Goal: Information Seeking & Learning: Learn about a topic

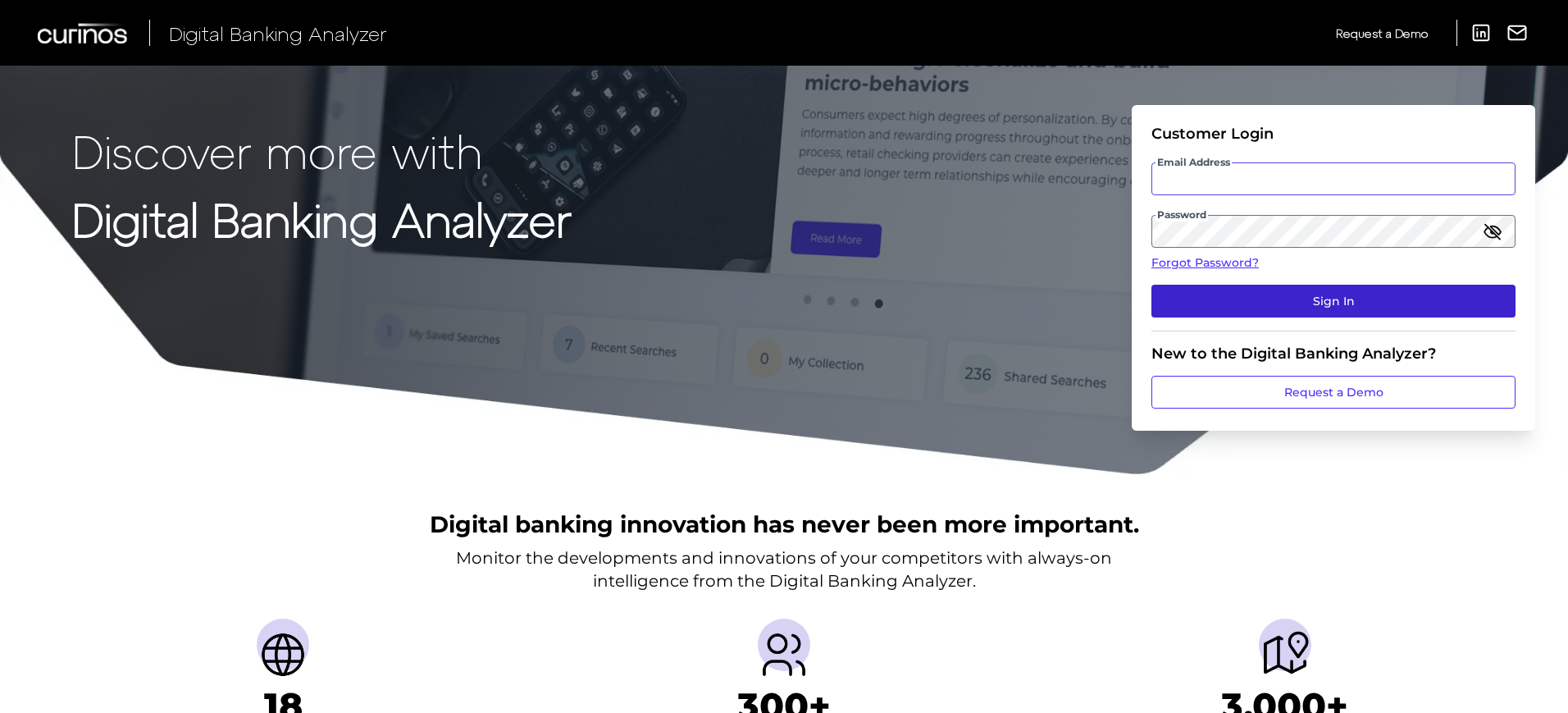
type input "[EMAIL_ADDRESS][PERSON_NAME][DOMAIN_NAME]"
click at [1333, 308] on button "Sign In" at bounding box center [1334, 300] width 365 height 33
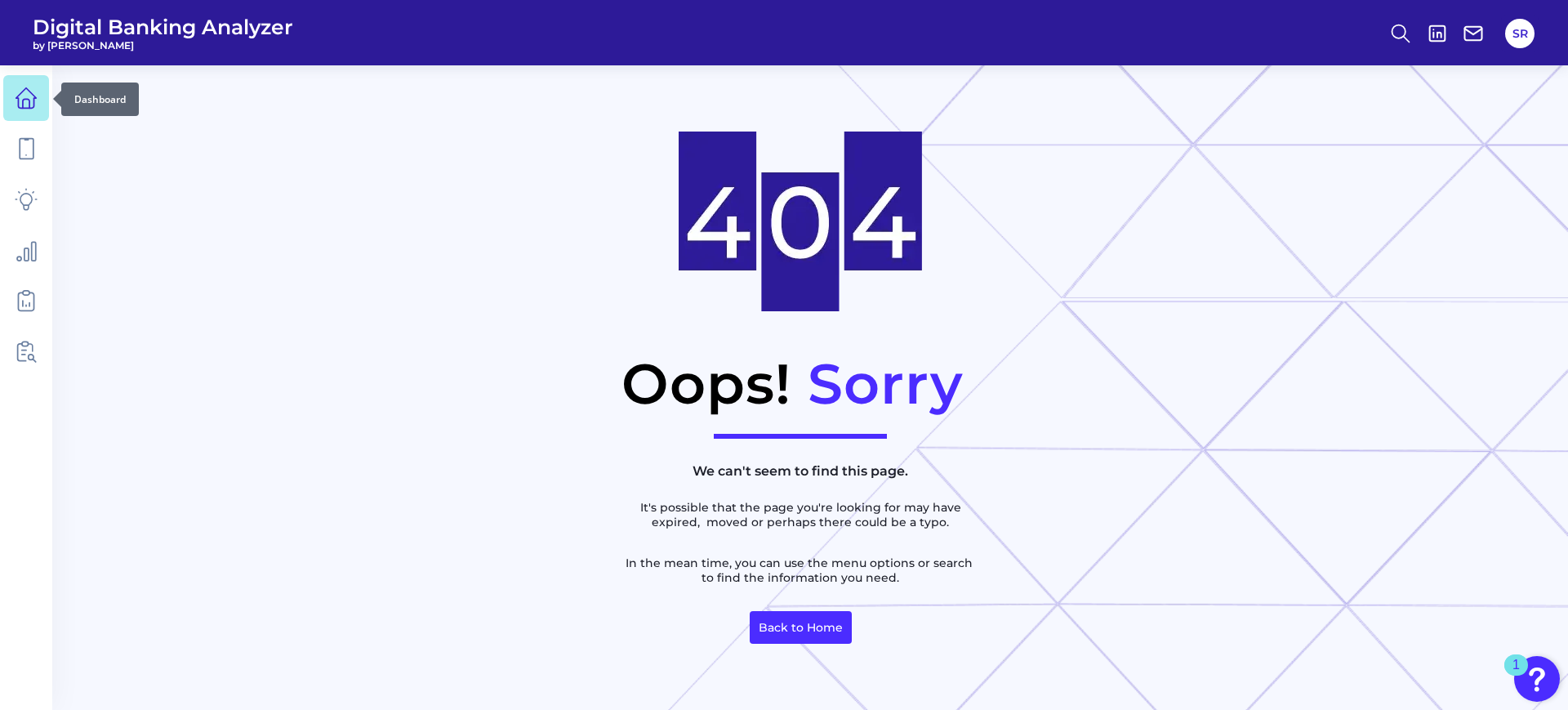
click at [33, 111] on link at bounding box center [26, 98] width 45 height 45
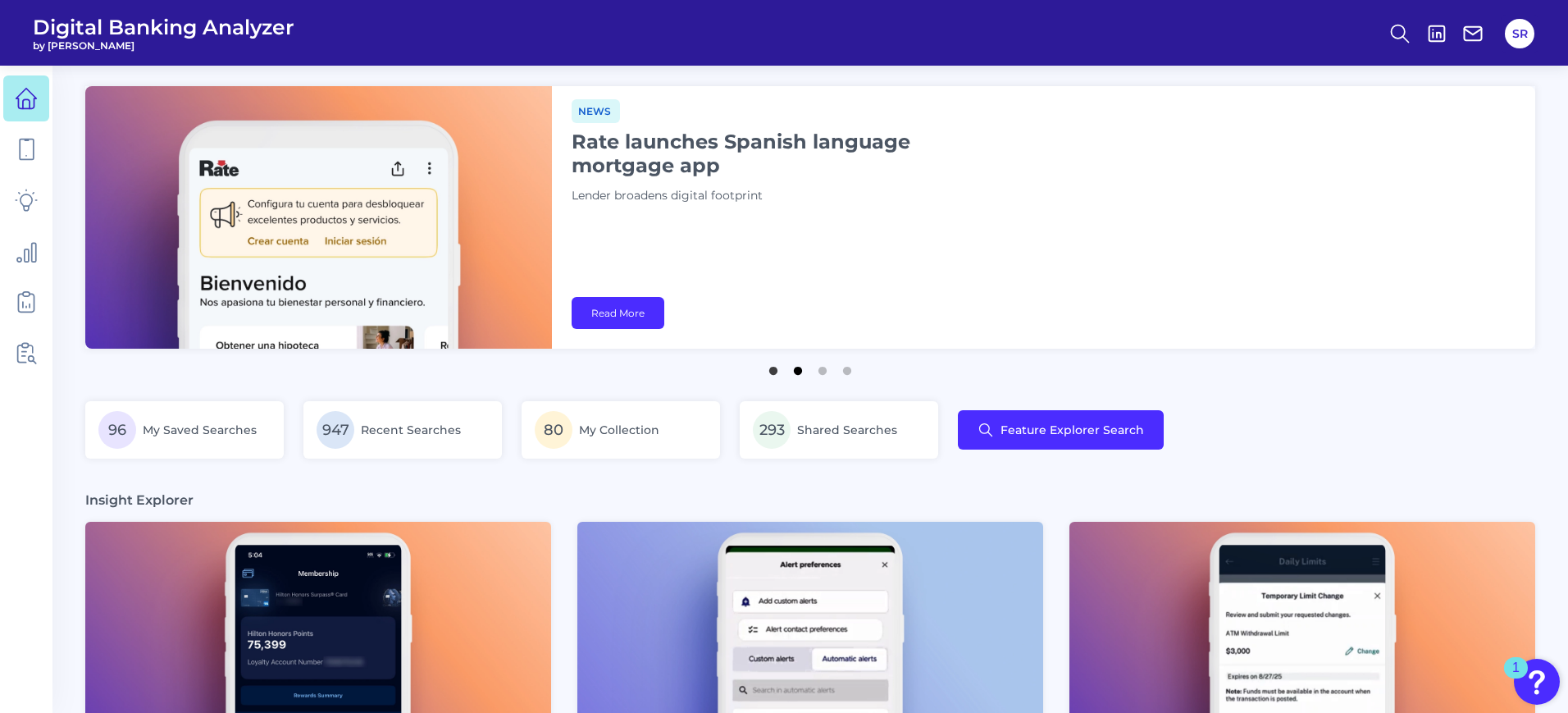
click at [799, 373] on button "2" at bounding box center [797, 366] width 17 height 17
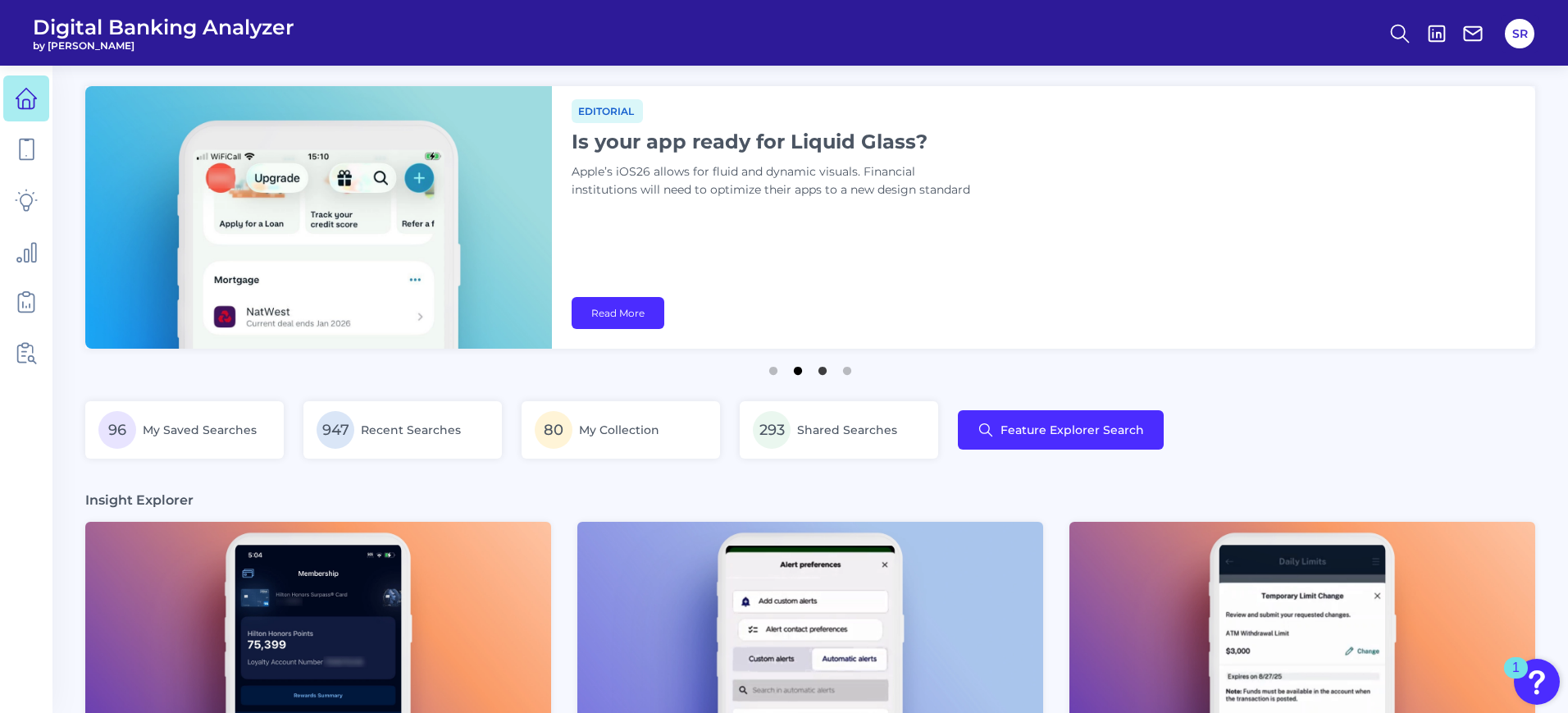
click at [799, 369] on button "2" at bounding box center [797, 366] width 17 height 17
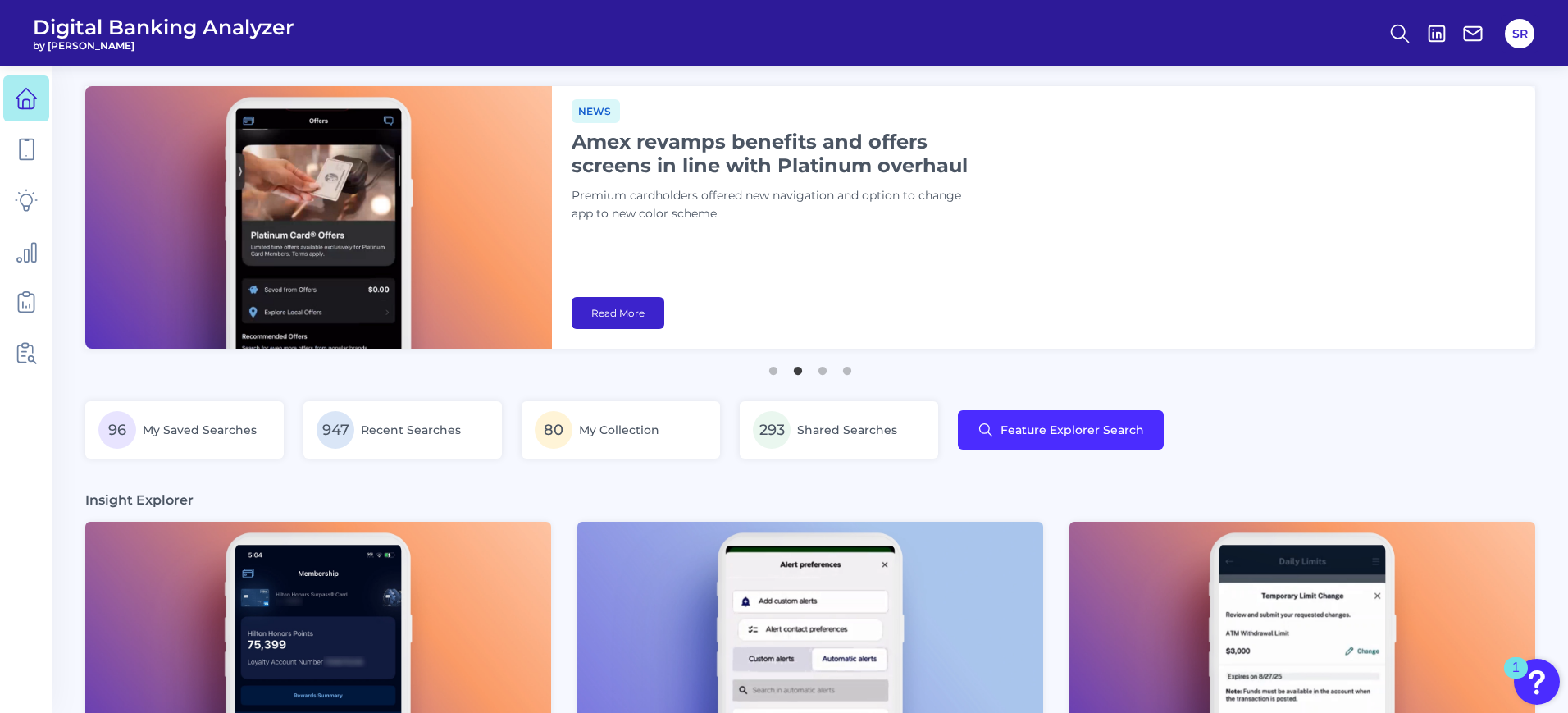
click at [639, 317] on link "Read More" at bounding box center [618, 313] width 93 height 32
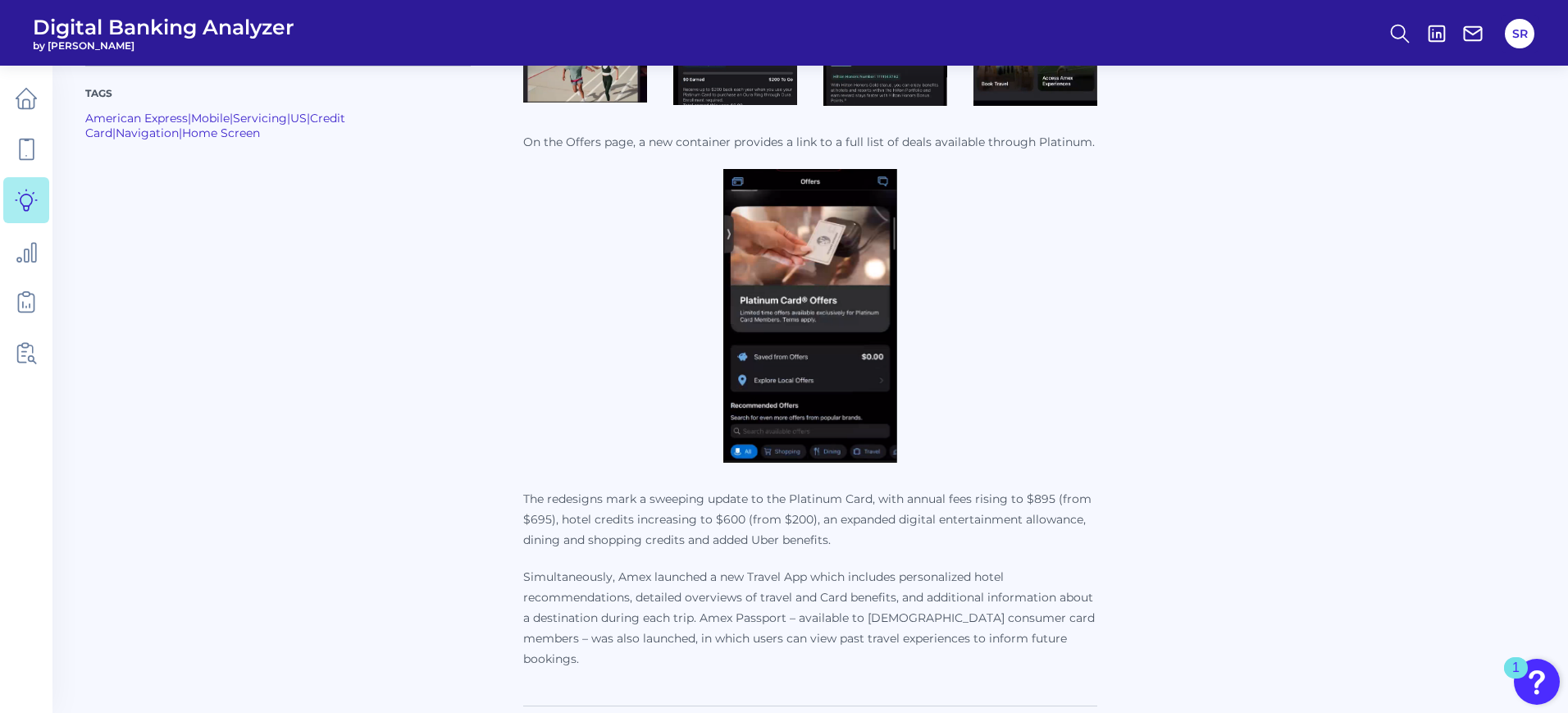
scroll to position [2050, 0]
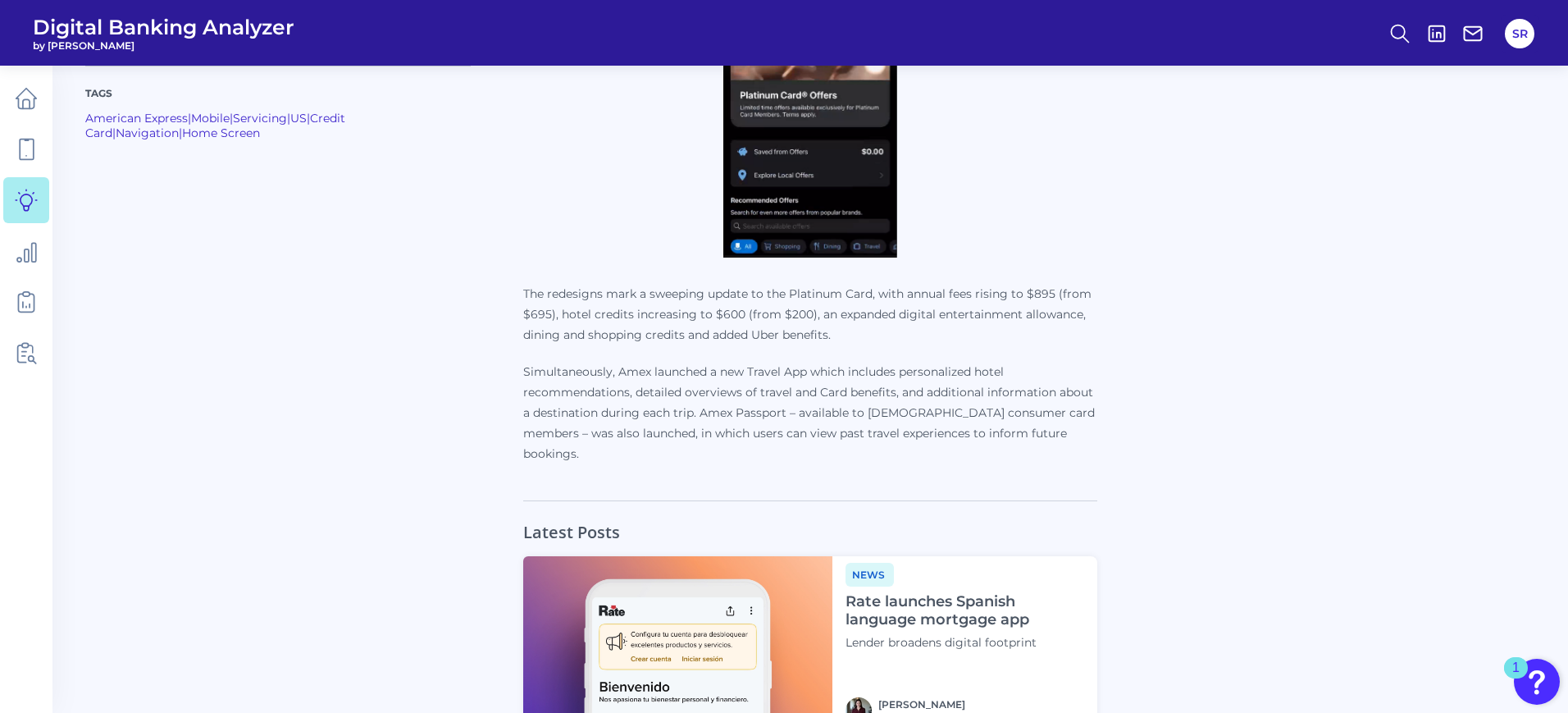
click at [1022, 340] on p "The redesigns mark a sweeping update to the Platinum Card, with annual fees ris…" at bounding box center [810, 314] width 575 height 61
click at [1018, 426] on p "Simultaneously, Amex launched a new Travel App which includes personalized hote…" at bounding box center [810, 413] width 575 height 103
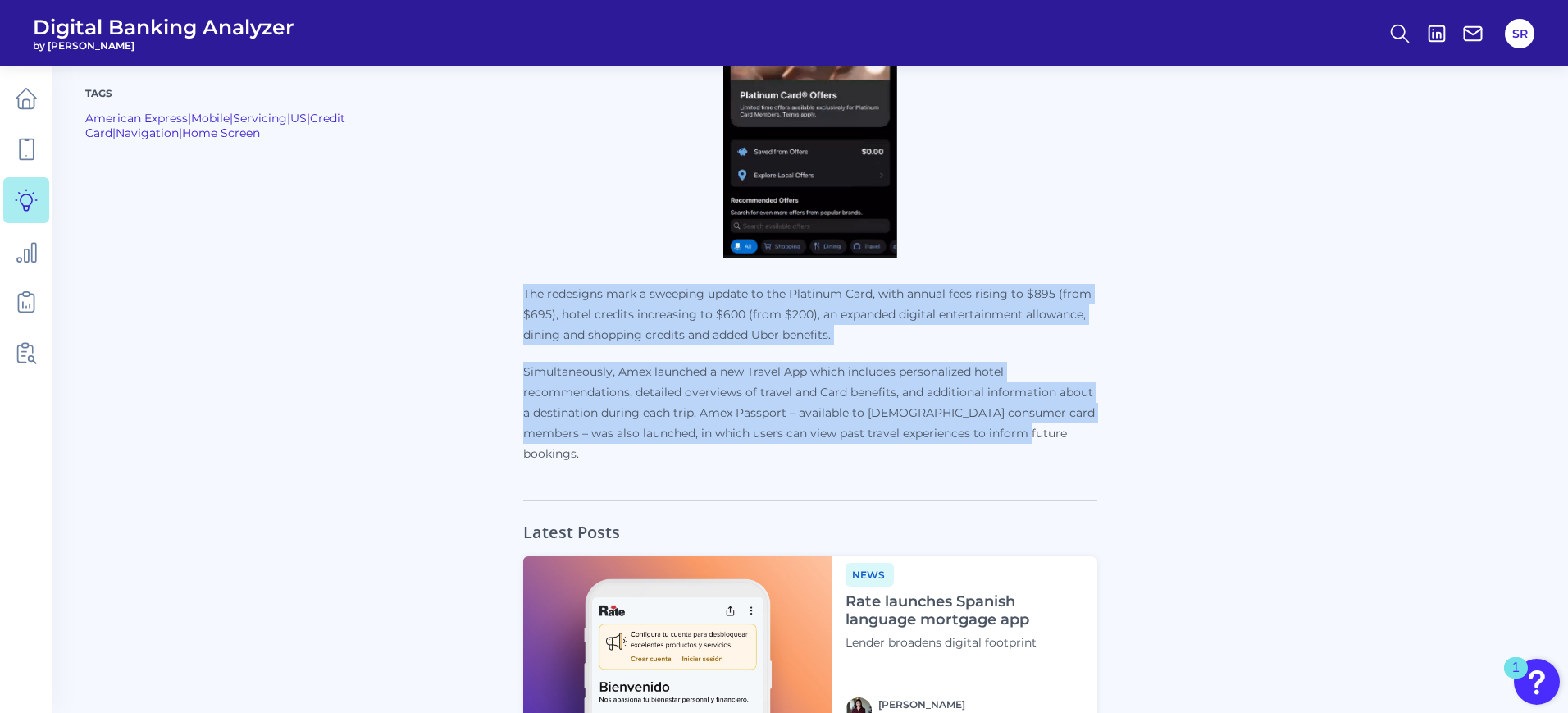
drag, startPoint x: 1016, startPoint y: 432, endPoint x: 524, endPoint y: 298, distance: 509.9
click at [524, 298] on p "The redesigns mark a sweeping update to the Platinum Card, with annual fees ris…" at bounding box center [810, 373] width 575 height 180
click at [1016, 327] on p "The redesigns mark a sweeping update to the Platinum Card, with annual fees ris…" at bounding box center [810, 314] width 575 height 61
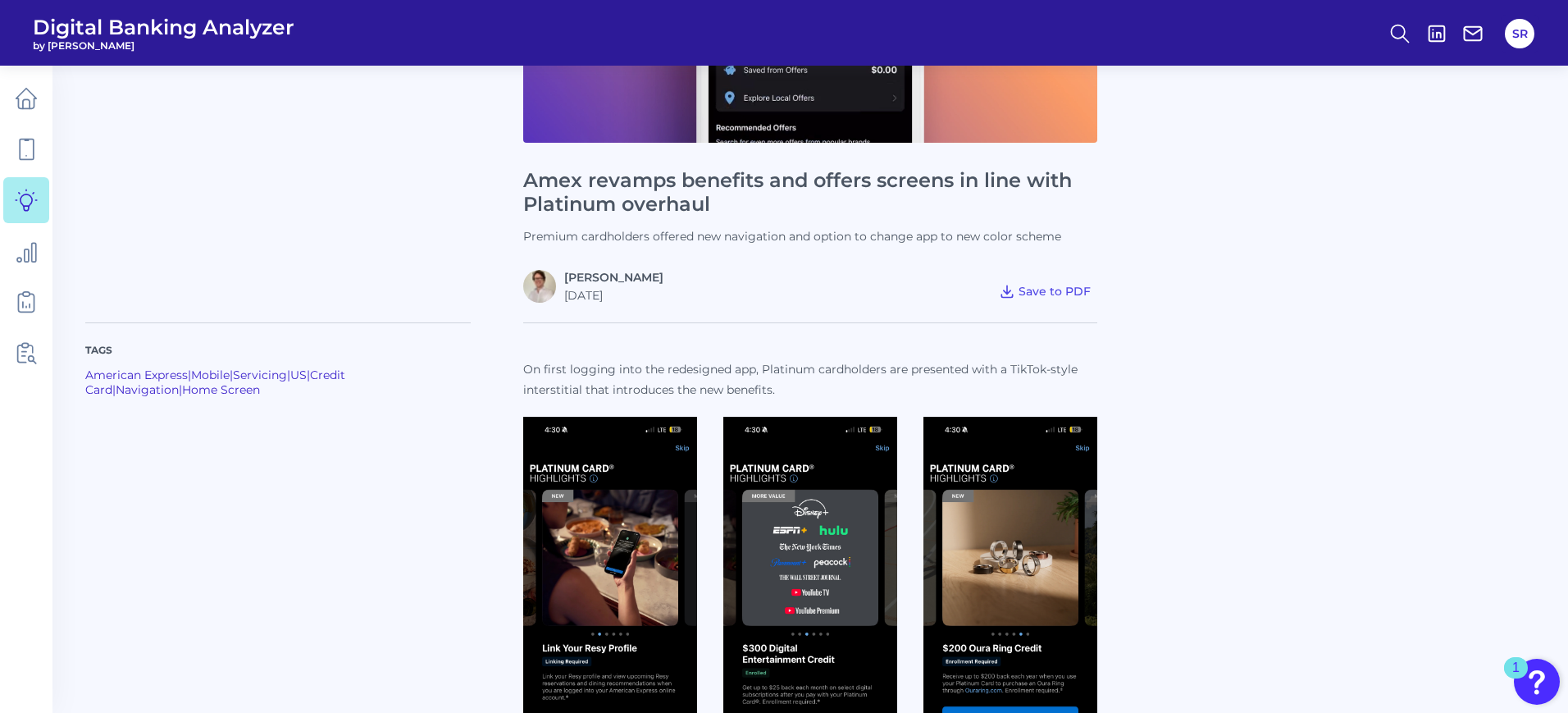
scroll to position [205, 0]
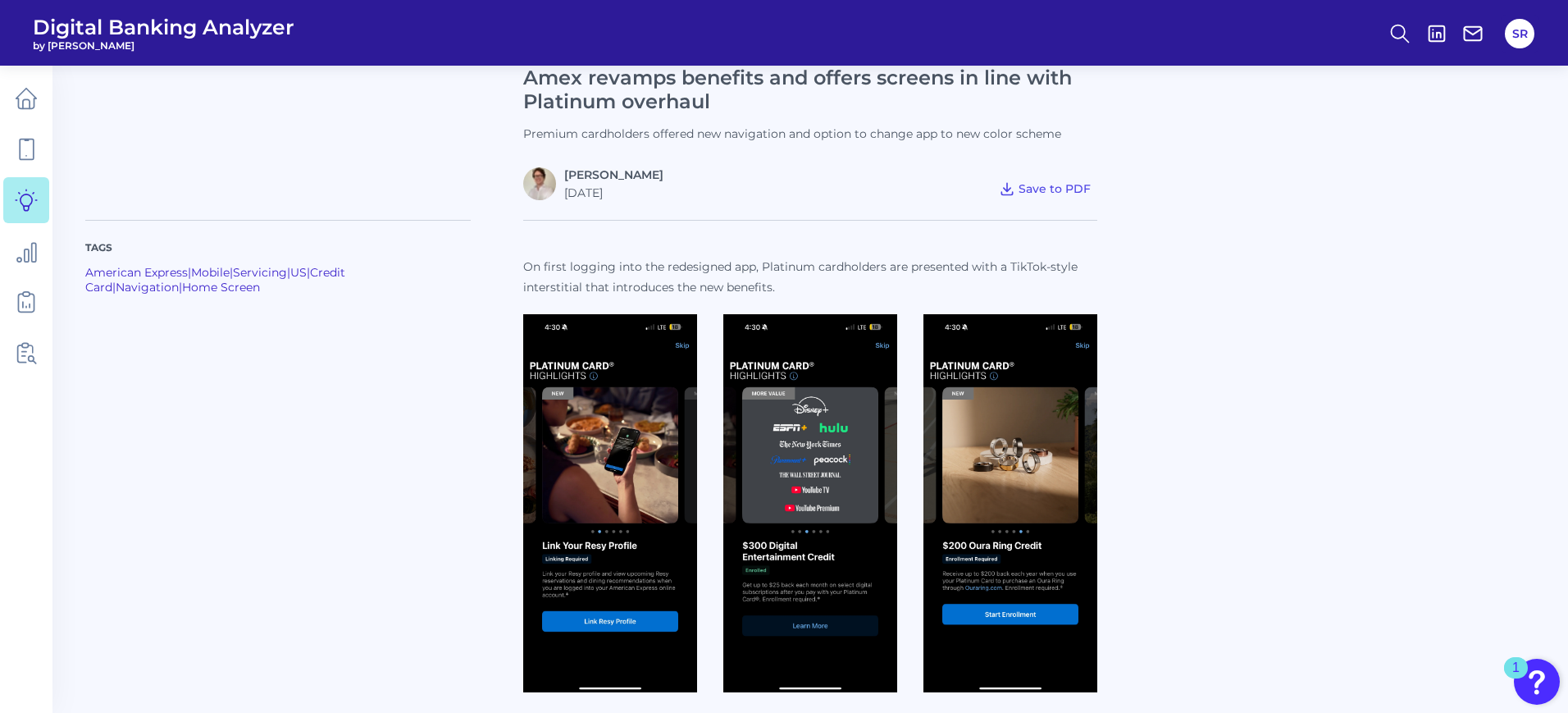
scroll to position [820, 0]
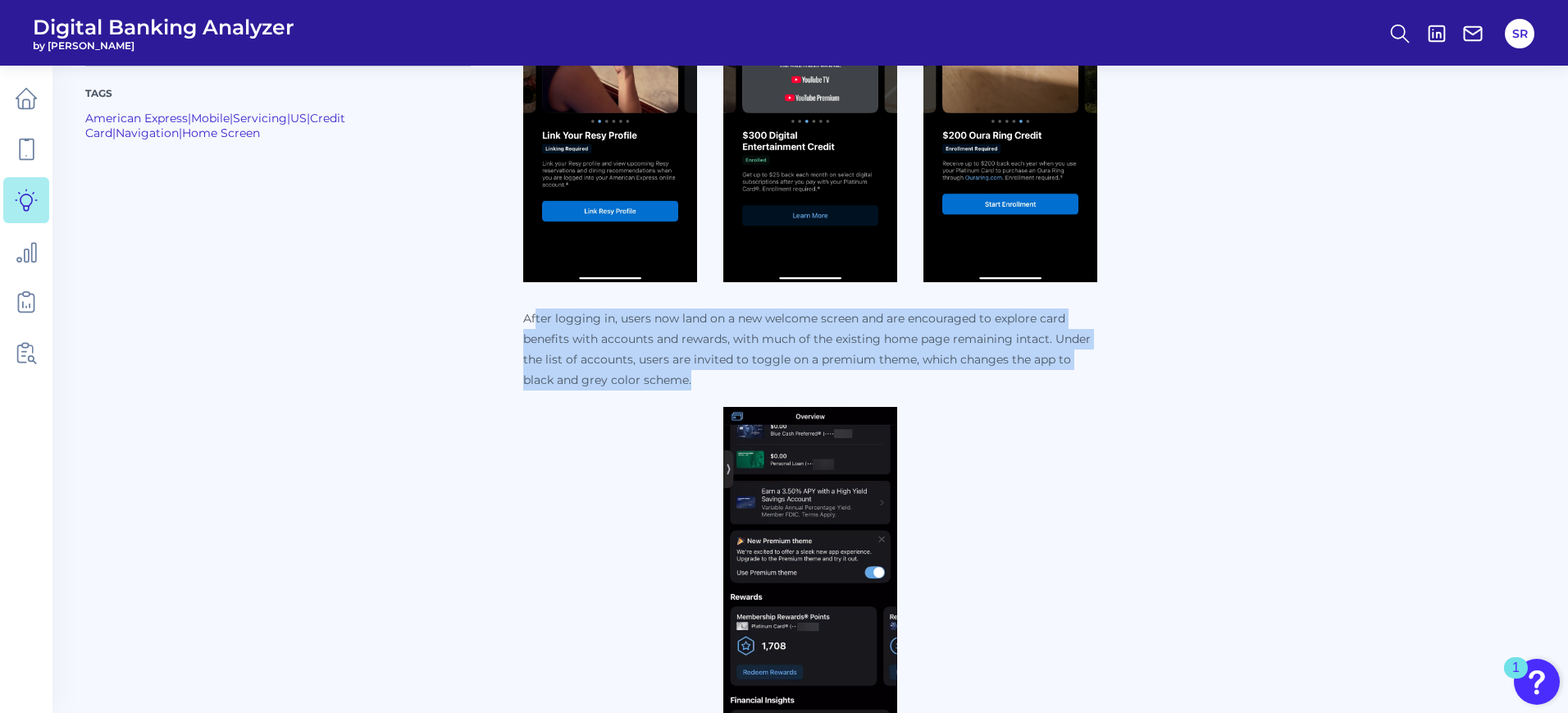
drag, startPoint x: 538, startPoint y: 319, endPoint x: 731, endPoint y: 374, distance: 200.7
click at [731, 374] on p "After logging in, users now land on a new welcome screen and are encouraged to …" at bounding box center [810, 349] width 575 height 82
click at [746, 378] on p "After logging in, users now land on a new welcome screen and are encouraged to …" at bounding box center [810, 349] width 575 height 82
click at [960, 379] on p "After logging in, users now land on a new welcome screen and are encouraged to …" at bounding box center [810, 349] width 575 height 82
drag, startPoint x: 1076, startPoint y: 386, endPoint x: 1042, endPoint y: 327, distance: 68.1
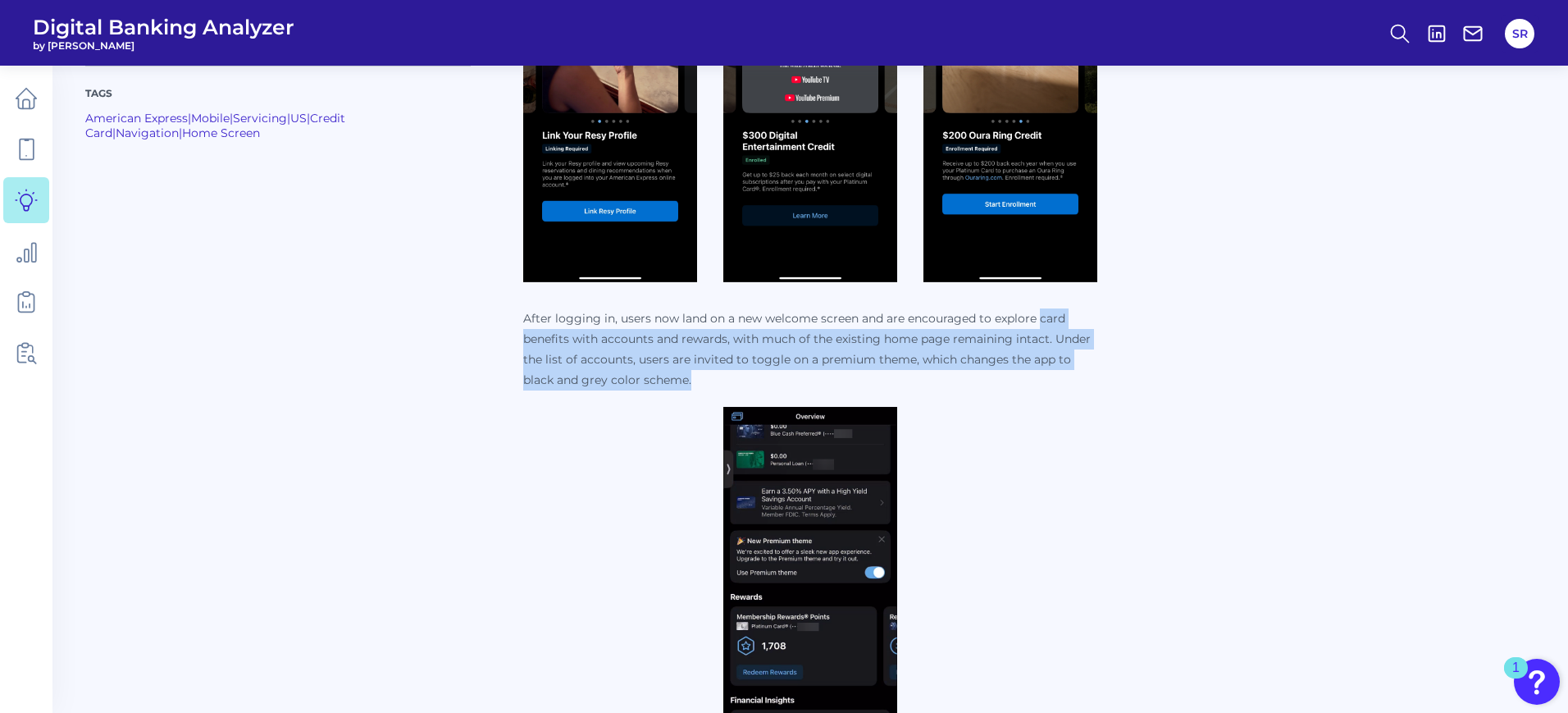
click at [1042, 327] on p "After logging in, users now land on a new welcome screen and are encouraged to …" at bounding box center [810, 349] width 575 height 82
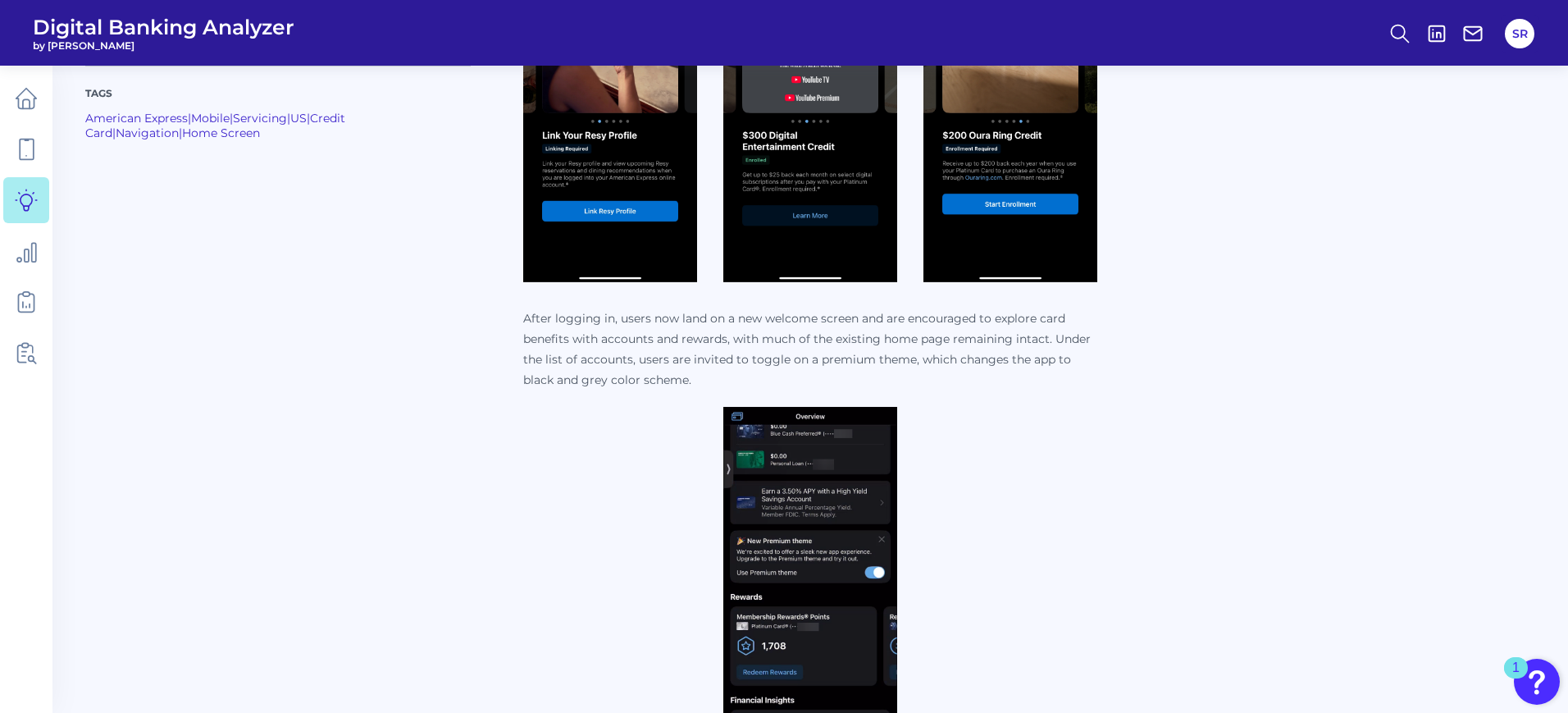
click at [1060, 399] on div "After logging in, users now land on a new welcome screen and are encouraged to …" at bounding box center [810, 533] width 575 height 450
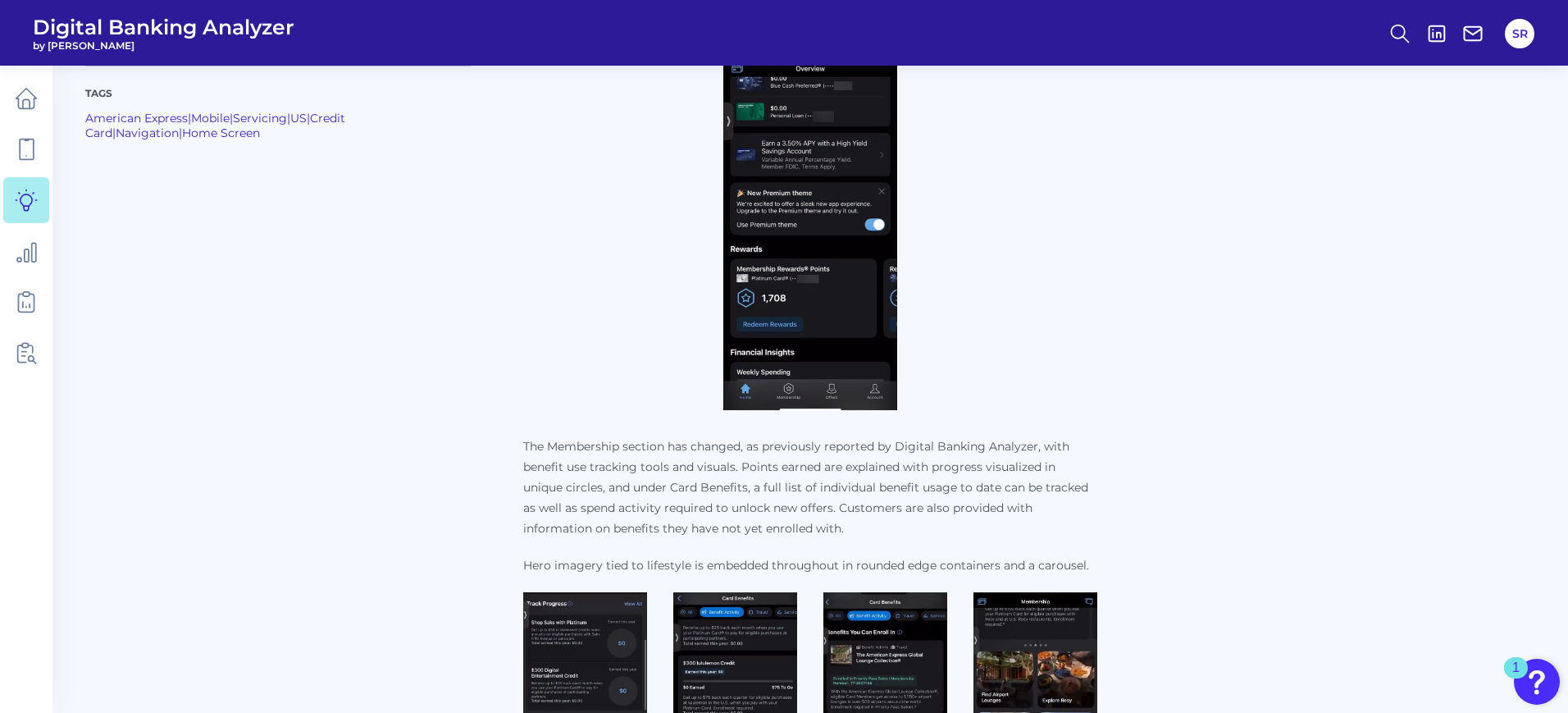
scroll to position [1230, 0]
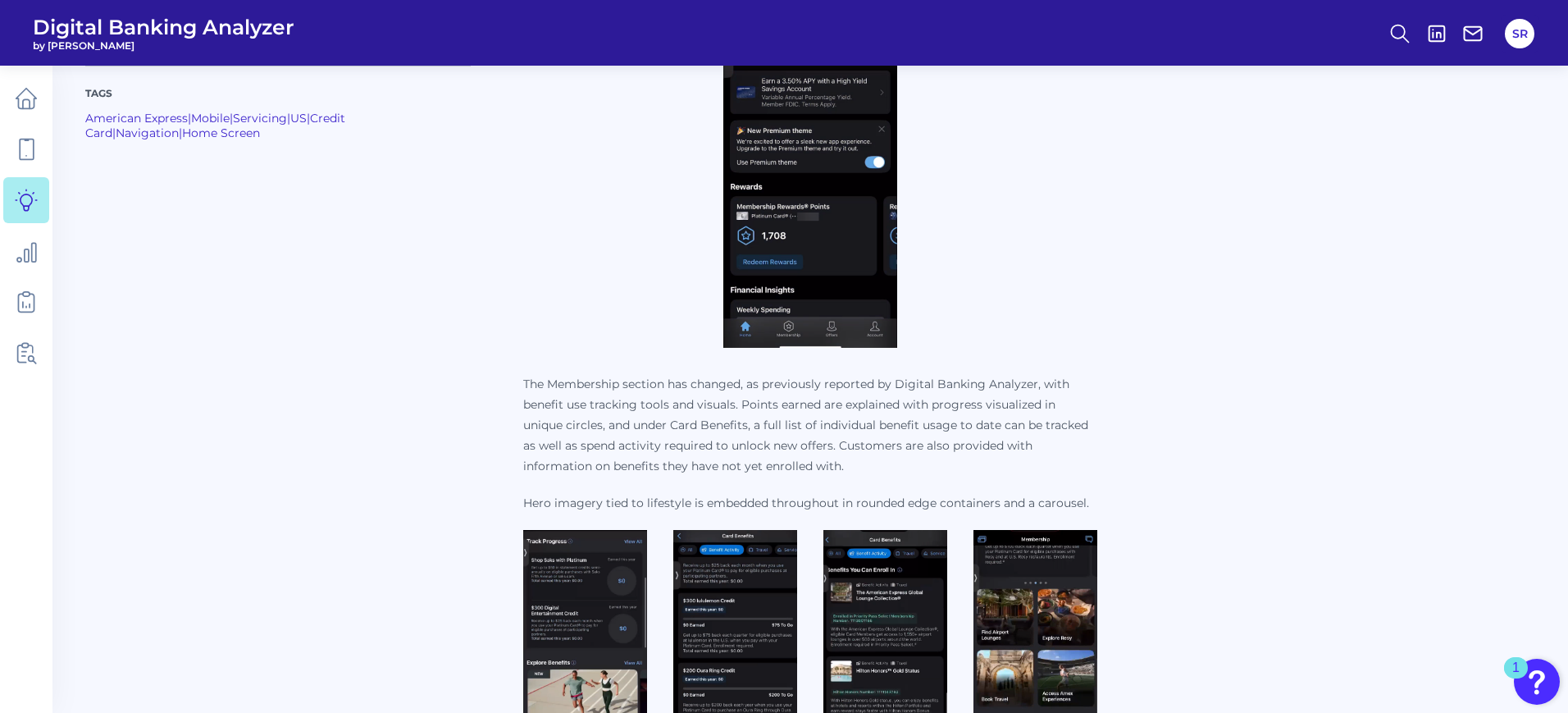
drag, startPoint x: 522, startPoint y: 380, endPoint x: 916, endPoint y: 461, distance: 402.2
click at [916, 461] on div "Tags American Express | Mobile | Servicing | US | Credit Card | Navigation | Ho…" at bounding box center [810, 340] width 1450 height 1920
click at [940, 474] on p "The Membership section has changed, as previously reported by Digital Banking A…" at bounding box center [810, 426] width 575 height 103
drag, startPoint x: 951, startPoint y: 469, endPoint x: 537, endPoint y: 384, distance: 422.6
click at [537, 384] on p "The Membership section has changed, as previously reported by Digital Banking A…" at bounding box center [810, 426] width 575 height 103
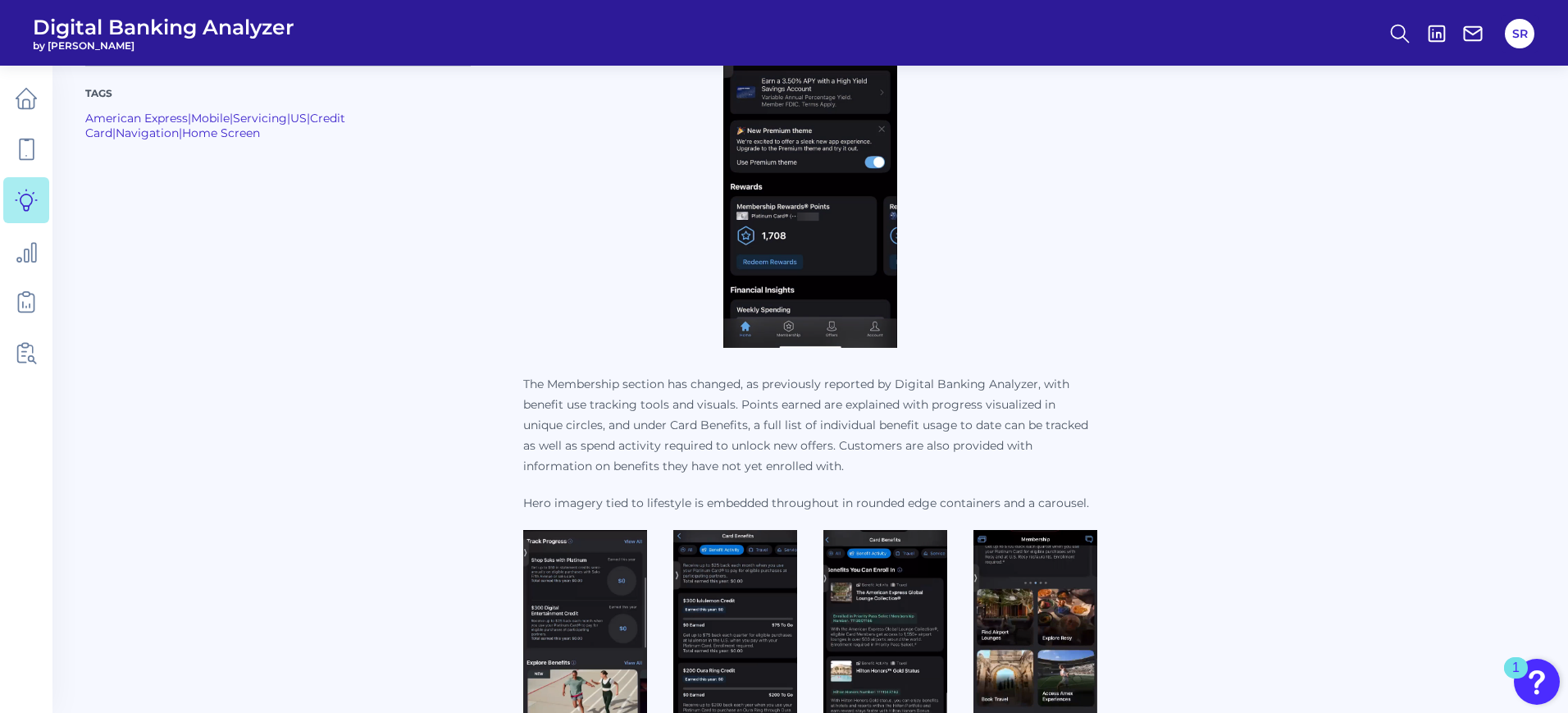
click at [1161, 451] on div "Tags American Express | Mobile | Servicing | US | Credit Card | Navigation | Ho…" at bounding box center [810, 340] width 1450 height 1920
click at [1049, 451] on p "The Membership section has changed, as previously reported by Digital Banking A…" at bounding box center [810, 426] width 575 height 103
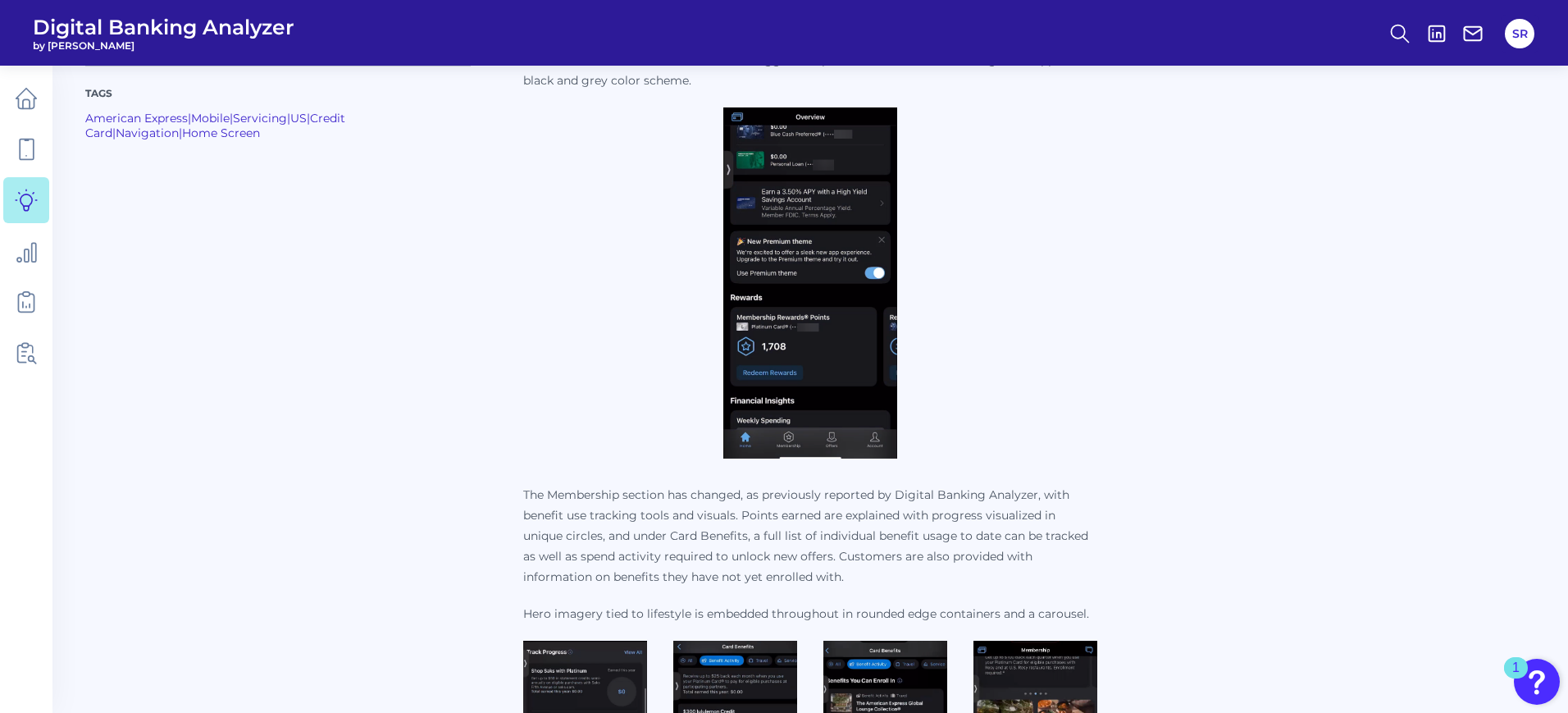
scroll to position [1128, 0]
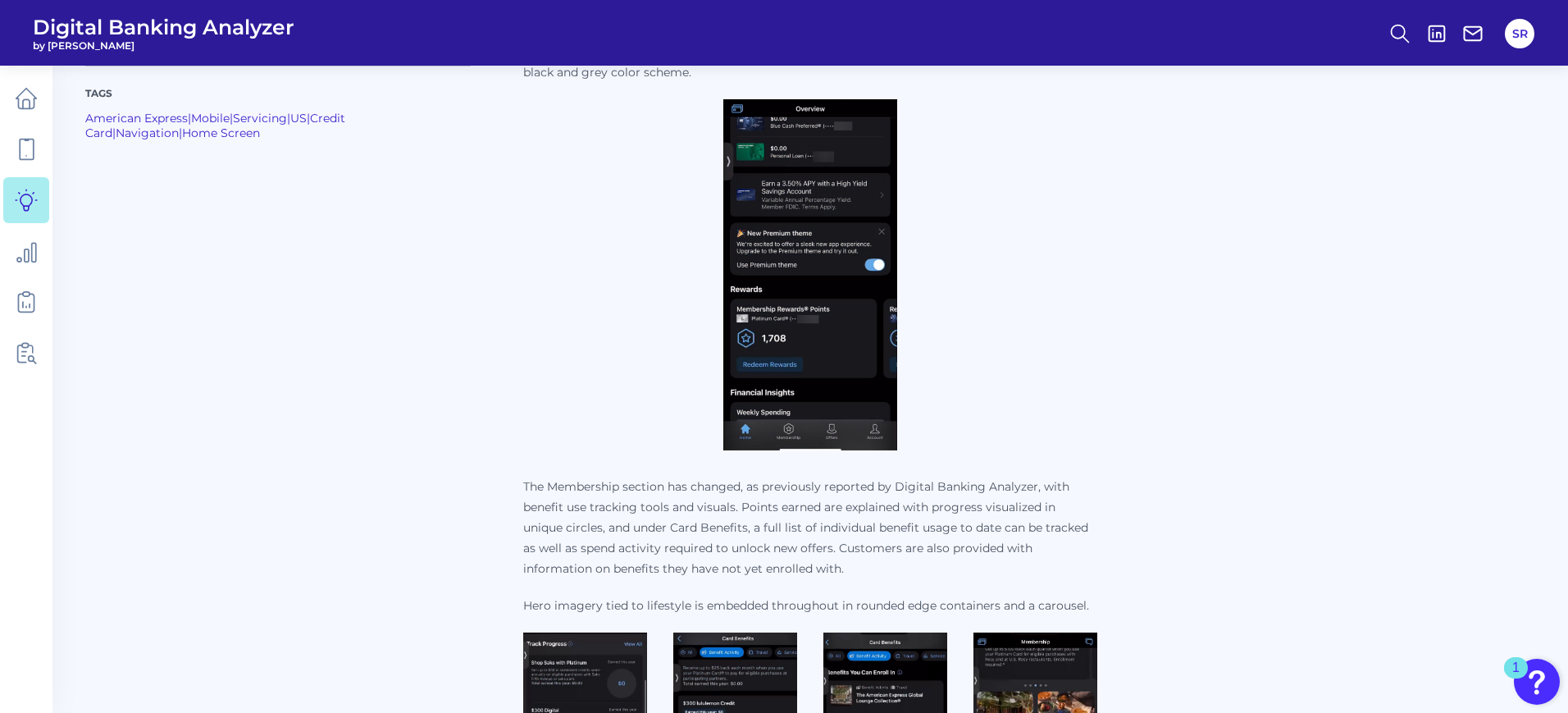
drag, startPoint x: 937, startPoint y: 566, endPoint x: 524, endPoint y: 477, distance: 422.5
click at [524, 477] on p "The Membership section has changed, as previously reported by Digital Banking A…" at bounding box center [810, 528] width 575 height 103
click at [871, 521] on p "The Membership section has changed, as previously reported by Digital Banking A…" at bounding box center [810, 528] width 575 height 103
drag, startPoint x: 871, startPoint y: 572, endPoint x: 513, endPoint y: 484, distance: 368.7
click at [513, 484] on div "Tags American Express | Mobile | Servicing | US | Credit Card | Navigation | Ho…" at bounding box center [810, 443] width 1450 height 1920
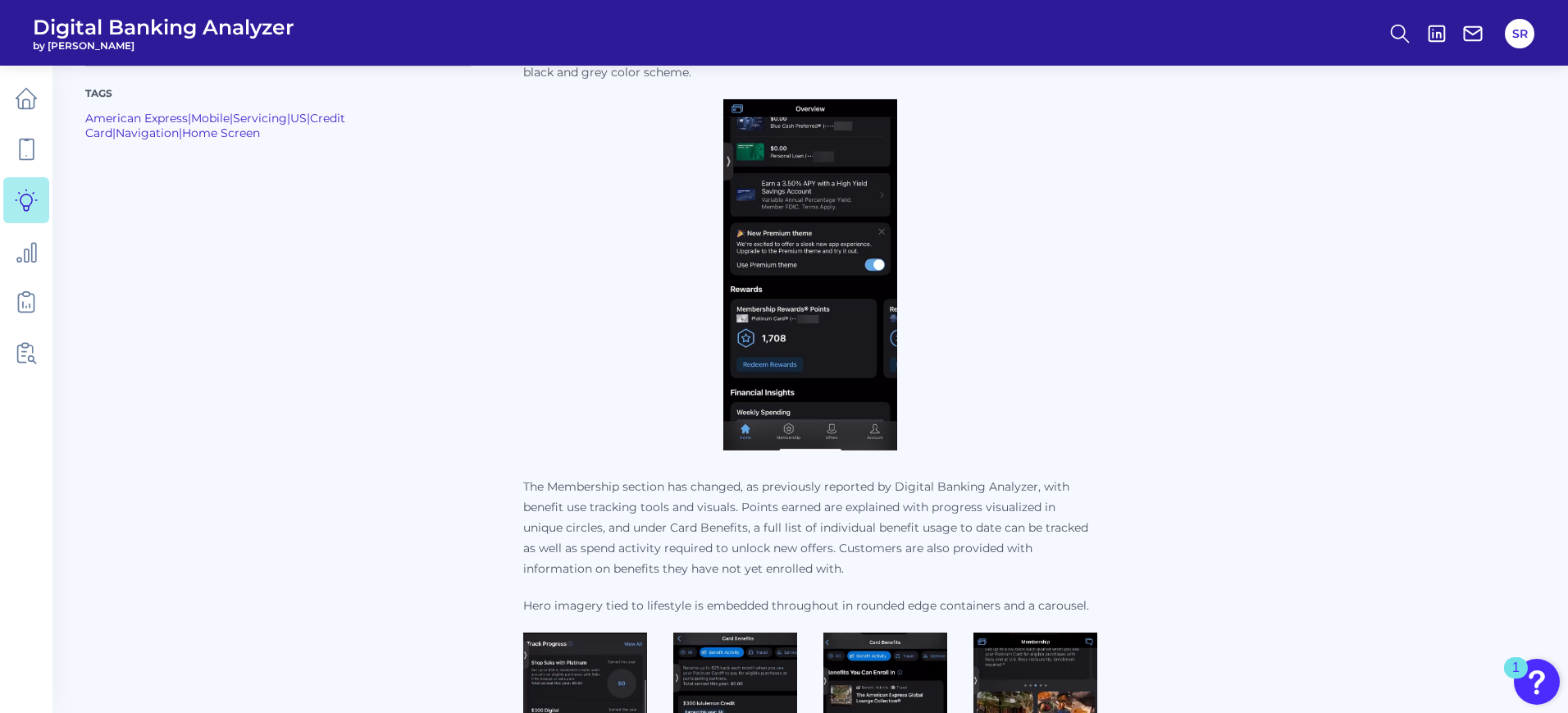
click at [1045, 577] on p "The Membership section has changed, as previously reported by Digital Banking A…" at bounding box center [810, 528] width 575 height 103
click at [1037, 574] on p "The Membership section has changed, as previously reported by Digital Banking A…" at bounding box center [810, 528] width 575 height 103
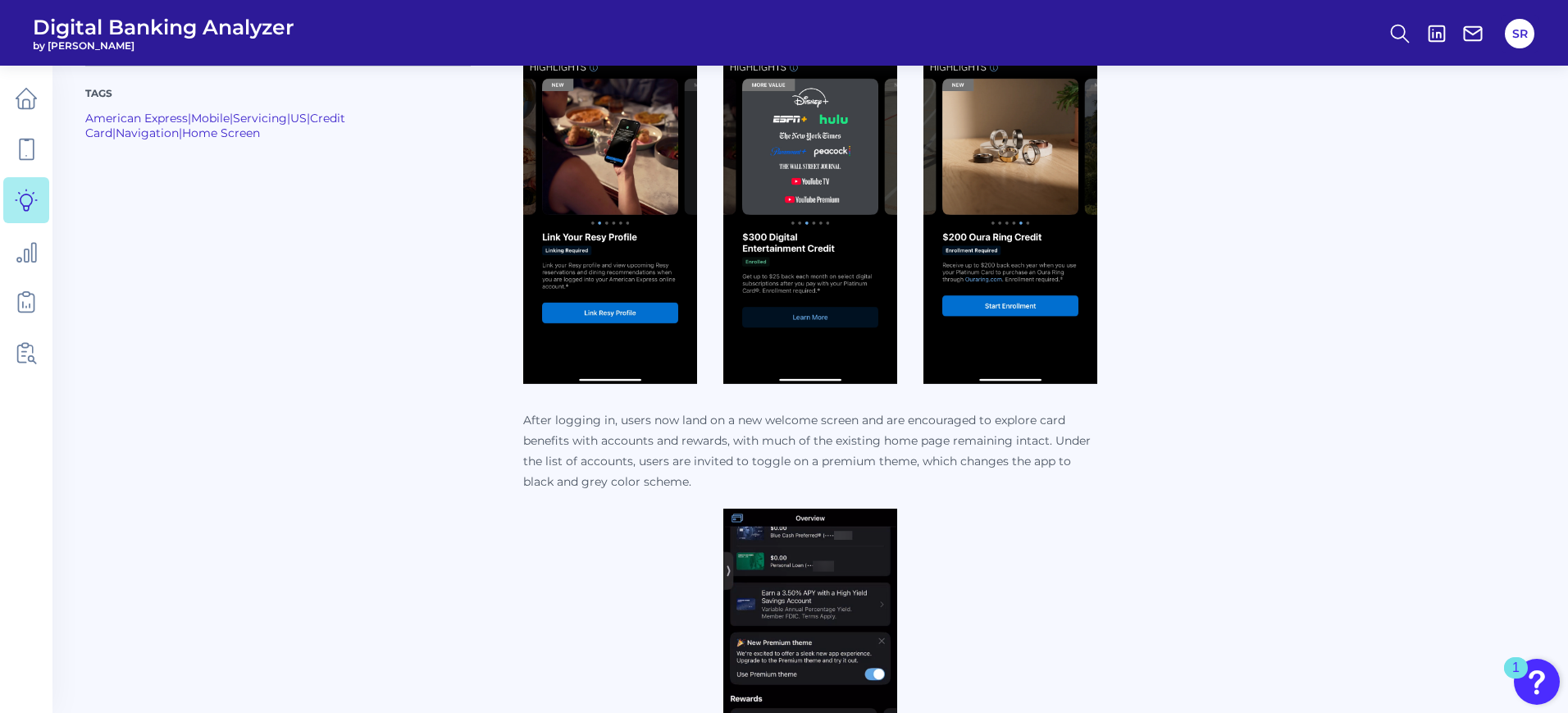
scroll to position [718, 0]
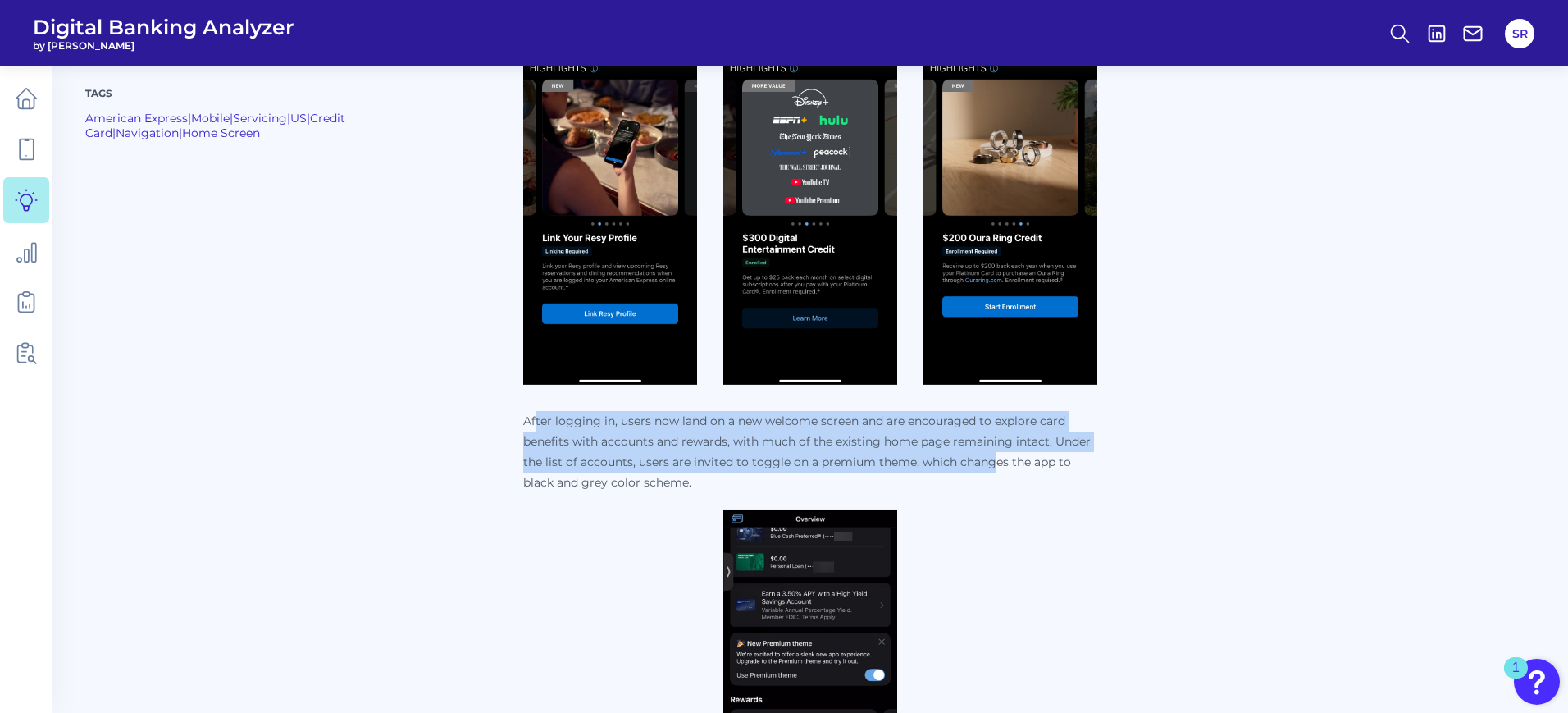
drag, startPoint x: 993, startPoint y: 471, endPoint x: 537, endPoint y: 427, distance: 458.1
click at [537, 427] on p "After logging in, users now land on a new welcome screen and are encouraged to …" at bounding box center [810, 452] width 575 height 82
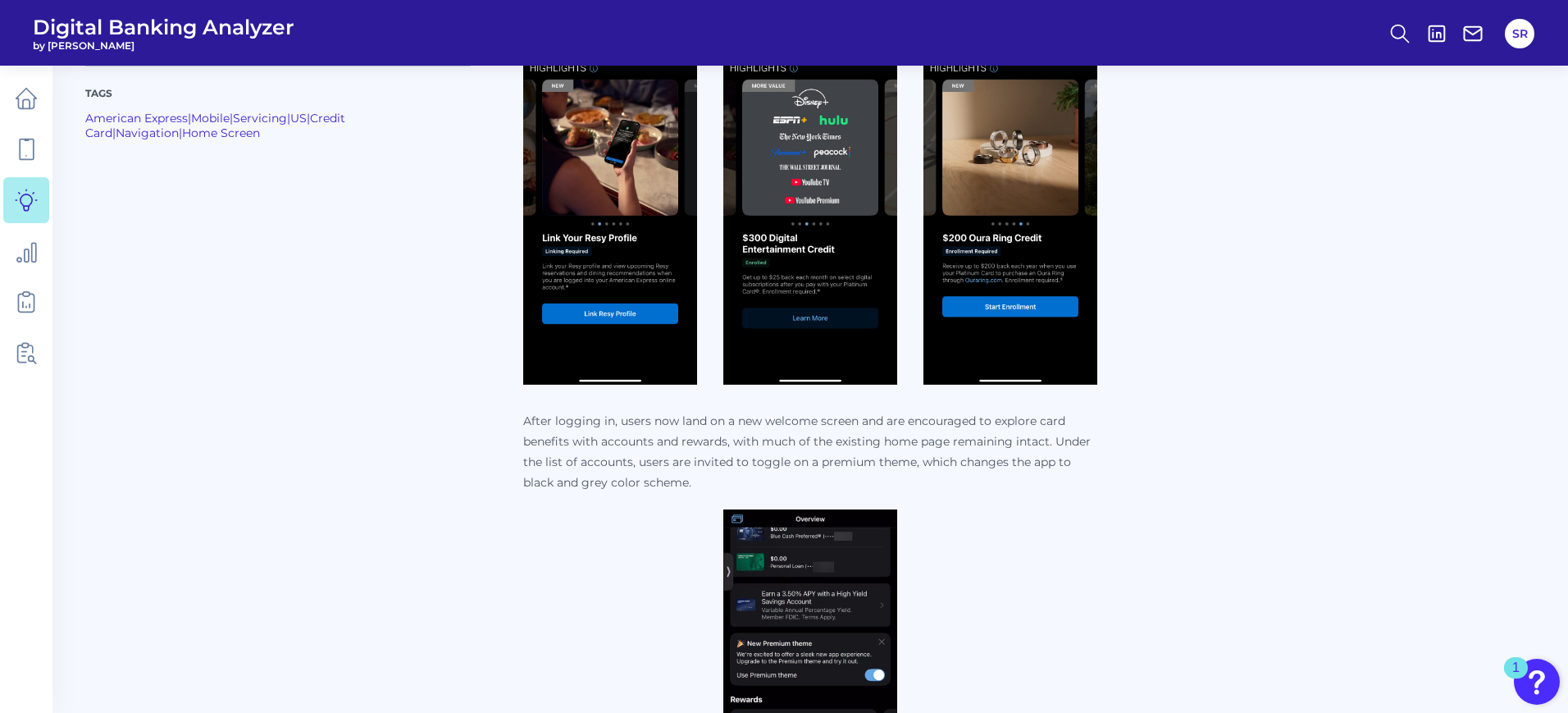
click at [661, 474] on p "After logging in, users now land on a new welcome screen and are encouraged to …" at bounding box center [810, 452] width 575 height 82
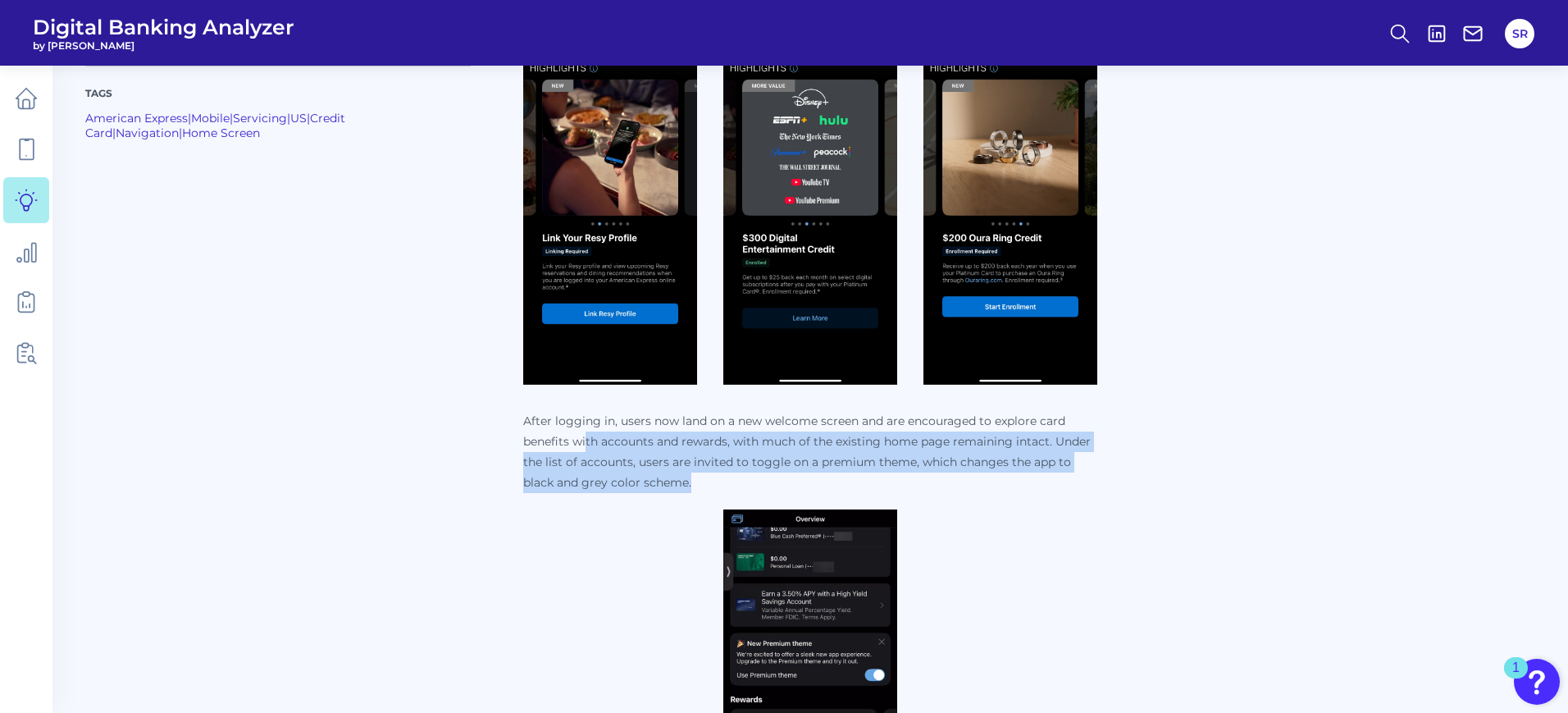
drag, startPoint x: 719, startPoint y: 479, endPoint x: 589, endPoint y: 432, distance: 138.2
click at [589, 432] on p "After logging in, users now land on a new welcome screen and are encouraged to …" at bounding box center [810, 452] width 575 height 82
click at [719, 461] on p "After logging in, users now land on a new welcome screen and are encouraged to …" at bounding box center [810, 452] width 575 height 82
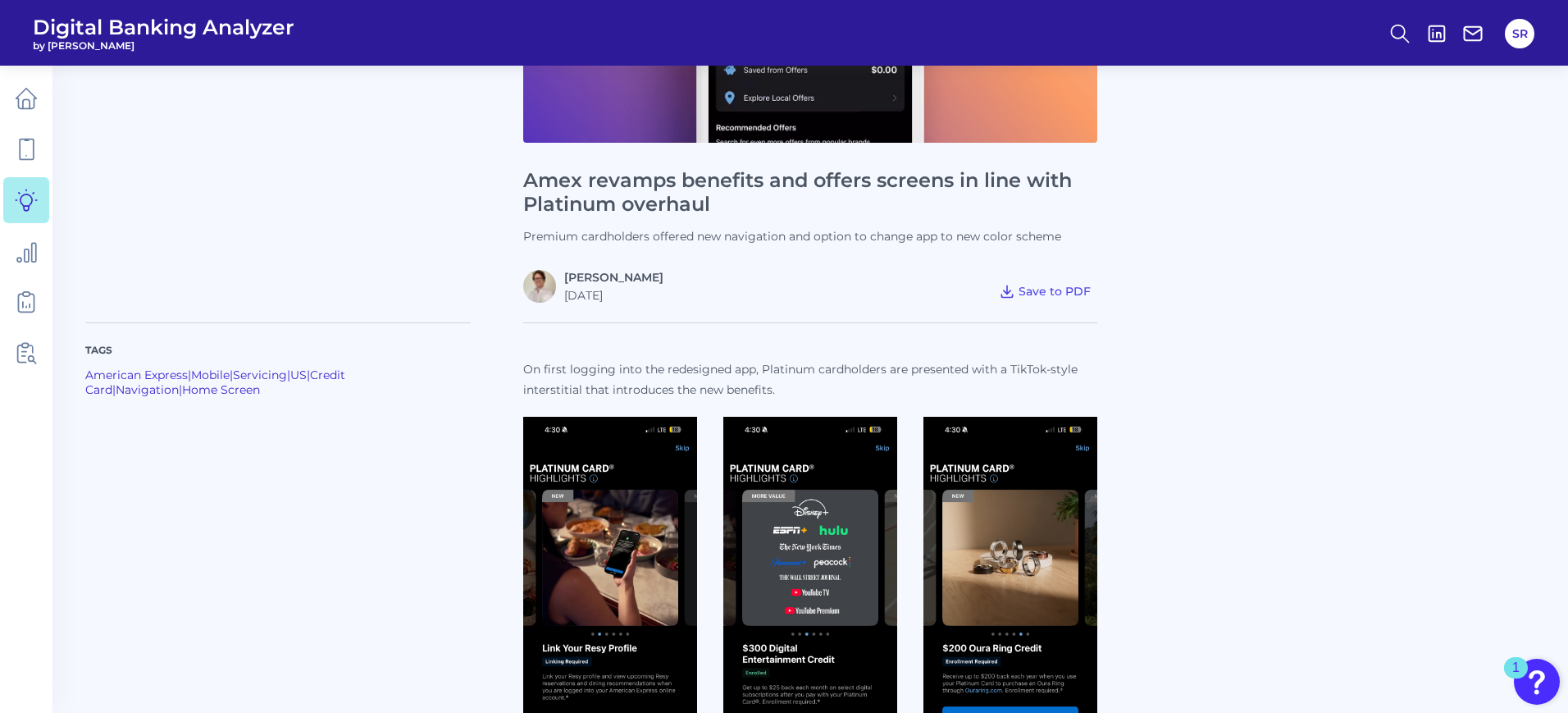
scroll to position [103, 0]
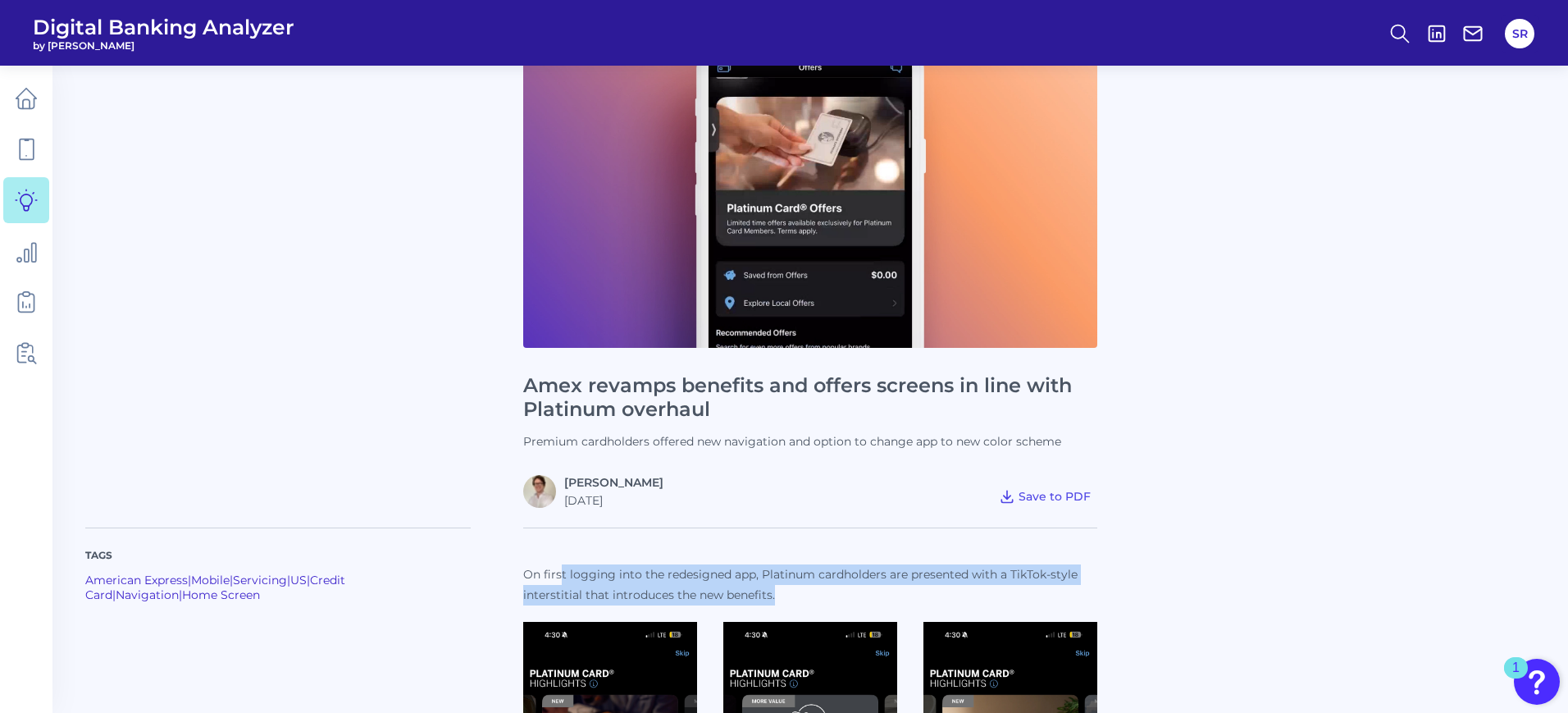
drag, startPoint x: 916, startPoint y: 593, endPoint x: 561, endPoint y: 551, distance: 357.5
click at [919, 579] on p "On first logging into the redesigned app, Platinum cardholders are presented wi…" at bounding box center [810, 584] width 575 height 41
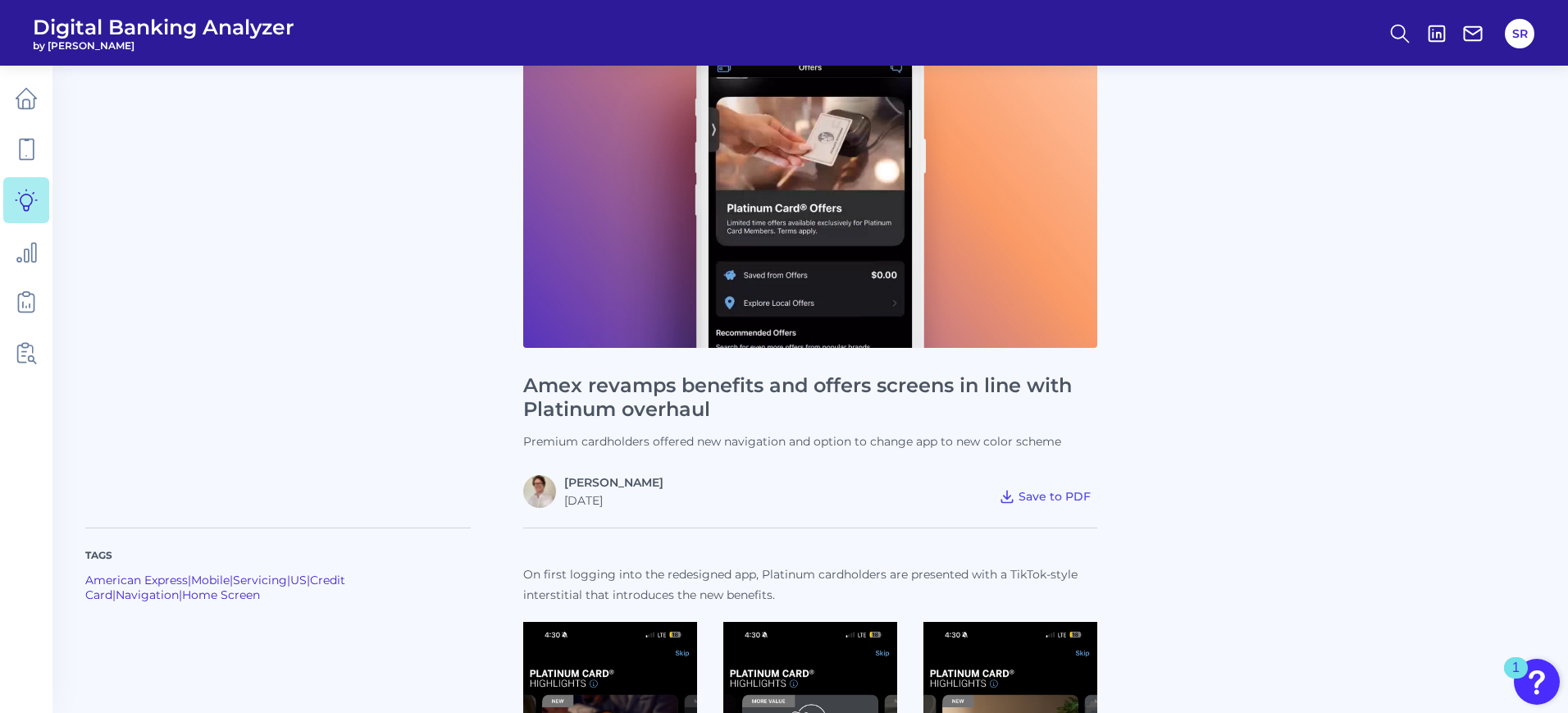
click at [918, 588] on p "On first logging into the redesigned app, Platinum cardholders are presented wi…" at bounding box center [810, 584] width 575 height 41
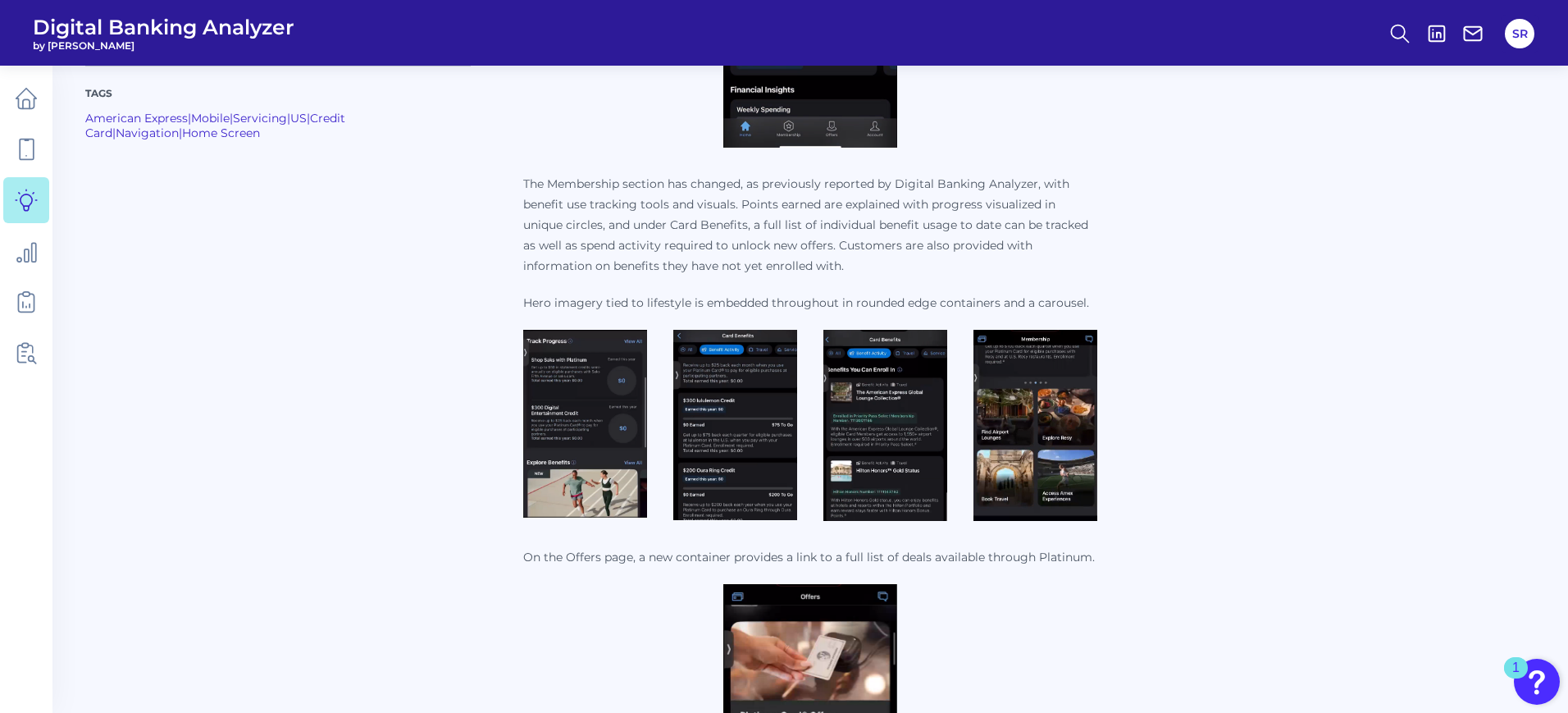
scroll to position [1435, 0]
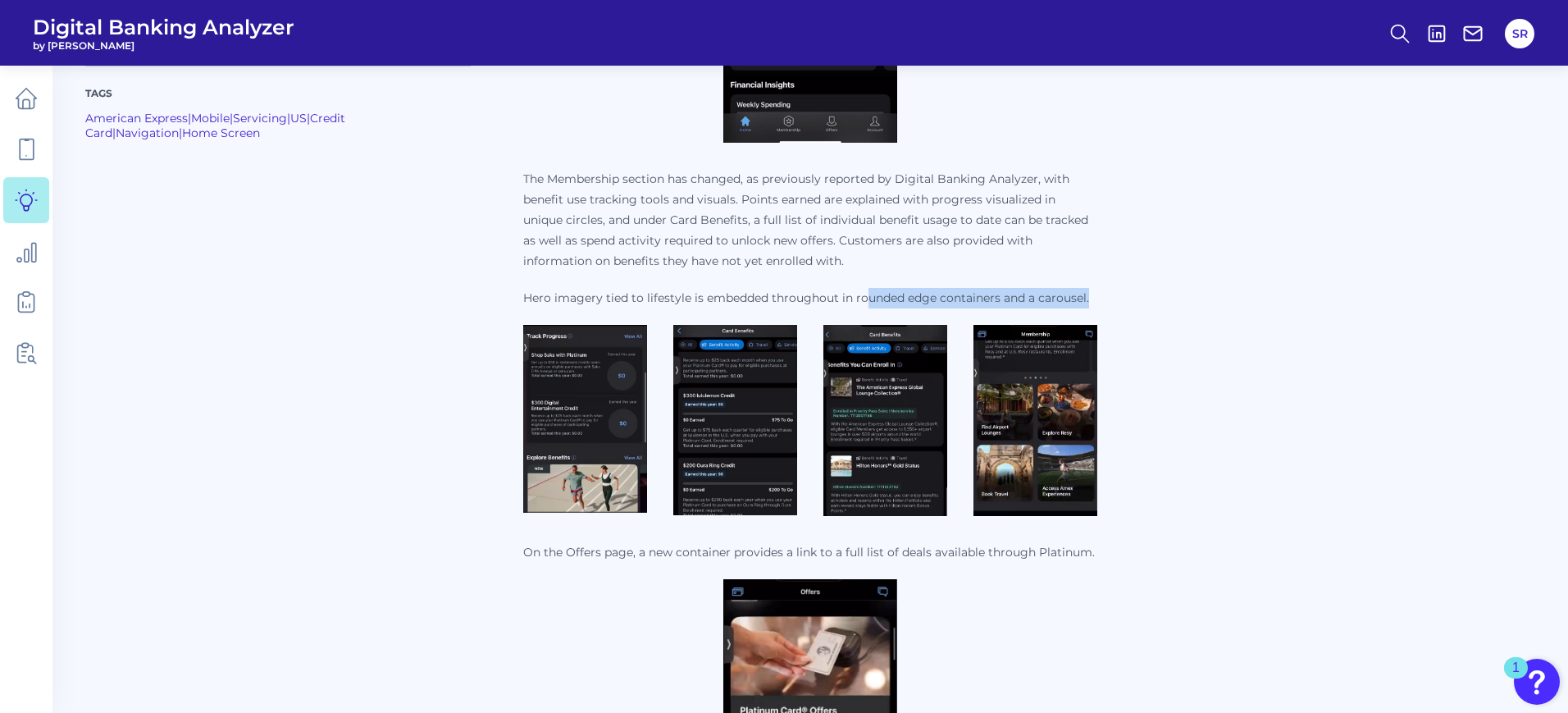
drag, startPoint x: 870, startPoint y: 300, endPoint x: 1099, endPoint y: 302, distance: 229.0
click at [1099, 302] on div "Tags American Express | Mobile | Servicing | US | Credit Card | Navigation | Ho…" at bounding box center [810, 135] width 1450 height 1920
click at [1099, 303] on div "Tags American Express | Mobile | Servicing | US | Credit Card | Navigation | Ho…" at bounding box center [810, 135] width 1450 height 1920
drag, startPoint x: 1099, startPoint y: 297, endPoint x: 775, endPoint y: 289, distance: 324.1
click at [775, 289] on div "Tags American Express | Mobile | Servicing | US | Credit Card | Navigation | Ho…" at bounding box center [810, 135] width 1450 height 1920
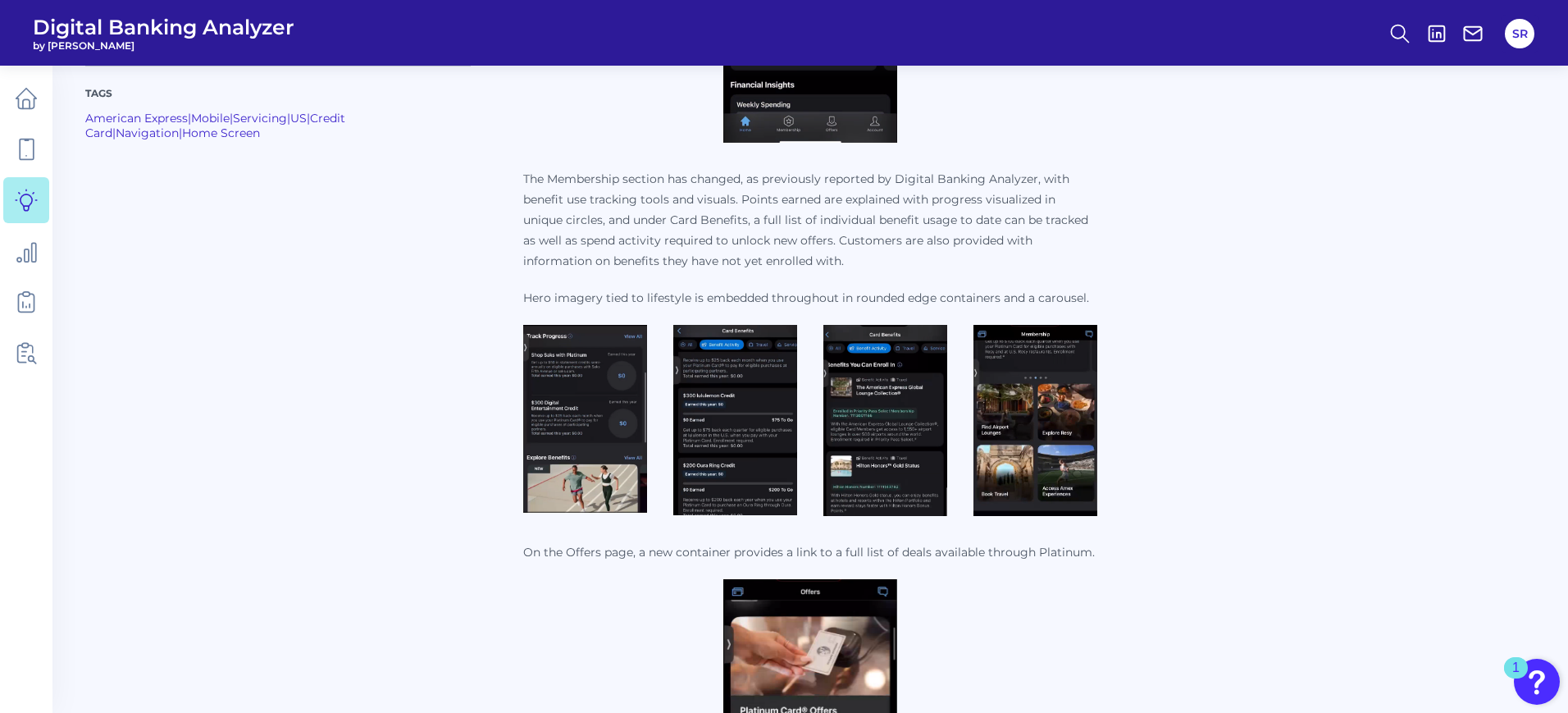
click at [1171, 331] on div "Tags American Express | Mobile | Servicing | US | Credit Card | Navigation | Ho…" at bounding box center [810, 135] width 1450 height 1920
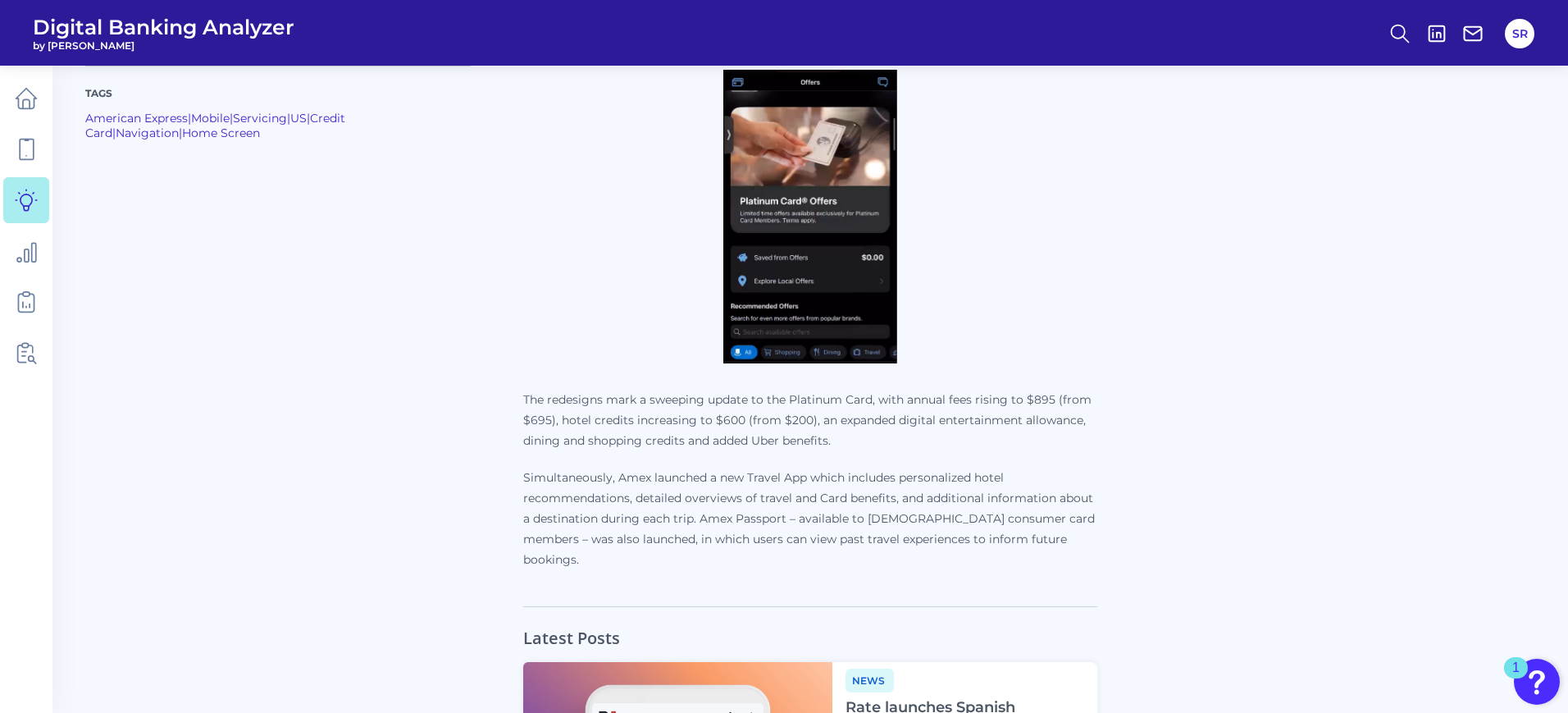
scroll to position [1948, 0]
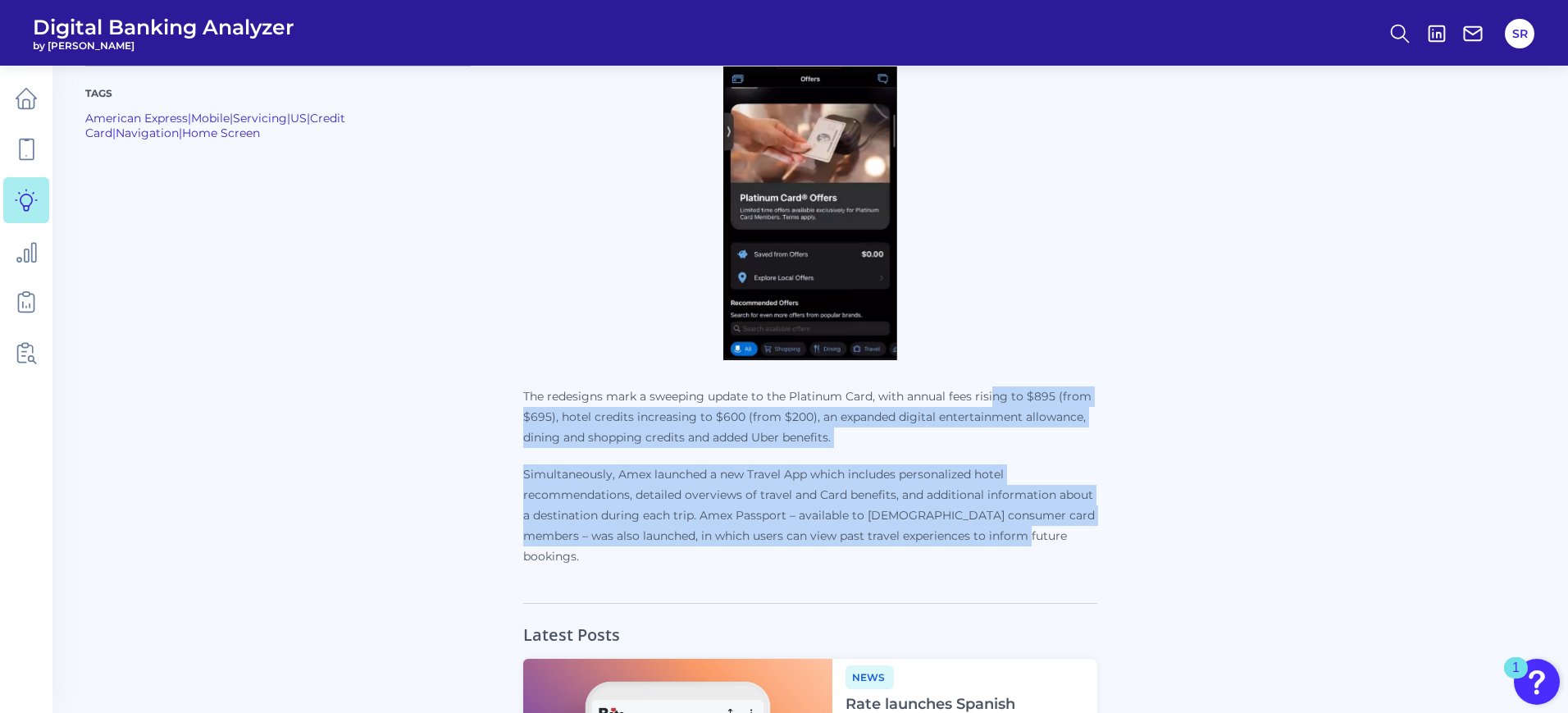
drag, startPoint x: 1036, startPoint y: 546, endPoint x: 996, endPoint y: 404, distance: 147.5
click at [996, 404] on p "The redesigns mark a sweeping update to the Platinum Card, with annual fees ris…" at bounding box center [810, 476] width 575 height 180
click at [994, 445] on p "The redesigns mark a sweeping update to the Platinum Card, with annual fees ris…" at bounding box center [810, 417] width 575 height 61
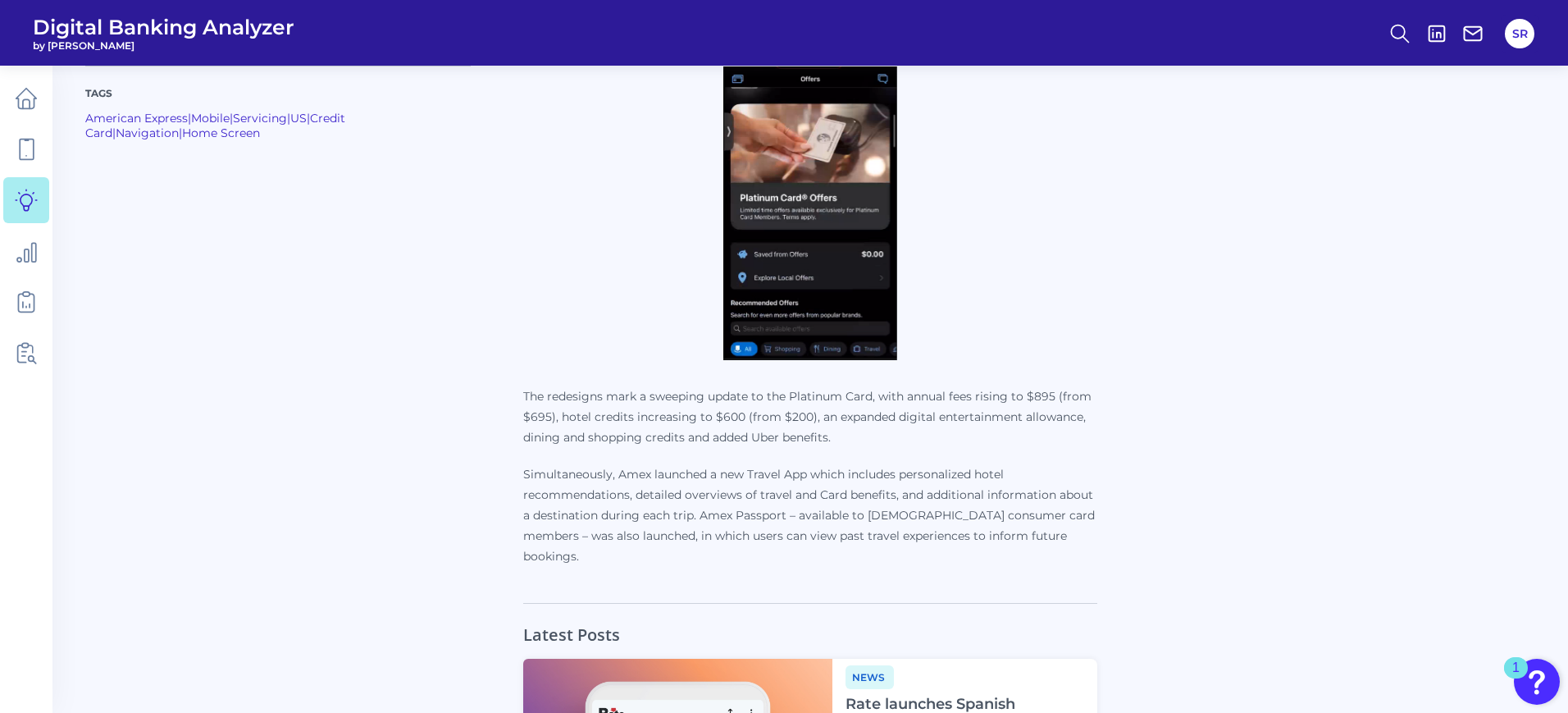
click at [989, 450] on p "The redesigns mark a sweeping update to the Platinum Card, with annual fees ris…" at bounding box center [810, 476] width 575 height 180
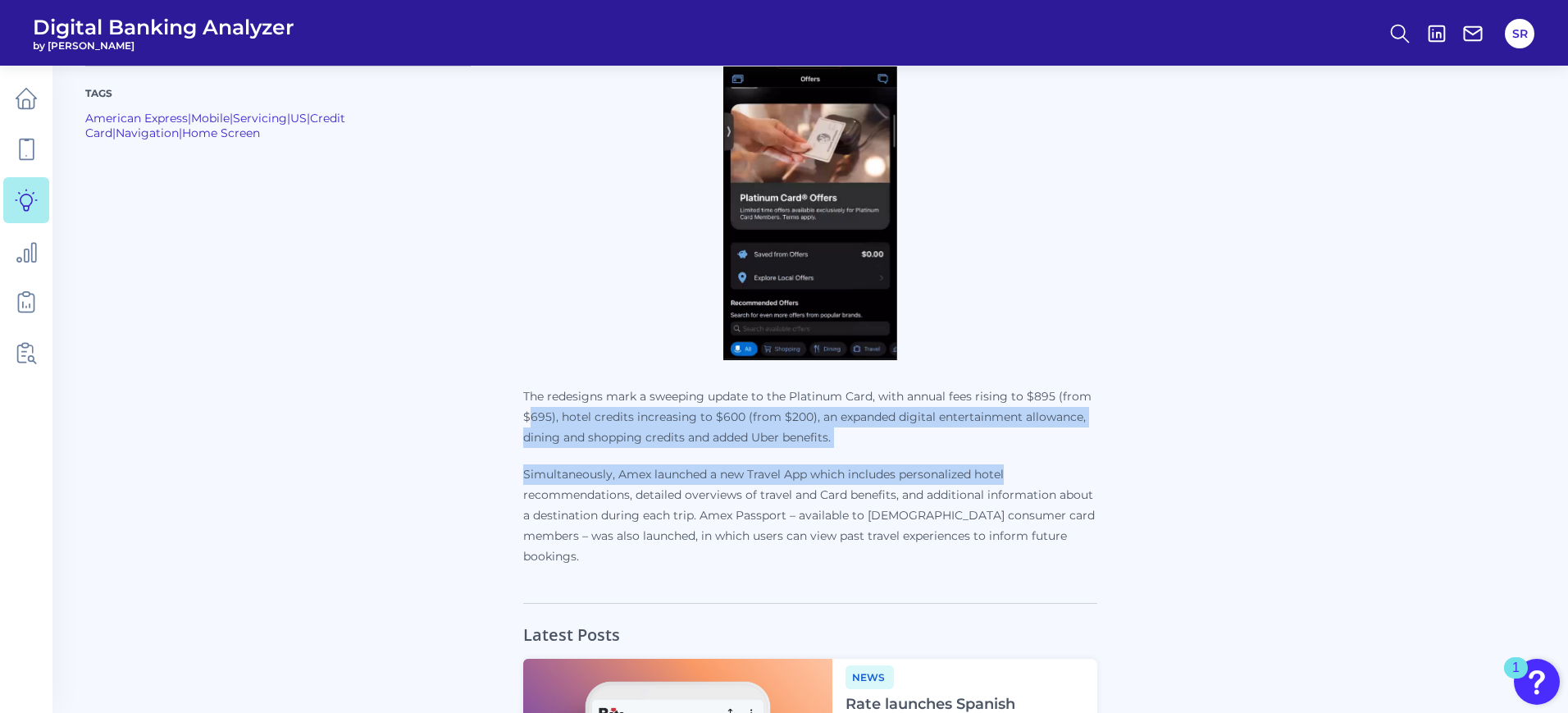
drag, startPoint x: 989, startPoint y: 450, endPoint x: 535, endPoint y: 411, distance: 455.7
click at [535, 411] on p "The redesigns mark a sweeping update to the Platinum Card, with annual fees ris…" at bounding box center [810, 476] width 575 height 180
click at [570, 440] on p "The redesigns mark a sweeping update to the Platinum Card, with annual fees ris…" at bounding box center [810, 417] width 575 height 61
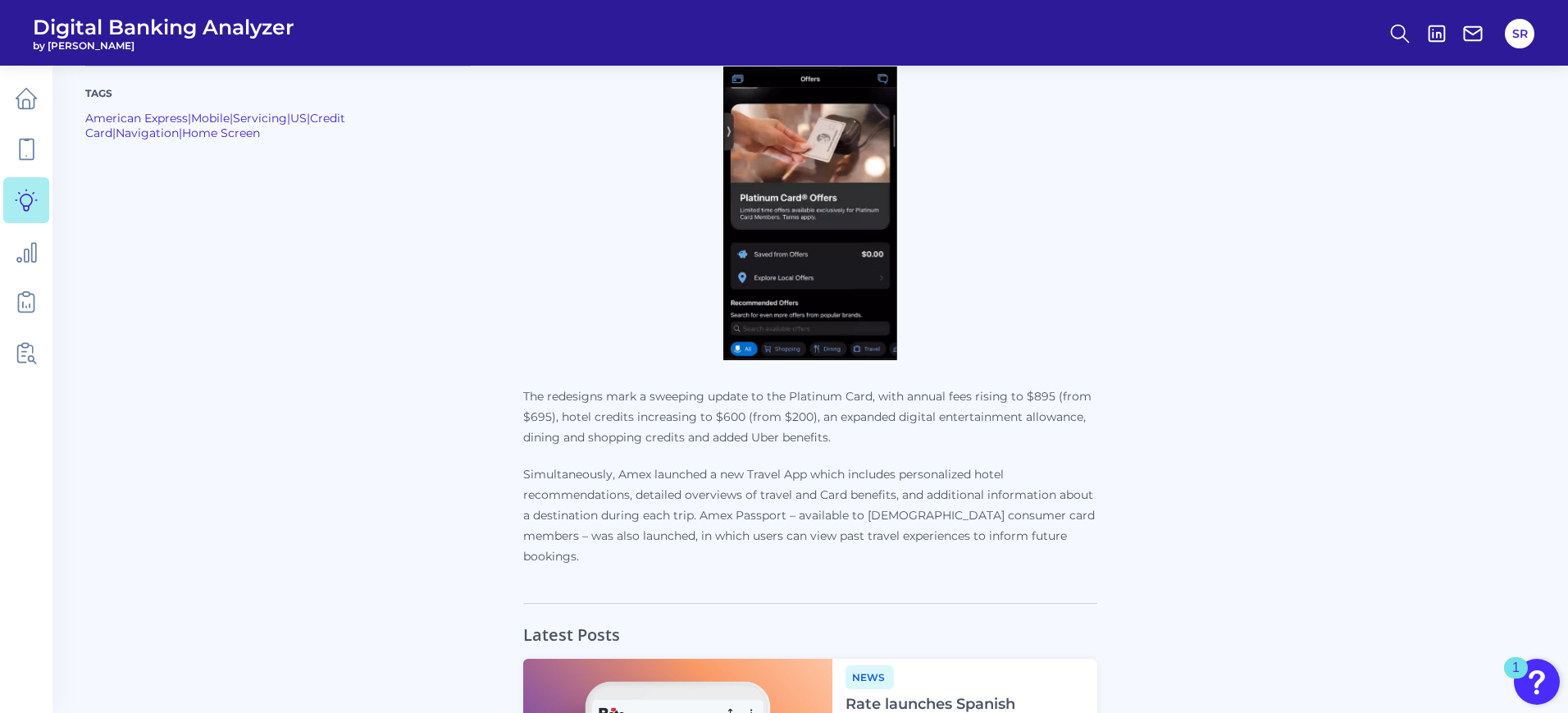
click at [1037, 451] on p "The redesigns mark a sweeping update to the Platinum Card, with annual fees ris…" at bounding box center [810, 476] width 575 height 180
click at [1023, 458] on p "The redesigns mark a sweeping update to the Platinum Card, with annual fees ris…" at bounding box center [810, 476] width 575 height 180
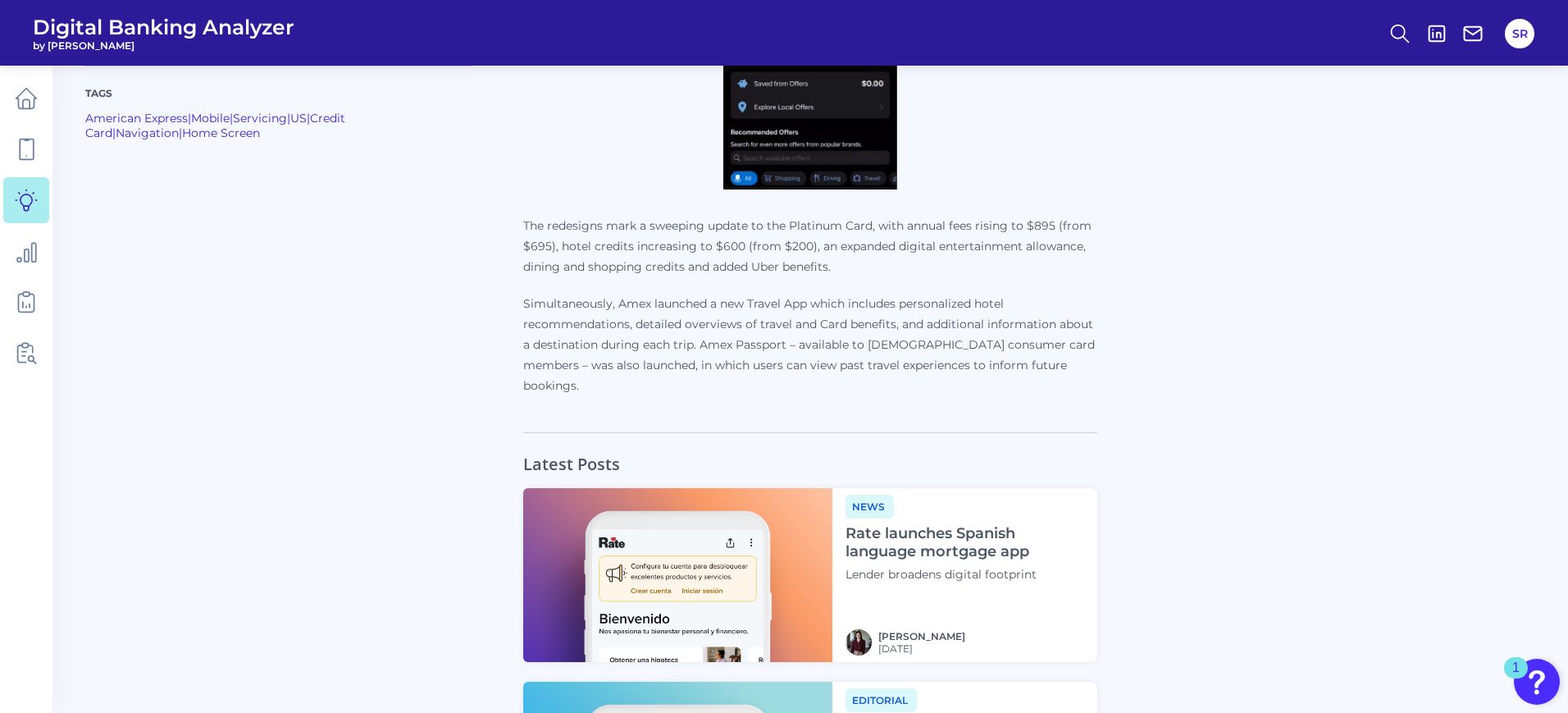
scroll to position [2153, 0]
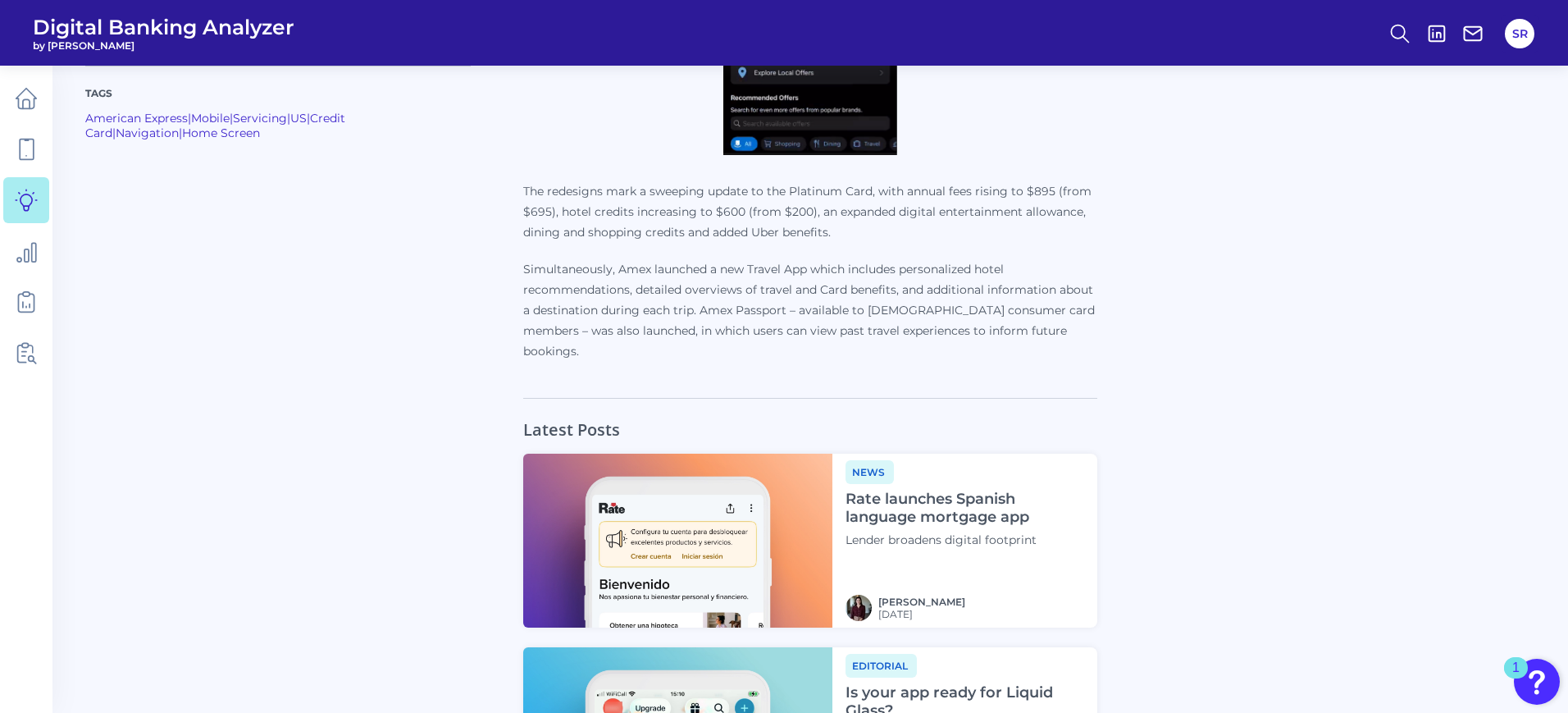
click at [360, 649] on div at bounding box center [304, 706] width 438 height 617
click at [29, 103] on icon at bounding box center [26, 98] width 23 height 23
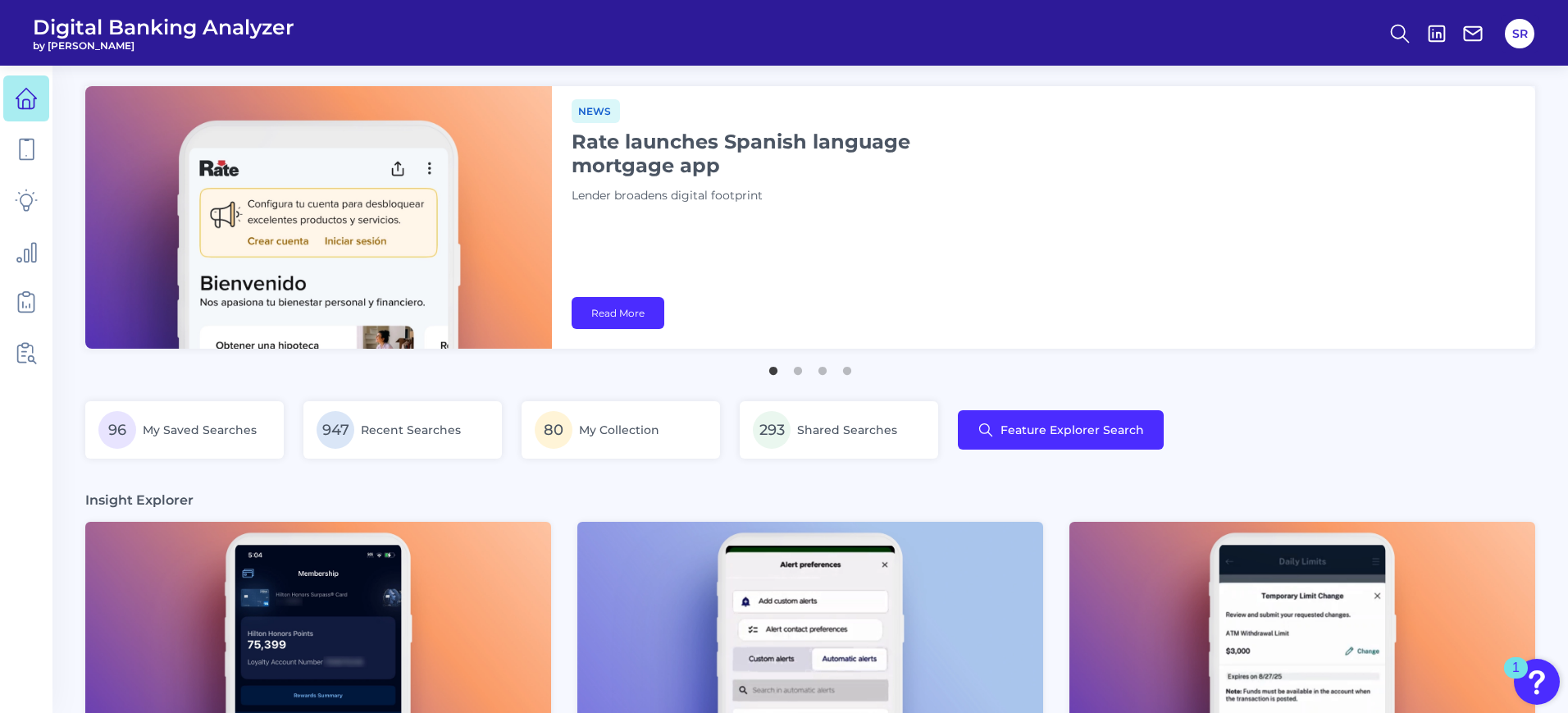
click at [655, 193] on p "Lender broadens digital footprint" at bounding box center [777, 196] width 410 height 18
click at [608, 314] on link "Read More" at bounding box center [618, 313] width 93 height 32
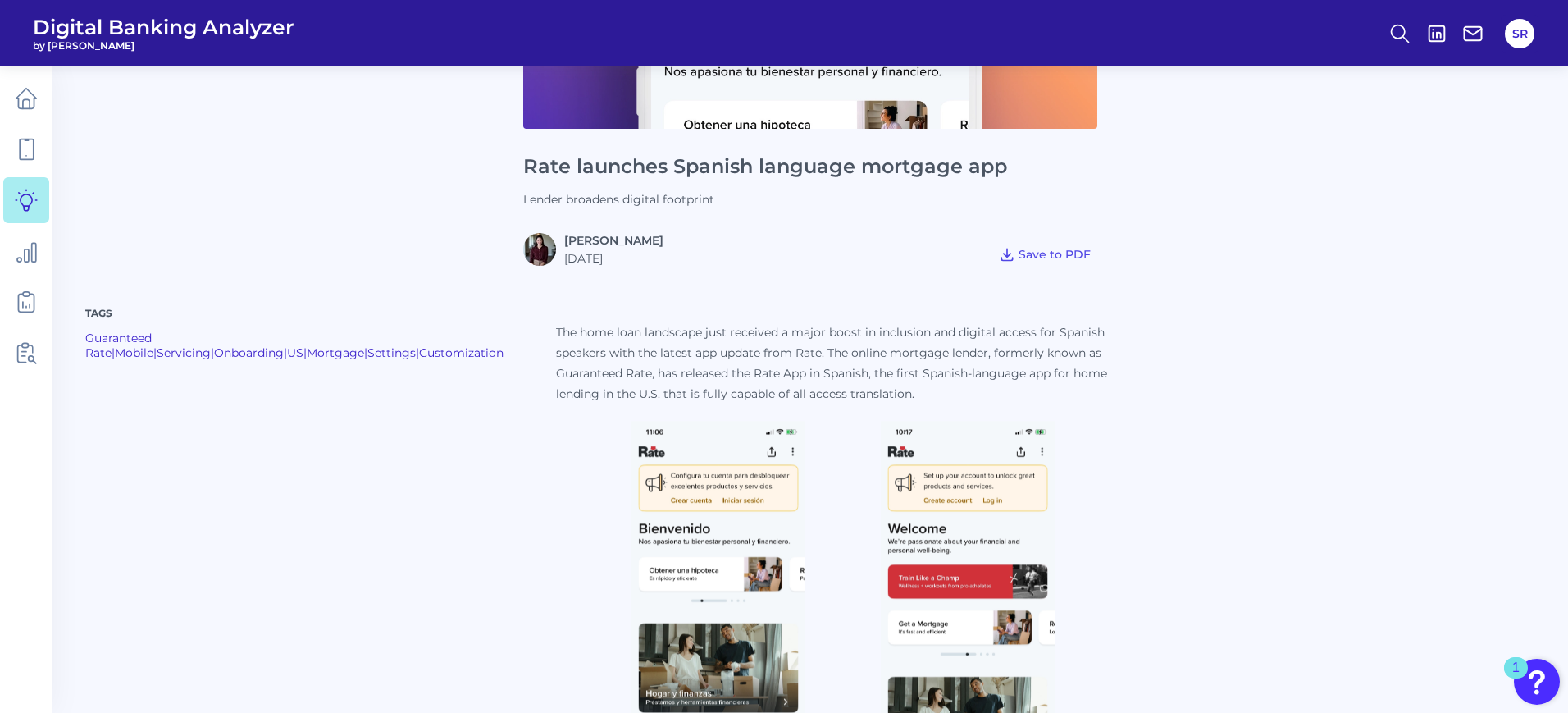
scroll to position [410, 0]
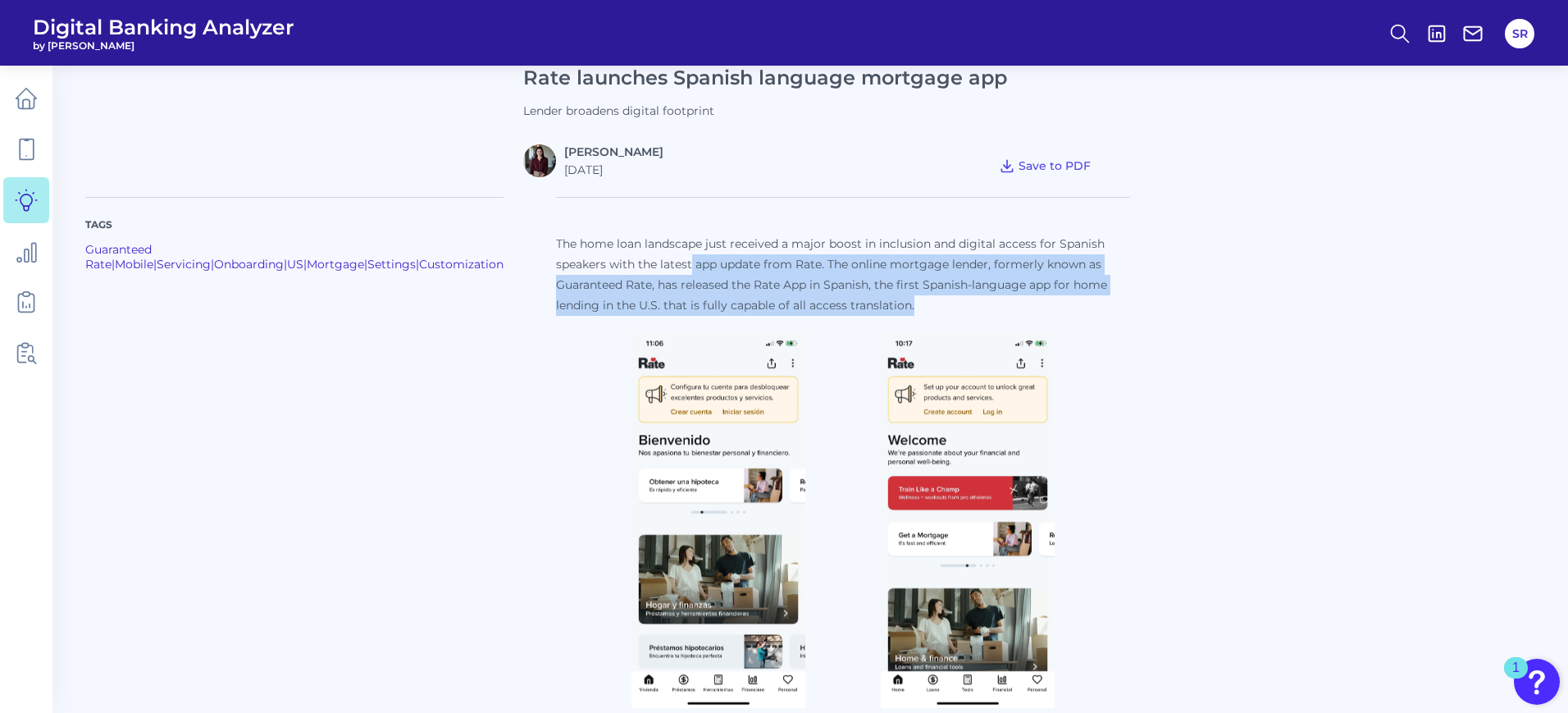
drag, startPoint x: 1052, startPoint y: 304, endPoint x: 660, endPoint y: 273, distance: 393.2
click at [660, 273] on p "The home loan landscape just received a major boost in inclusion and digital ac…" at bounding box center [843, 274] width 575 height 82
click at [817, 279] on p "The home loan landscape just received a major boost in inclusion and digital ac…" at bounding box center [843, 274] width 575 height 82
click at [863, 302] on p "The home loan landscape just received a major boost in inclusion and digital ac…" at bounding box center [843, 274] width 575 height 82
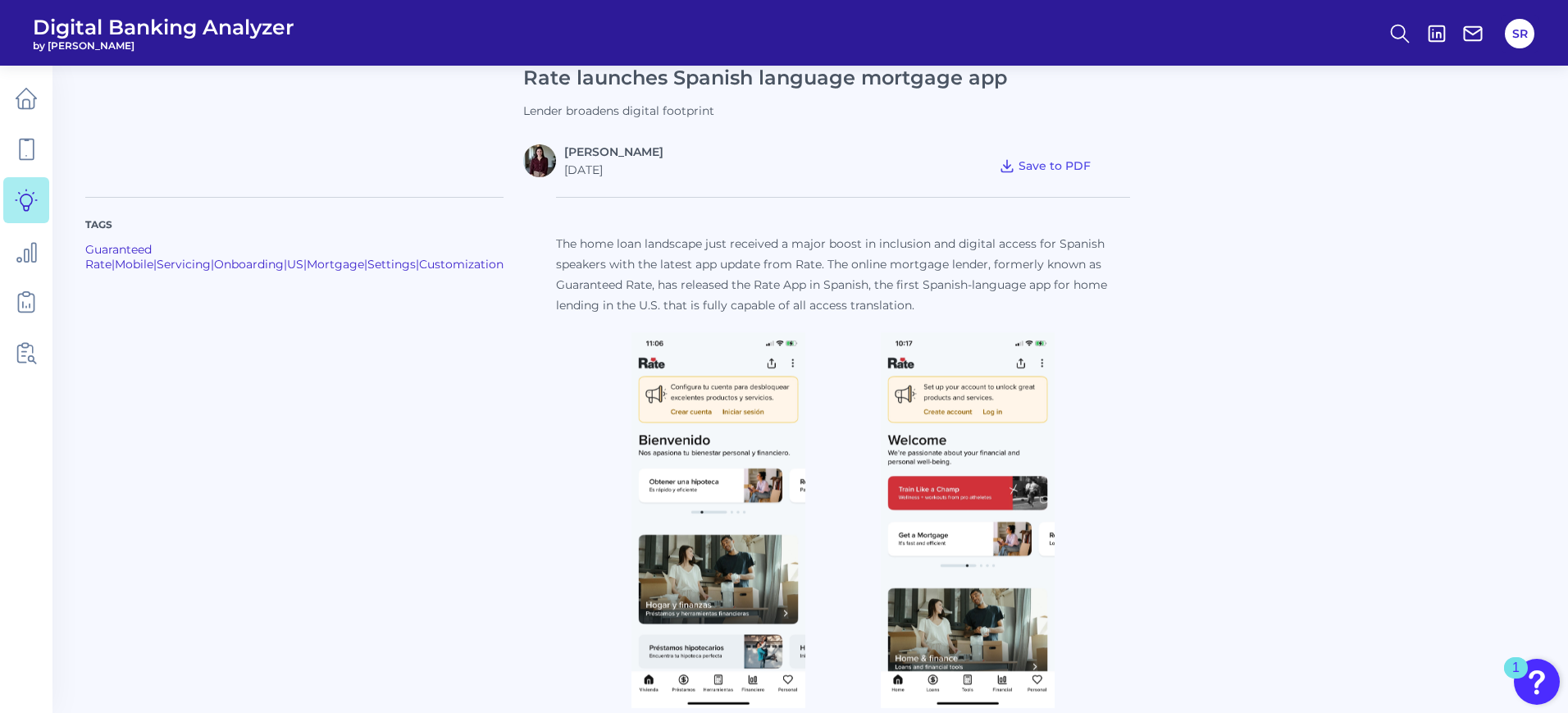
click at [896, 308] on p "The home loan landscape just received a major boost in inclusion and digital ac…" at bounding box center [843, 274] width 575 height 82
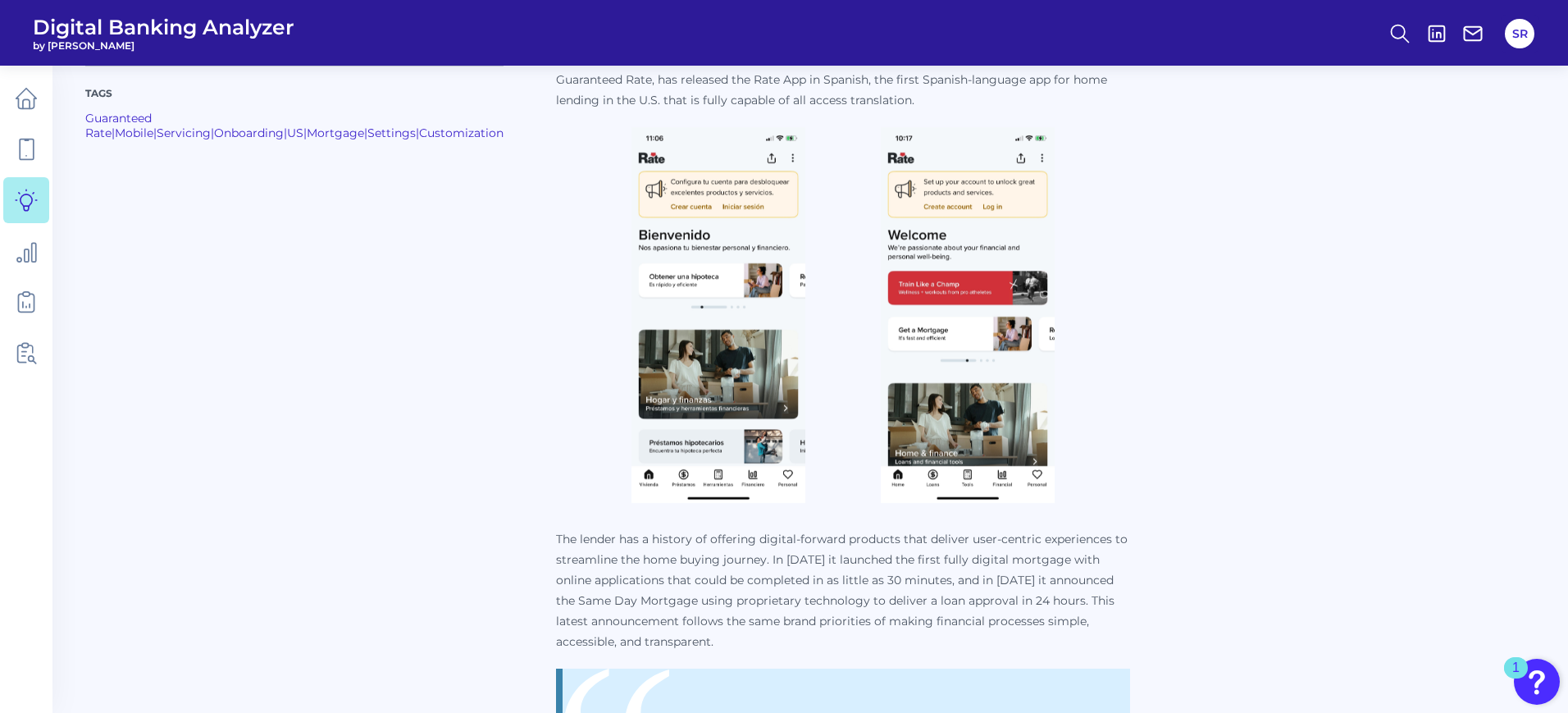
scroll to position [820, 0]
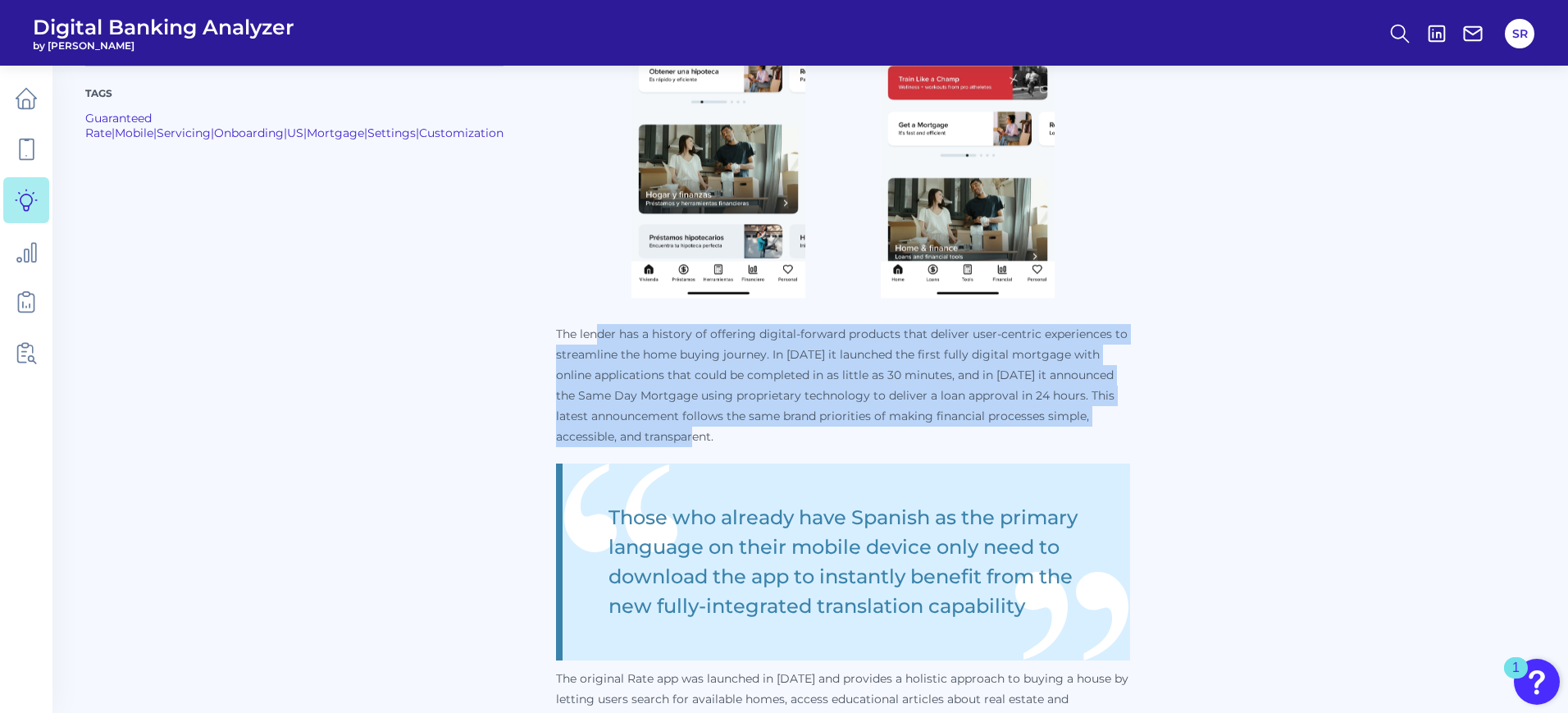
drag, startPoint x: 954, startPoint y: 443, endPoint x: 565, endPoint y: 340, distance: 402.4
click at [565, 340] on p "The lender has a history of offering digital-forward products that deliver user…" at bounding box center [843, 385] width 575 height 123
click at [709, 369] on p "The lender has a history of offering digital-forward products that deliver user…" at bounding box center [843, 385] width 575 height 123
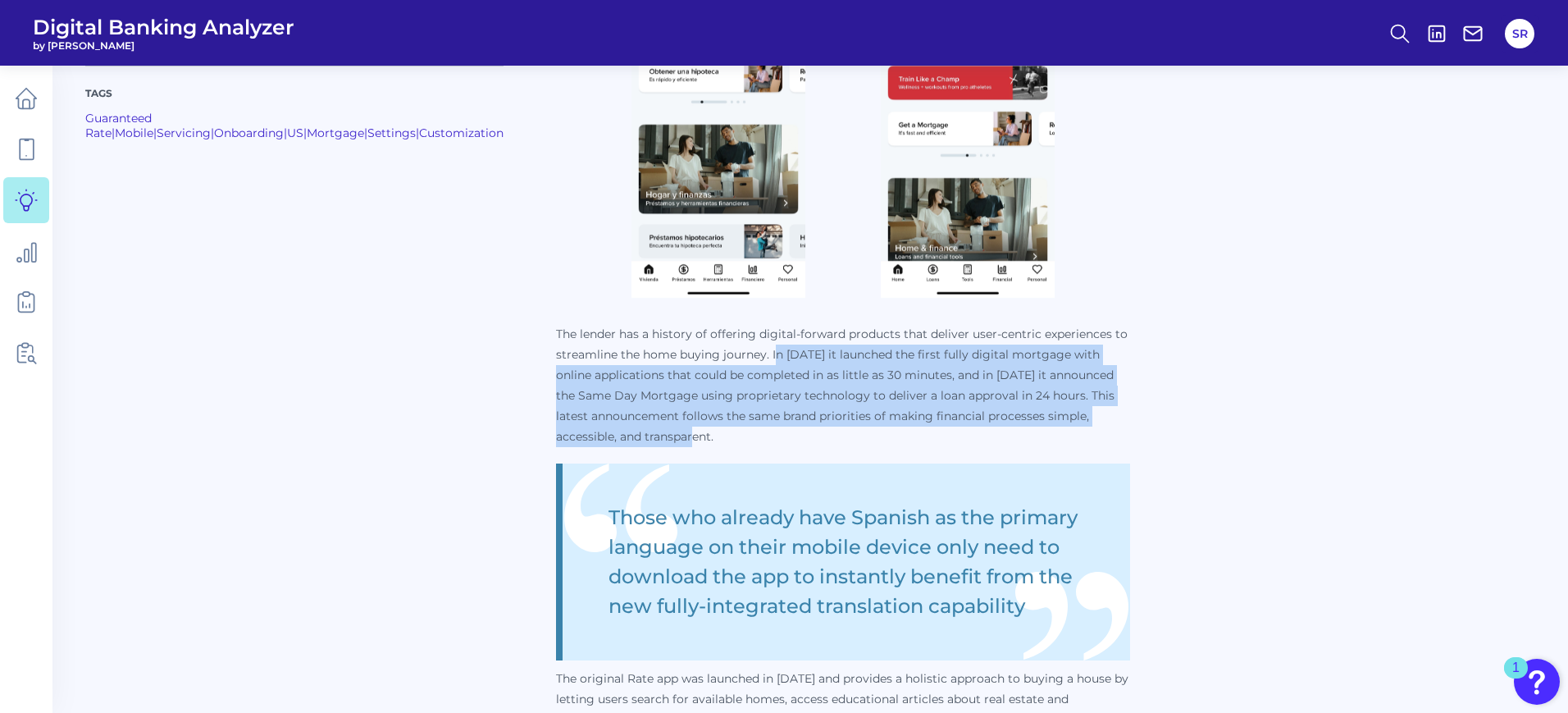
drag, startPoint x: 742, startPoint y: 346, endPoint x: 671, endPoint y: 430, distance: 110.0
click at [671, 430] on p "The lender has a history of offering digital-forward products that deliver user…" at bounding box center [843, 385] width 575 height 123
click at [670, 432] on p "The lender has a history of offering digital-forward products that deliver user…" at bounding box center [843, 385] width 575 height 123
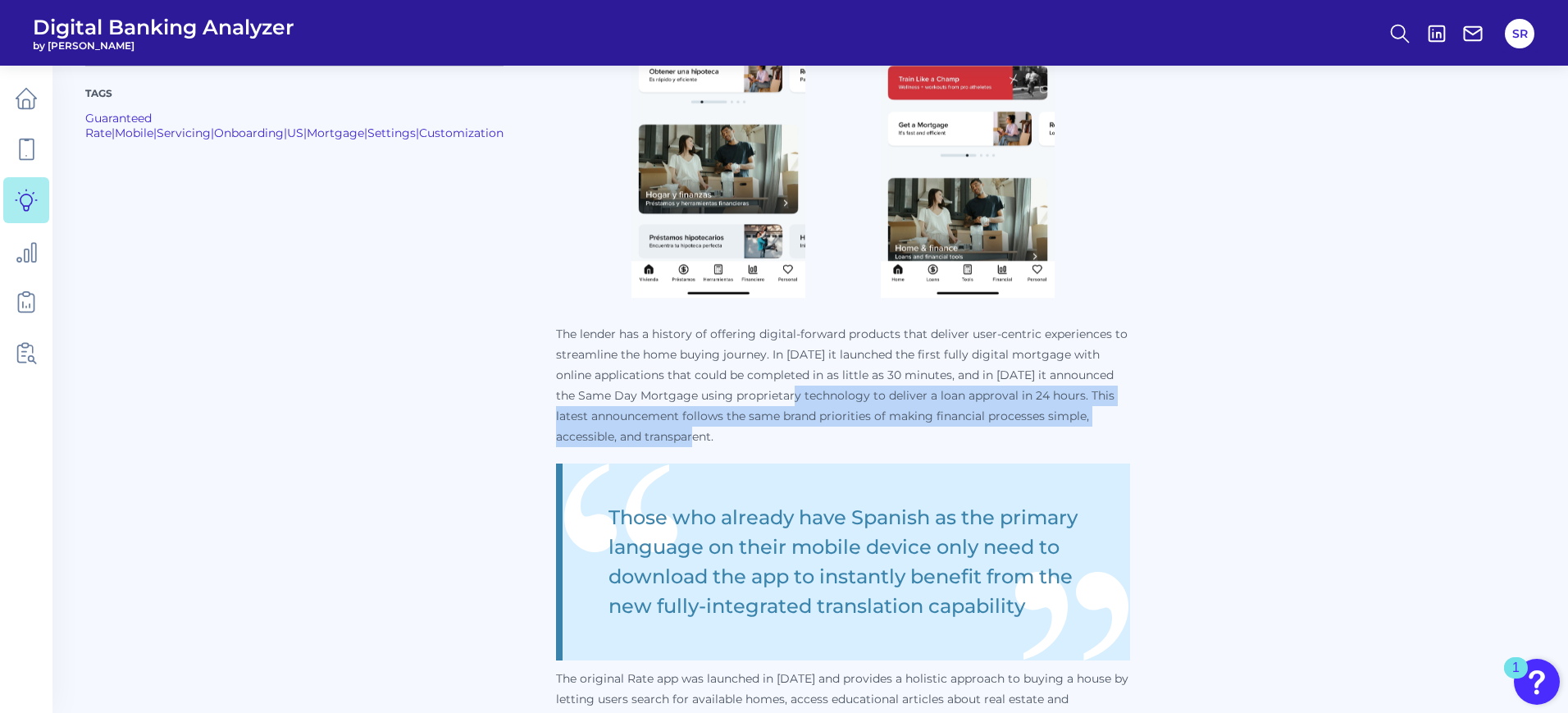
drag, startPoint x: 738, startPoint y: 430, endPoint x: 719, endPoint y: 392, distance: 42.5
click at [719, 392] on p "The lender has a history of offering digital-forward products that deliver user…" at bounding box center [843, 385] width 575 height 123
click at [708, 417] on p "The lender has a history of offering digital-forward products that deliver user…" at bounding box center [843, 385] width 575 height 123
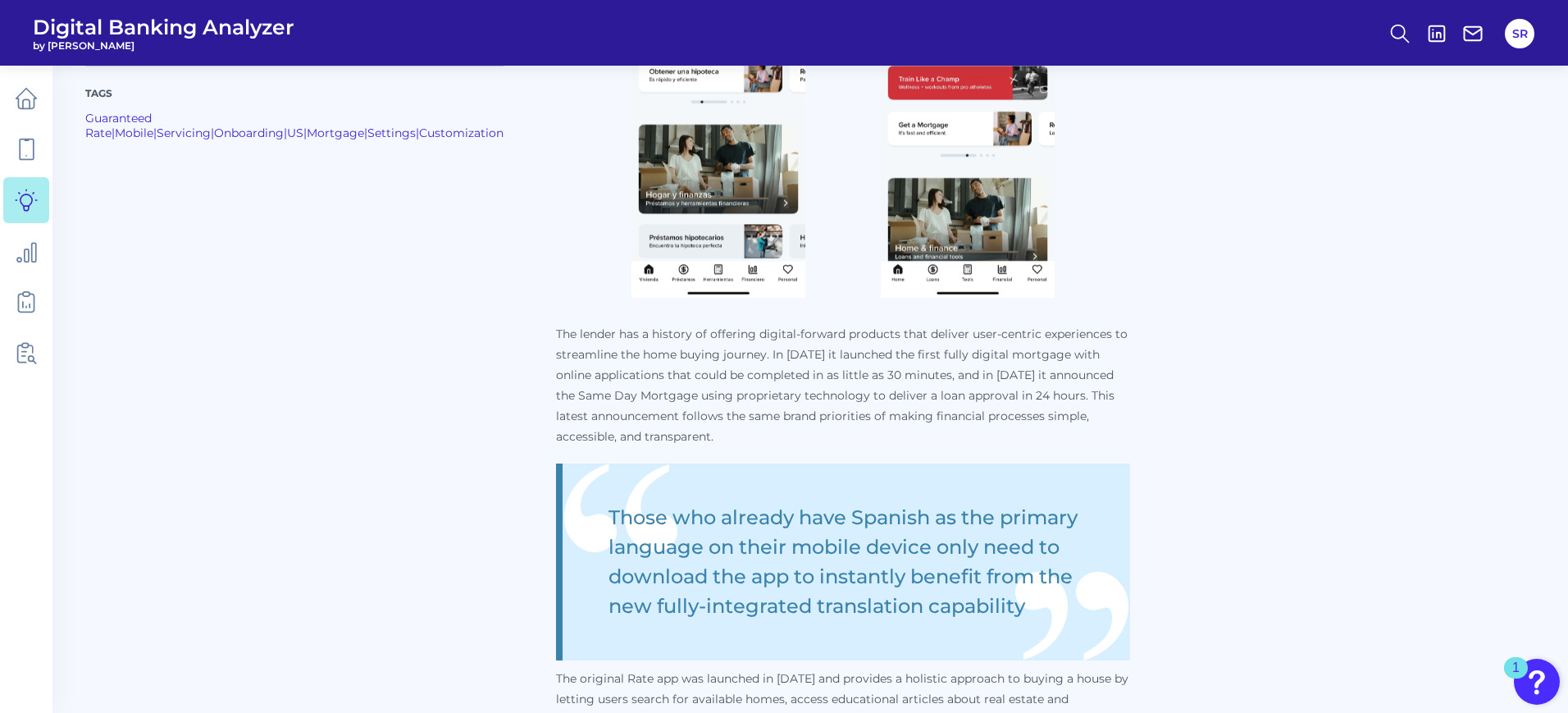
click at [717, 425] on p "The lender has a history of offering digital-forward products that deliver user…" at bounding box center [843, 385] width 575 height 123
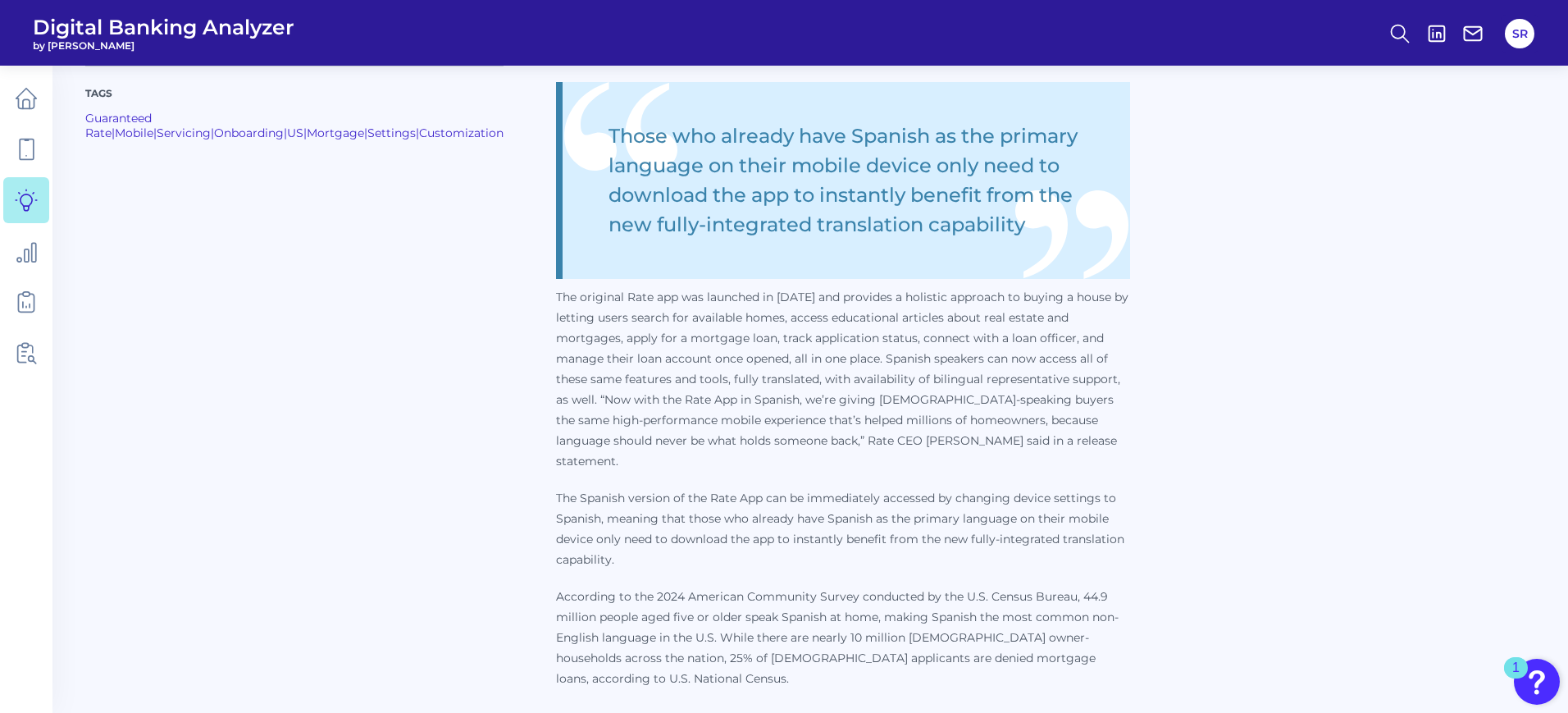
scroll to position [1230, 0]
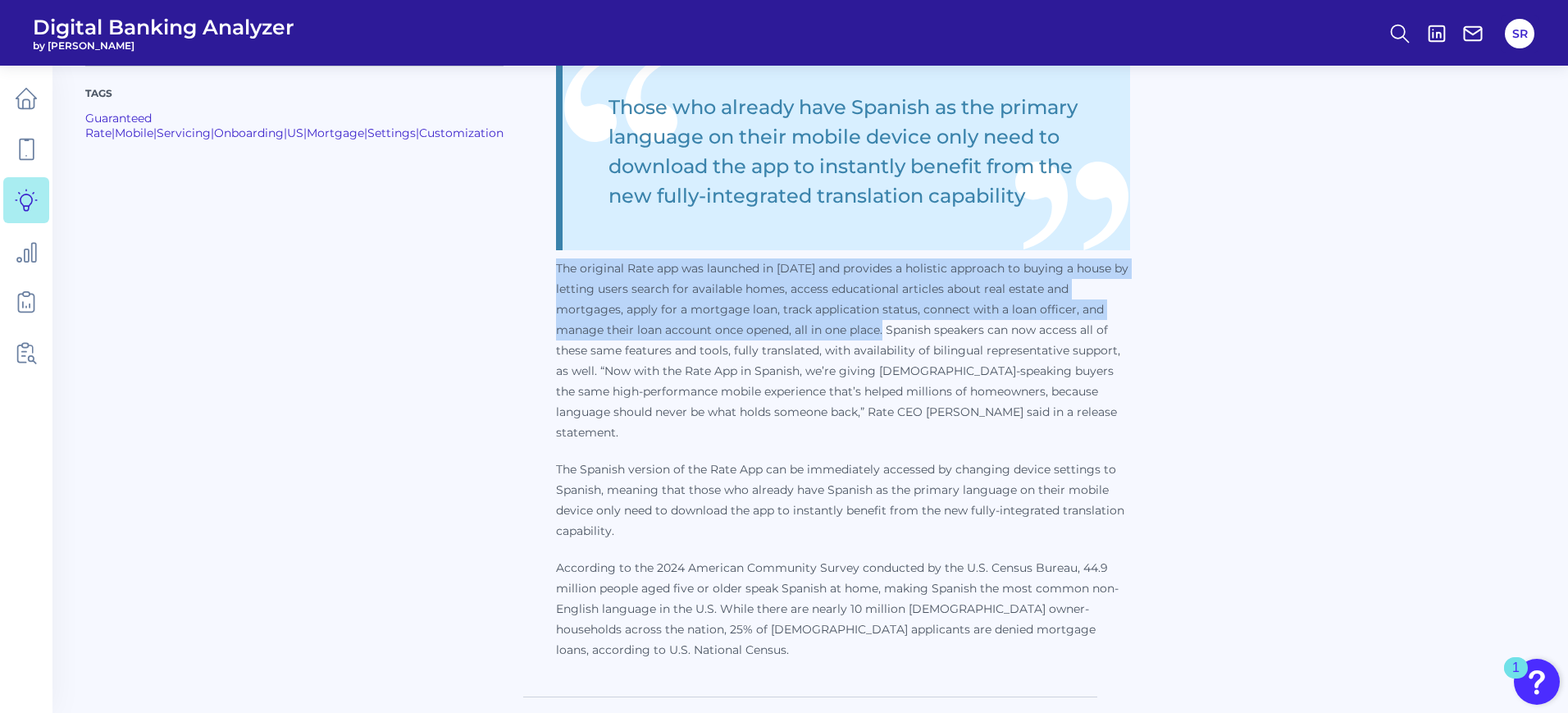
drag, startPoint x: 525, startPoint y: 263, endPoint x: 860, endPoint y: 333, distance: 342.2
click at [860, 333] on p "The original Rate app was launched in [DATE] and provides a holistic approach t…" at bounding box center [843, 351] width 575 height 184
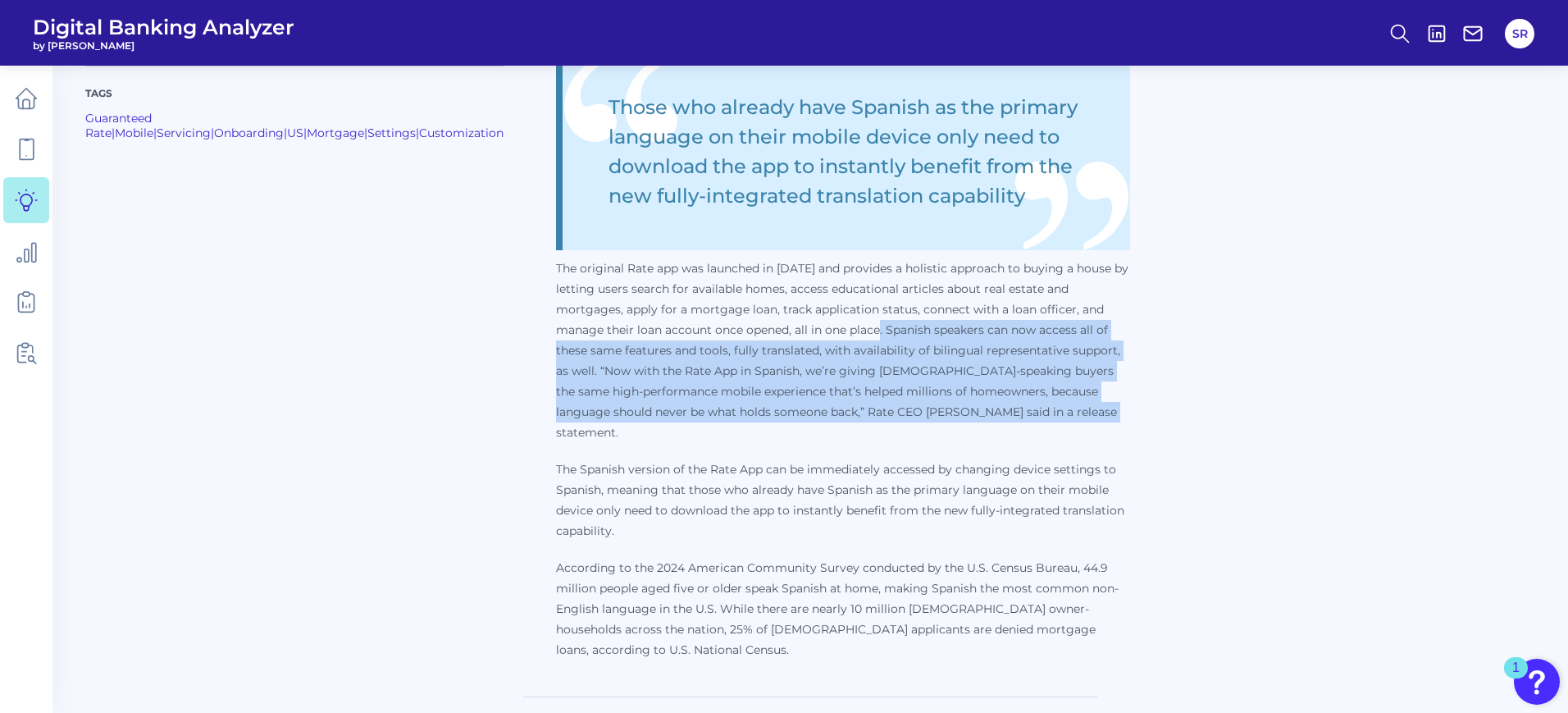
drag, startPoint x: 857, startPoint y: 326, endPoint x: 1042, endPoint y: 427, distance: 210.8
click at [1045, 415] on p "The original Rate app was launched in [DATE] and provides a holistic approach t…" at bounding box center [843, 351] width 575 height 184
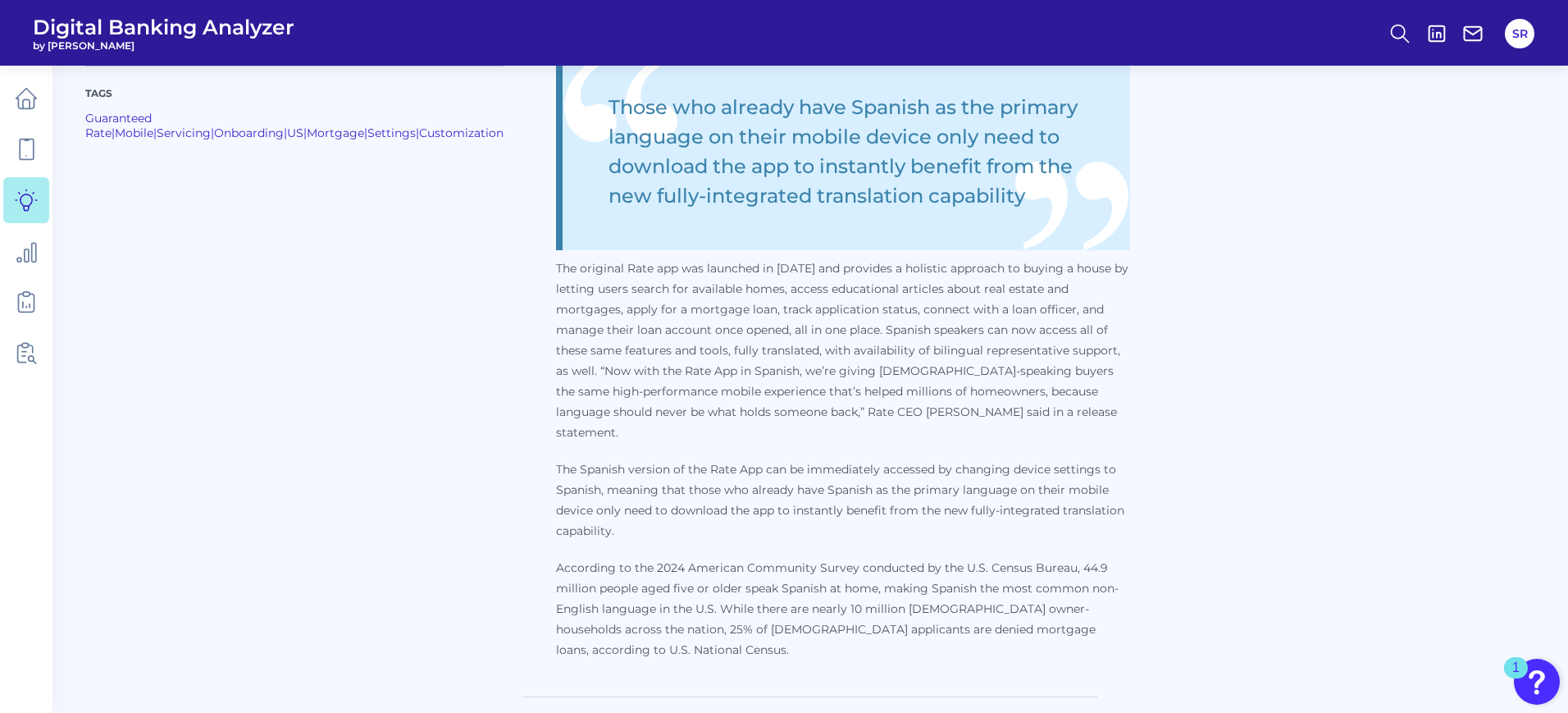
click at [1037, 431] on p "The lender has a history of offering digital-forward products that deliver user…" at bounding box center [843, 286] width 575 height 746
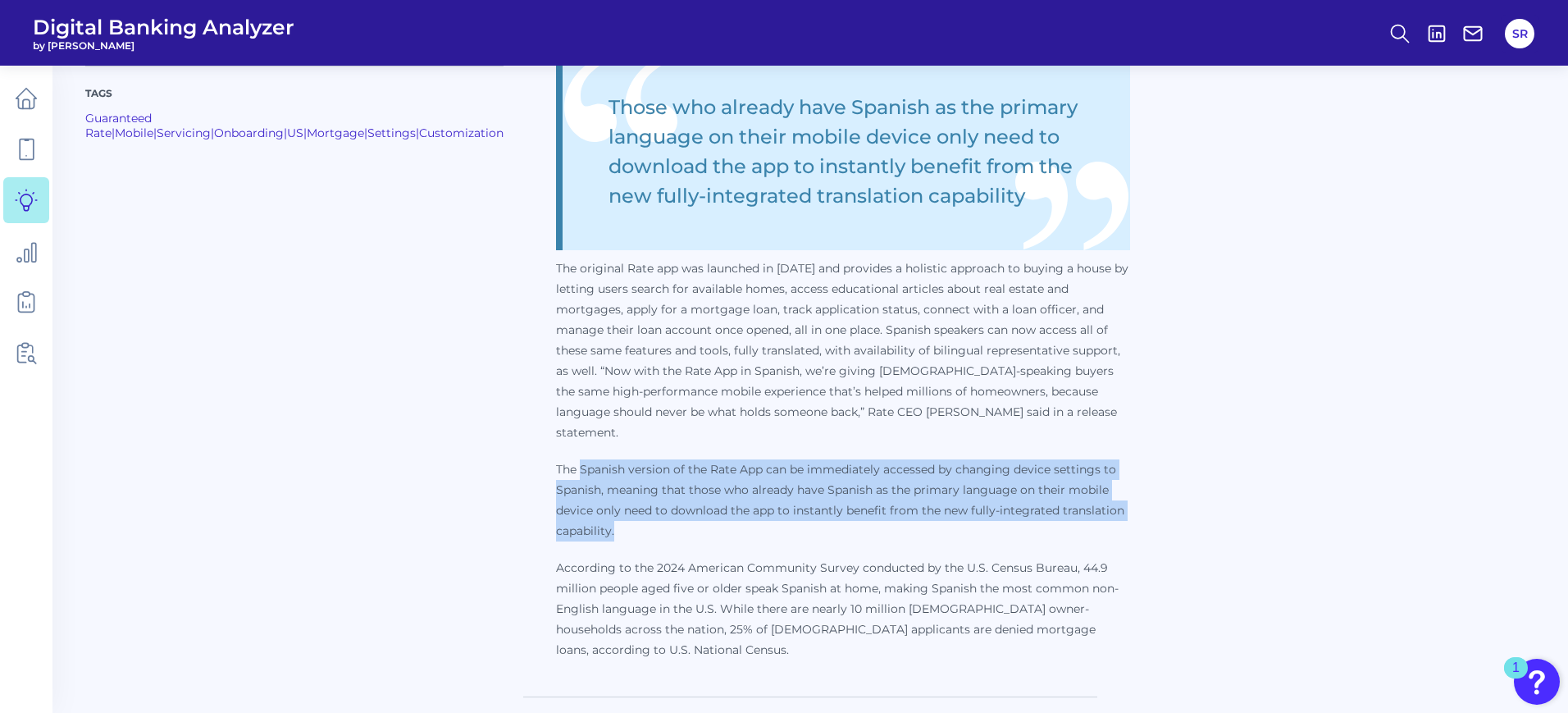
drag, startPoint x: 875, startPoint y: 505, endPoint x: 579, endPoint y: 503, distance: 296.0
click at [579, 503] on p "The Spanish version of the Rate App can be immediately accessed by changing dev…" at bounding box center [843, 500] width 575 height 82
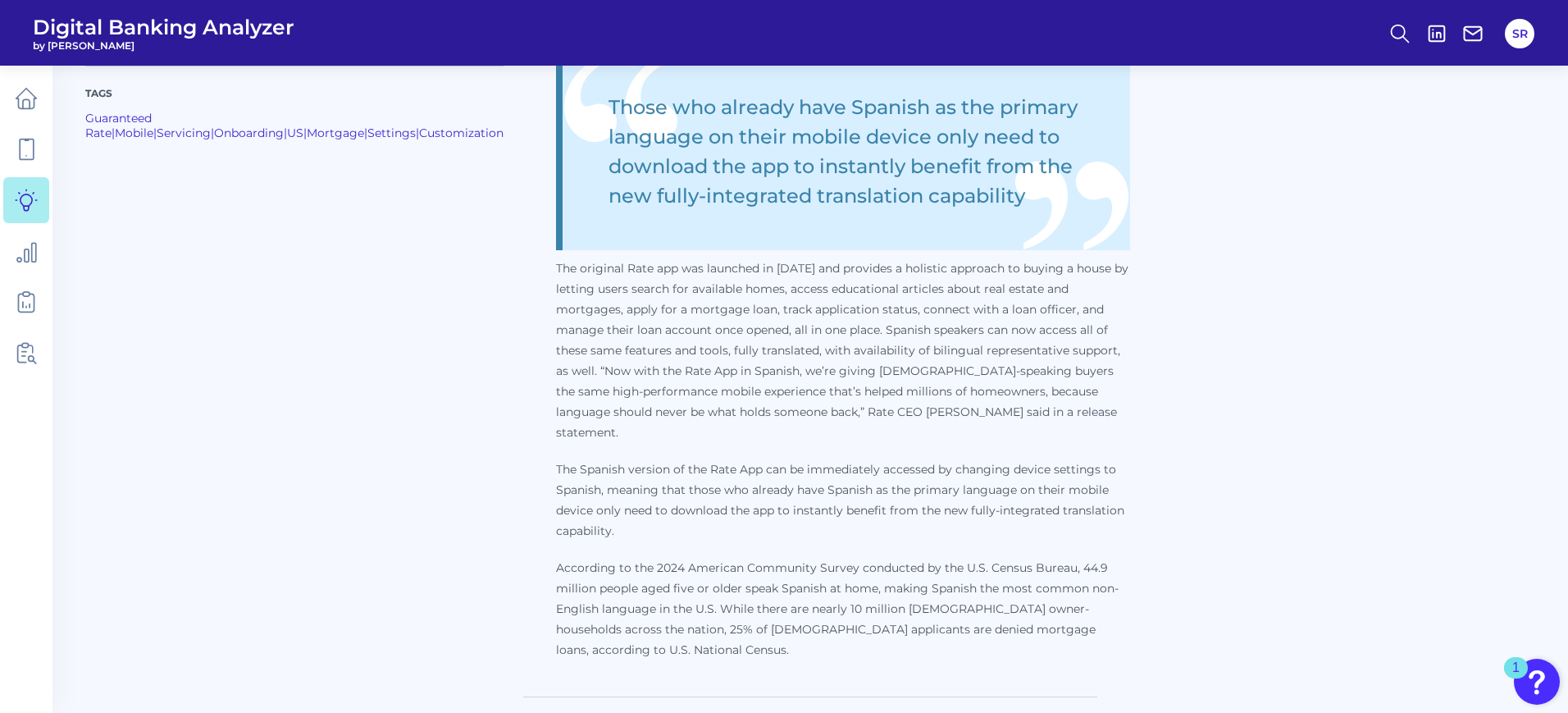
click at [590, 522] on p "The lender has a history of offering digital-forward products that deliver user…" at bounding box center [843, 286] width 575 height 746
drag, startPoint x: 625, startPoint y: 542, endPoint x: 644, endPoint y: 541, distance: 19.0
click at [626, 558] on p "According to the 2024 American Community Survey conducted by the U.S. Census Bu…" at bounding box center [843, 609] width 575 height 103
click at [722, 516] on p "The Spanish version of the Rate App can be immediately accessed by changing dev…" at bounding box center [843, 500] width 575 height 82
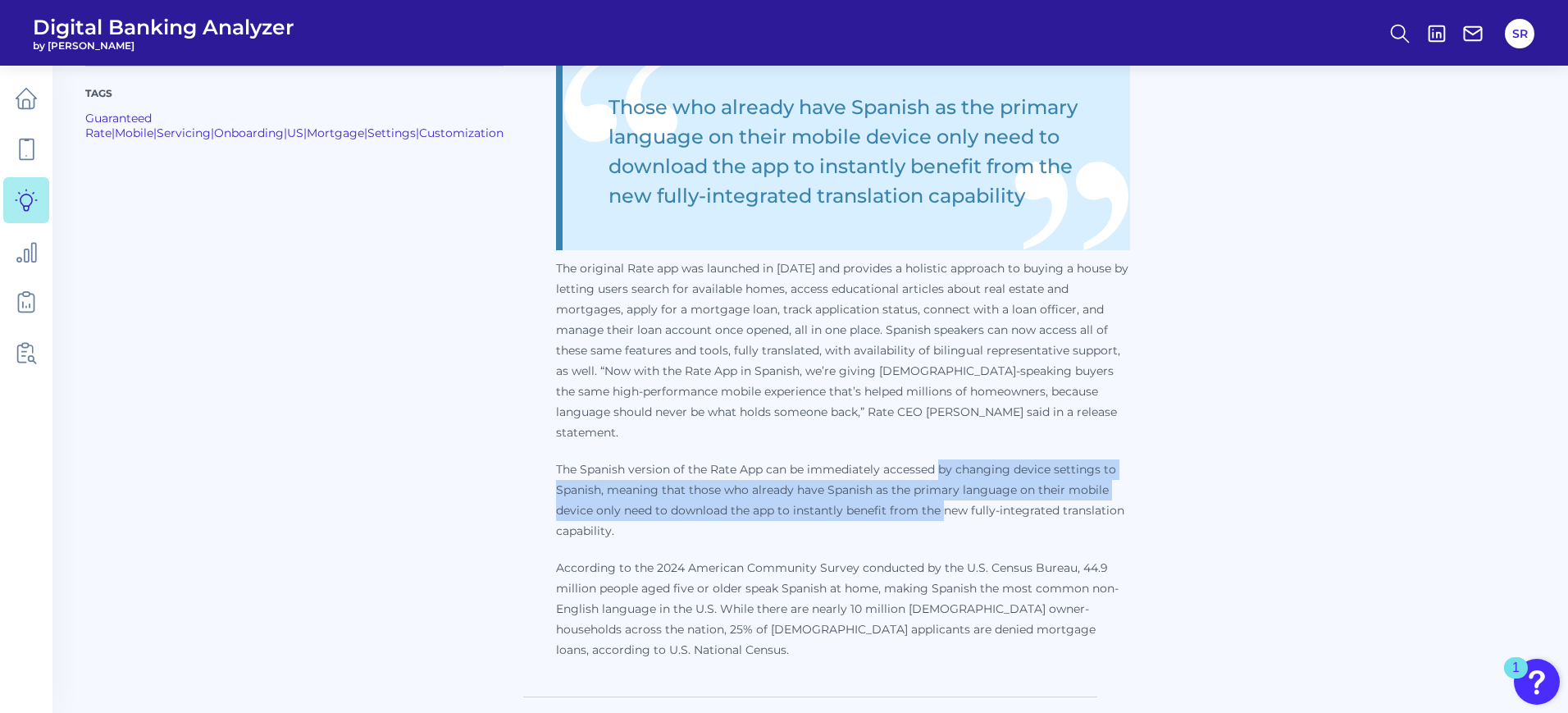
drag, startPoint x: 916, startPoint y: 499, endPoint x: 906, endPoint y: 456, distance: 44.1
click at [906, 459] on p "The Spanish version of the Rate App can be immediately accessed by changing dev…" at bounding box center [843, 500] width 575 height 82
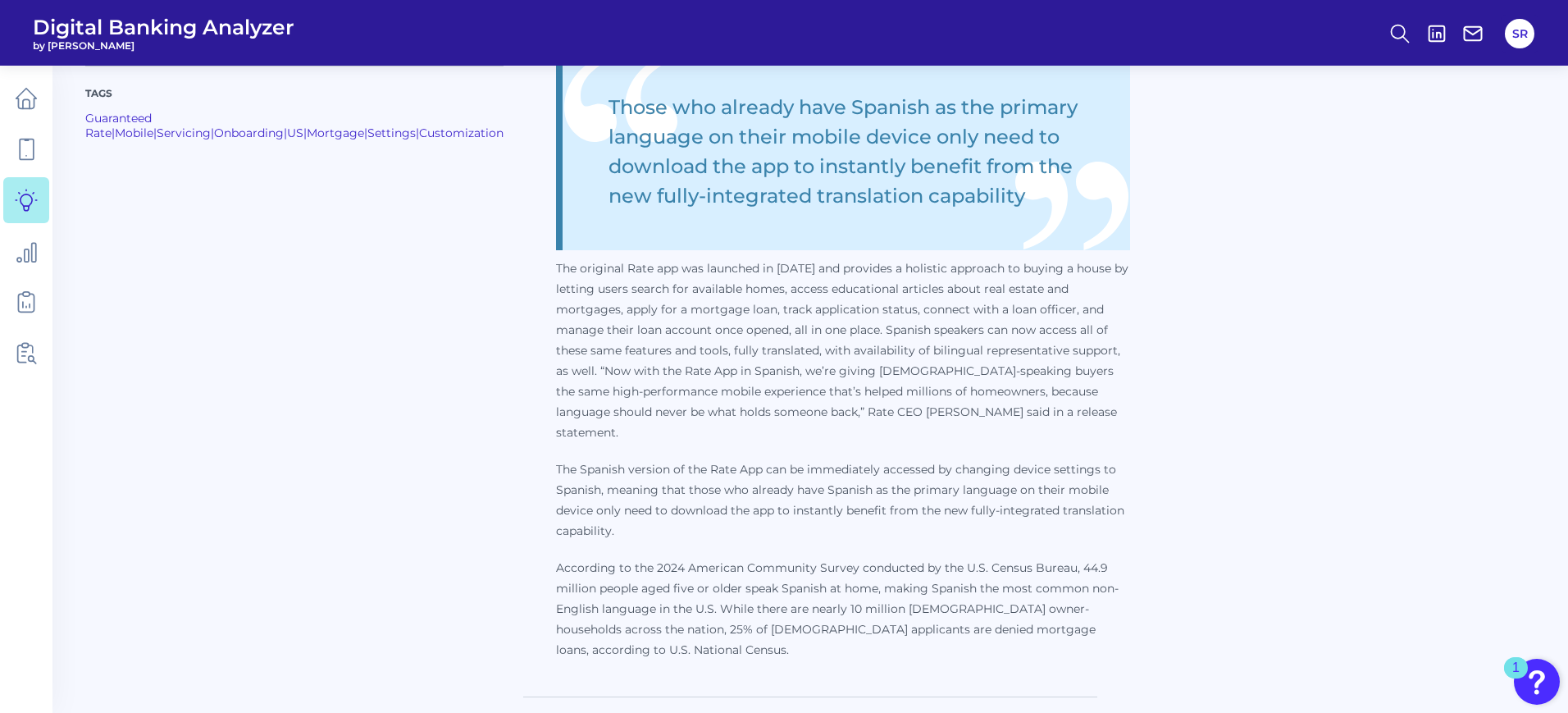
drag, startPoint x: 971, startPoint y: 503, endPoint x: 1095, endPoint y: 522, distance: 125.4
click at [977, 508] on p "The Spanish version of the Rate App can be immediately accessed by changing dev…" at bounding box center [843, 500] width 575 height 82
click at [1168, 522] on div "Tags Guaranteed Rate | Mobile | Servicing | Onboarding | US | Mortgage | Settin…" at bounding box center [810, 17] width 1450 height 1320
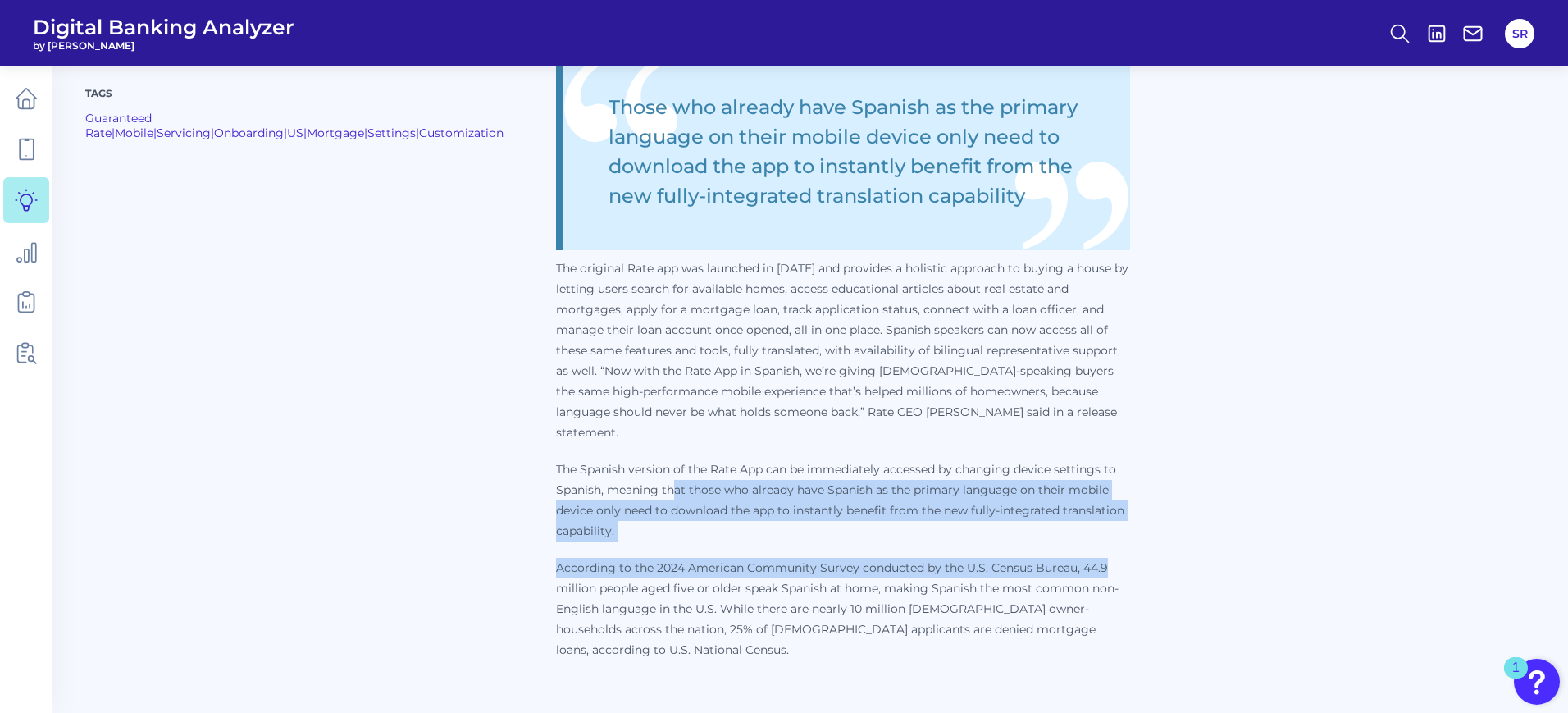
drag, startPoint x: 1131, startPoint y: 527, endPoint x: 641, endPoint y: 471, distance: 493.2
click at [641, 471] on div "Tags Guaranteed Rate | Mobile | Servicing | Onboarding | US | Mortgage | Settin…" at bounding box center [810, 17] width 1450 height 1320
click at [632, 499] on p "The Spanish version of the Rate App can be immediately accessed by changing dev…" at bounding box center [843, 500] width 575 height 82
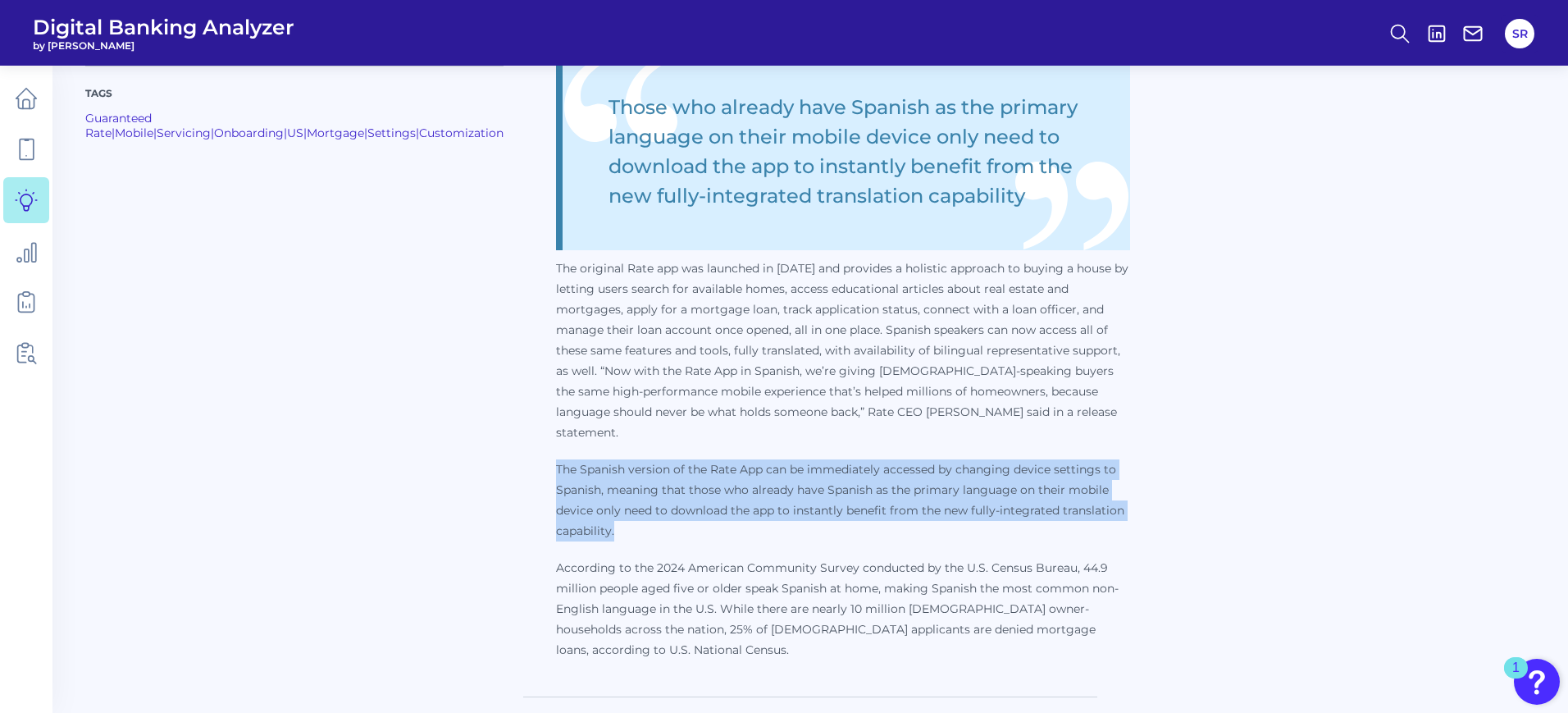
drag, startPoint x: 628, startPoint y: 502, endPoint x: 526, endPoint y: 453, distance: 113.2
click at [556, 459] on p "The Spanish version of the Rate App can be immediately accessed by changing dev…" at bounding box center [843, 500] width 575 height 82
click at [689, 512] on p "The Spanish version of the Rate App can be immediately accessed by changing dev…" at bounding box center [843, 500] width 575 height 82
click at [1072, 500] on p "The Spanish version of the Rate App can be immediately accessed by changing dev…" at bounding box center [843, 500] width 575 height 82
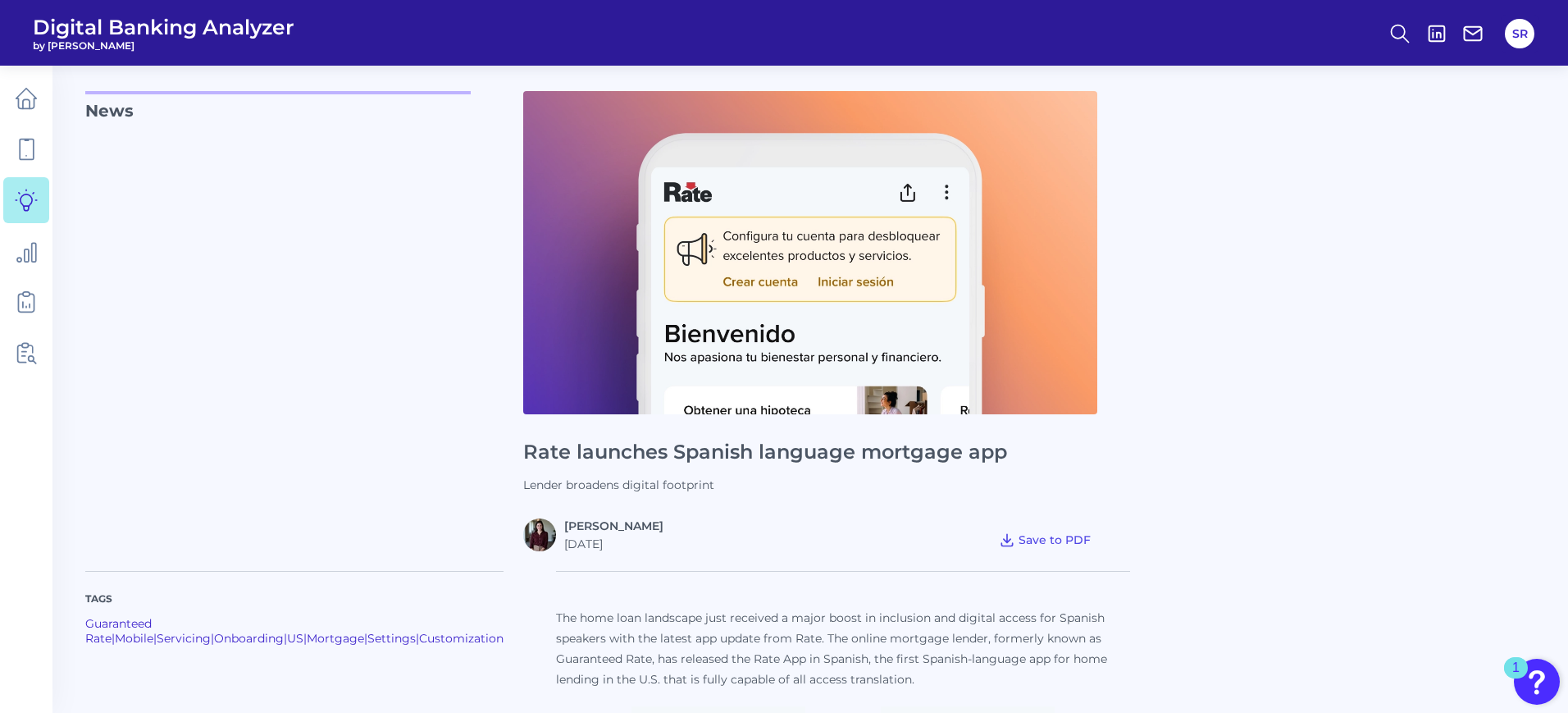
scroll to position [0, 0]
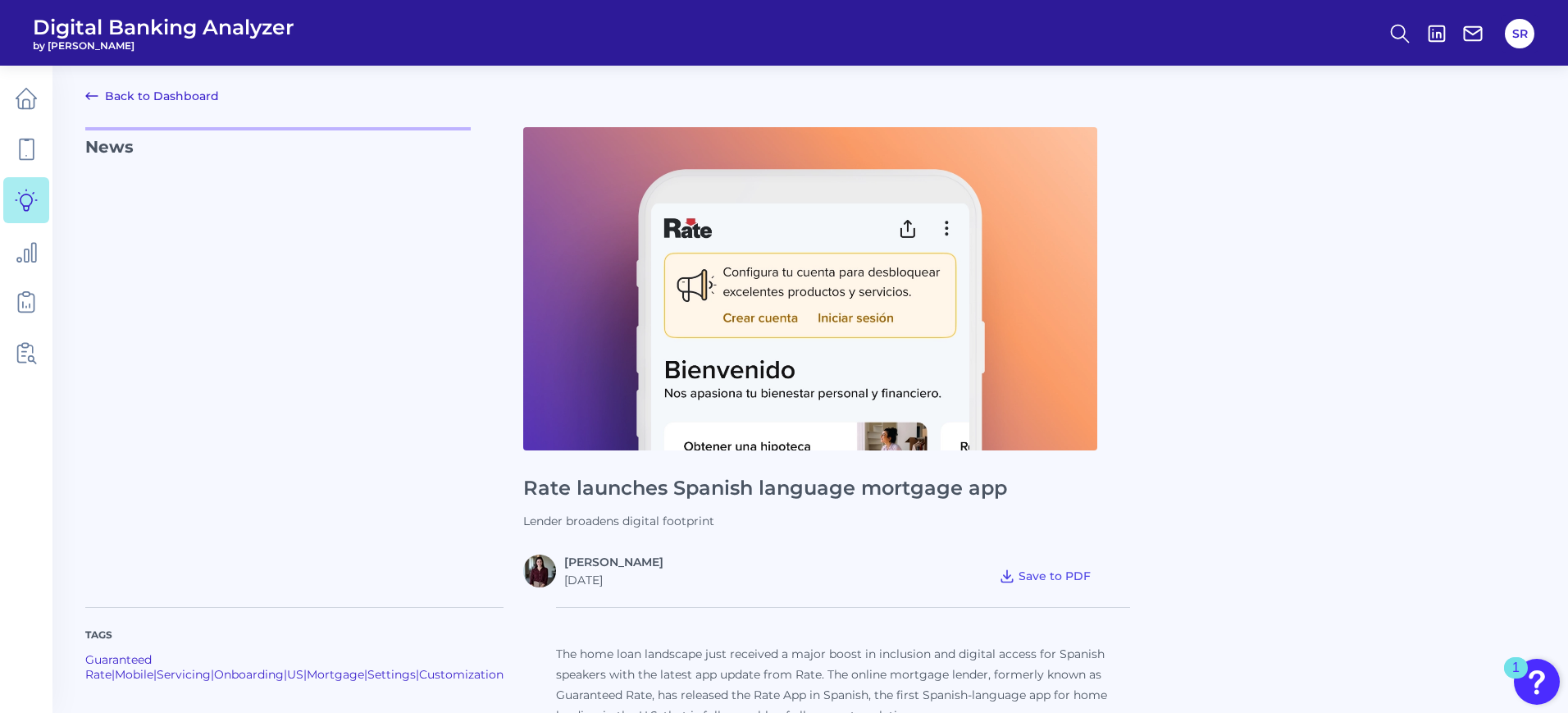
click at [1427, 455] on div "News Rate launches Spanish language mortgage app Lender broadens digital footpr…" at bounding box center [810, 356] width 1450 height 460
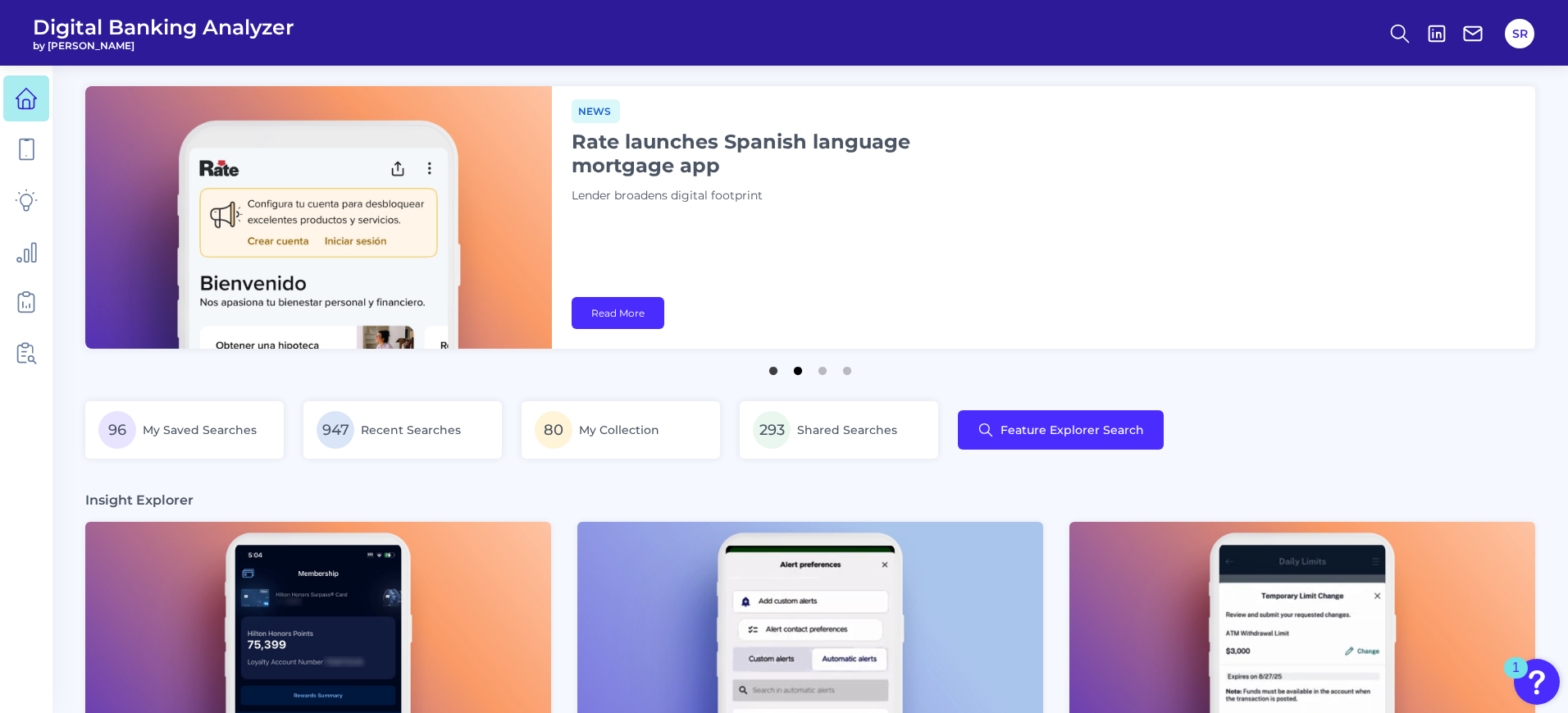
click at [792, 369] on button "2" at bounding box center [797, 366] width 17 height 17
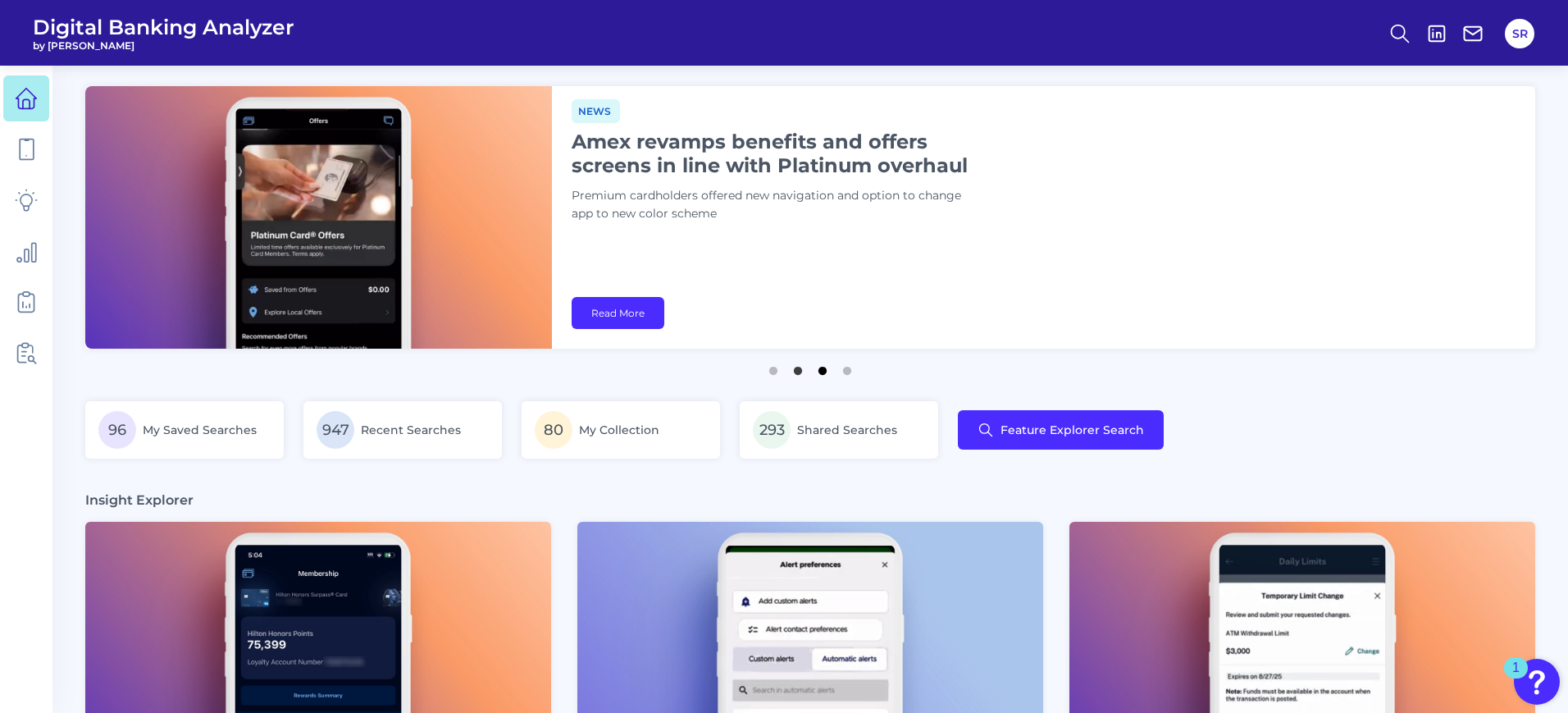
click at [822, 374] on button "3" at bounding box center [822, 366] width 17 height 17
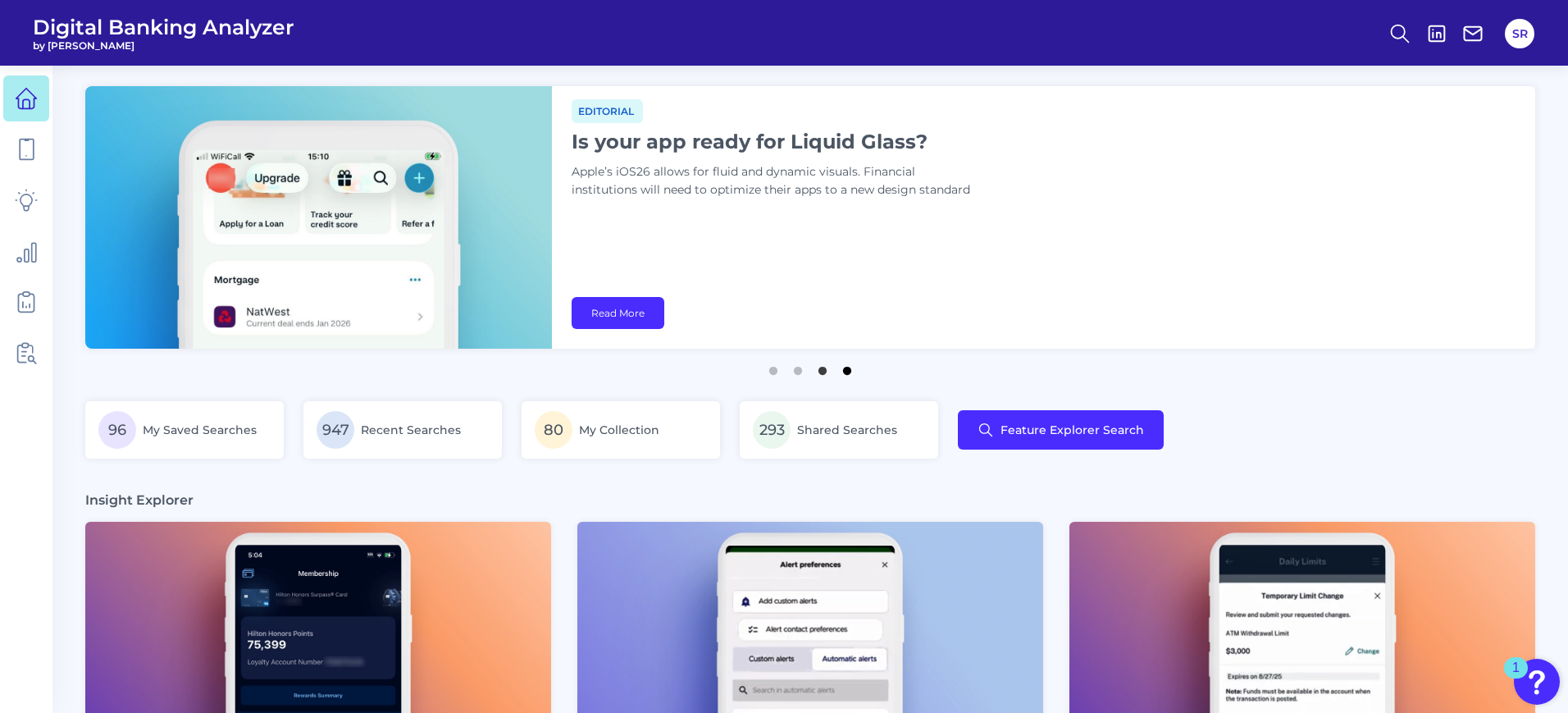
click at [846, 373] on button "4" at bounding box center [847, 366] width 17 height 17
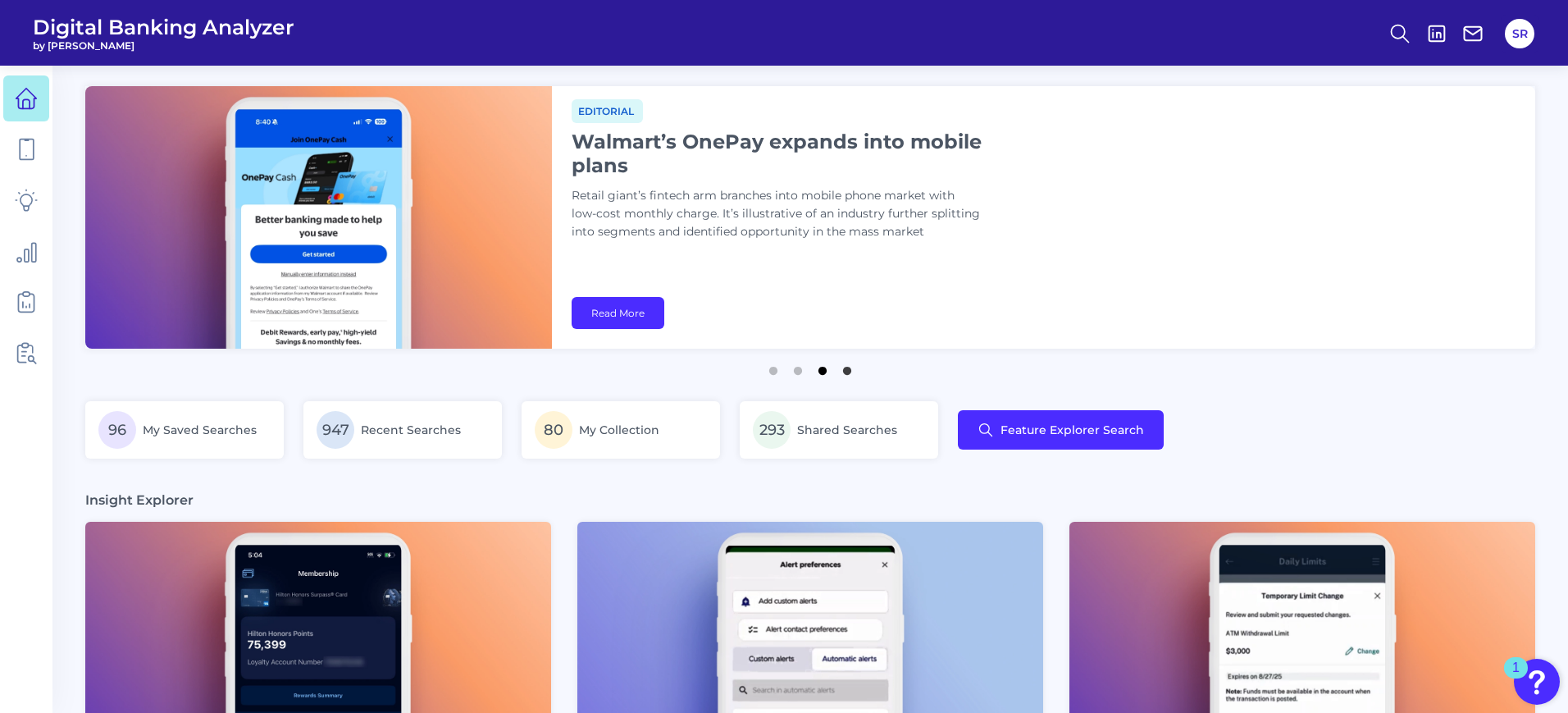
click at [824, 370] on button "3" at bounding box center [822, 366] width 17 height 17
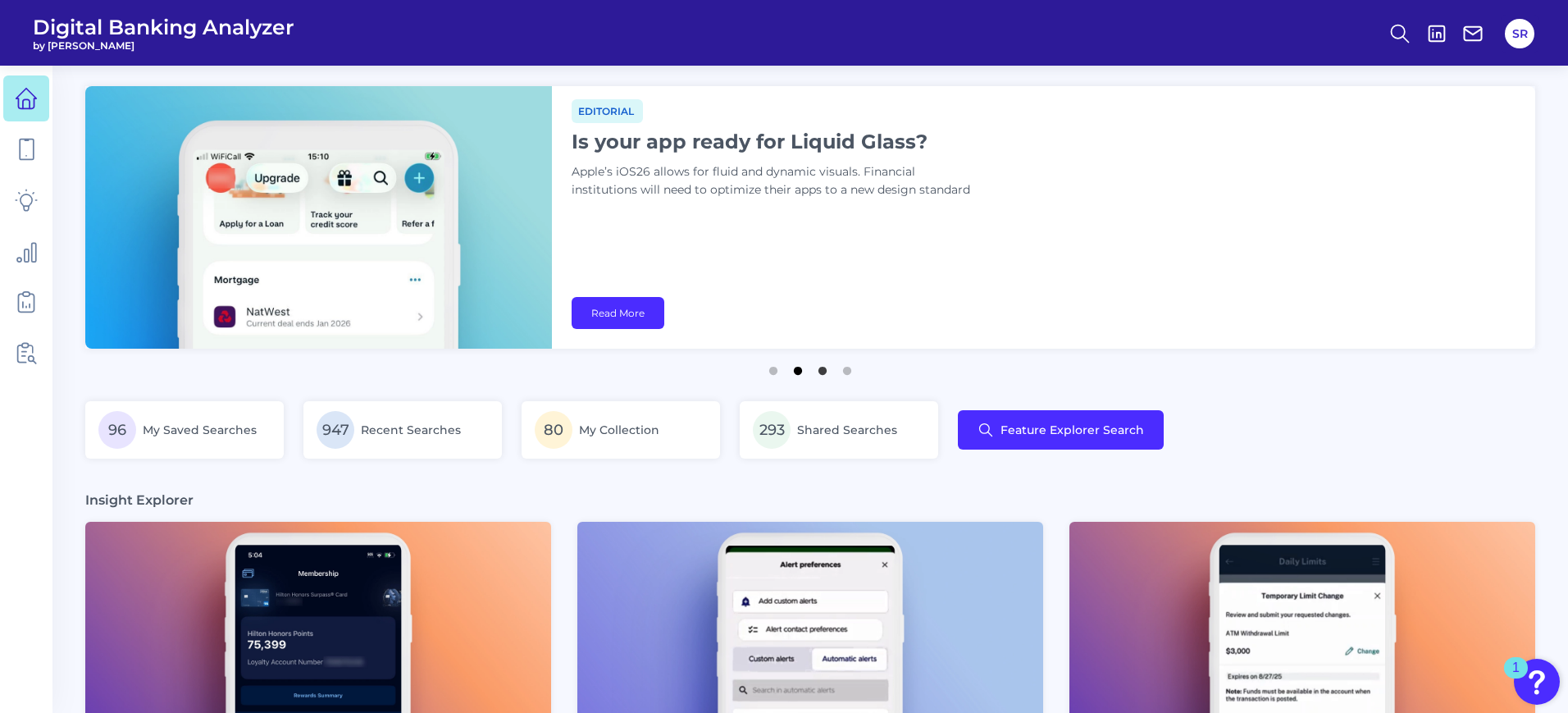
click at [800, 369] on button "2" at bounding box center [797, 366] width 17 height 17
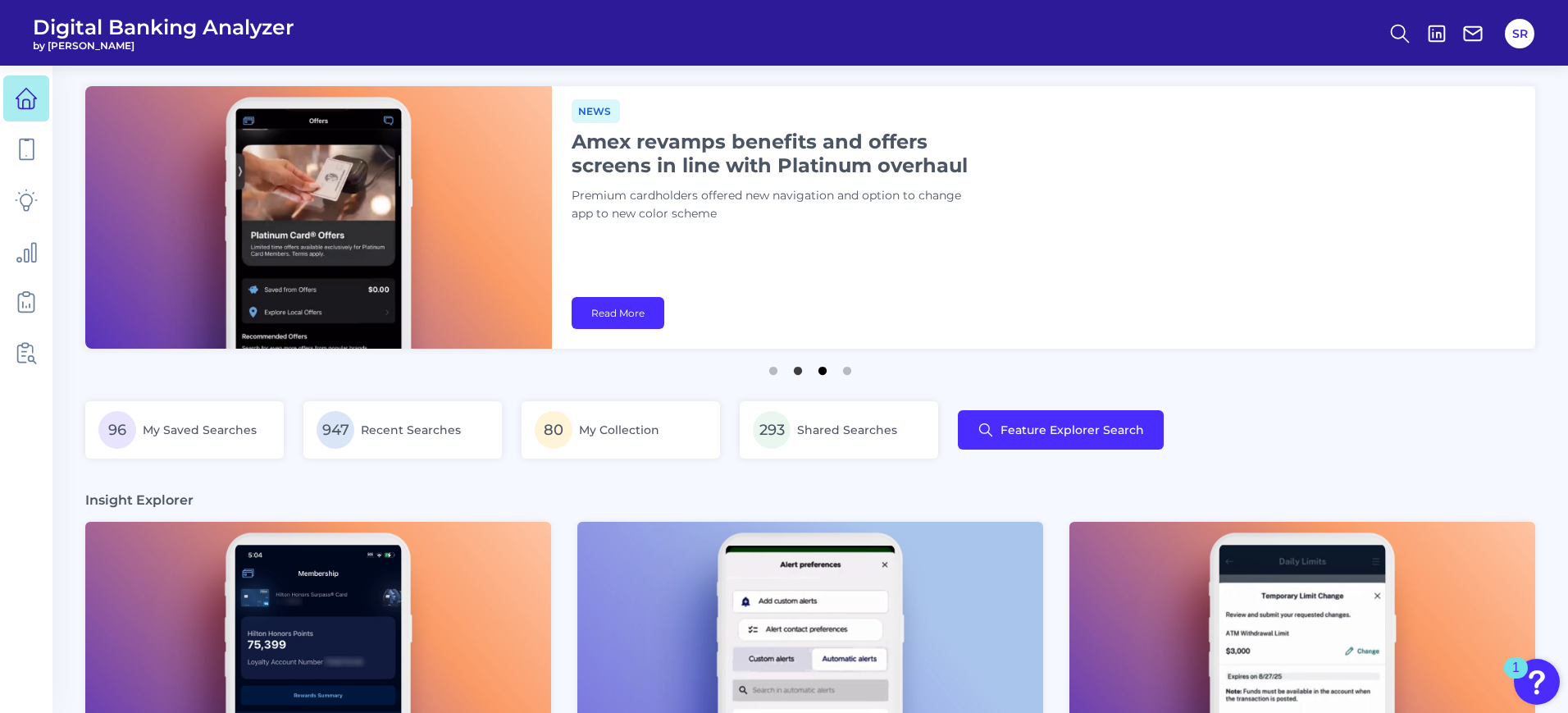
click at [818, 370] on button "3" at bounding box center [822, 366] width 17 height 17
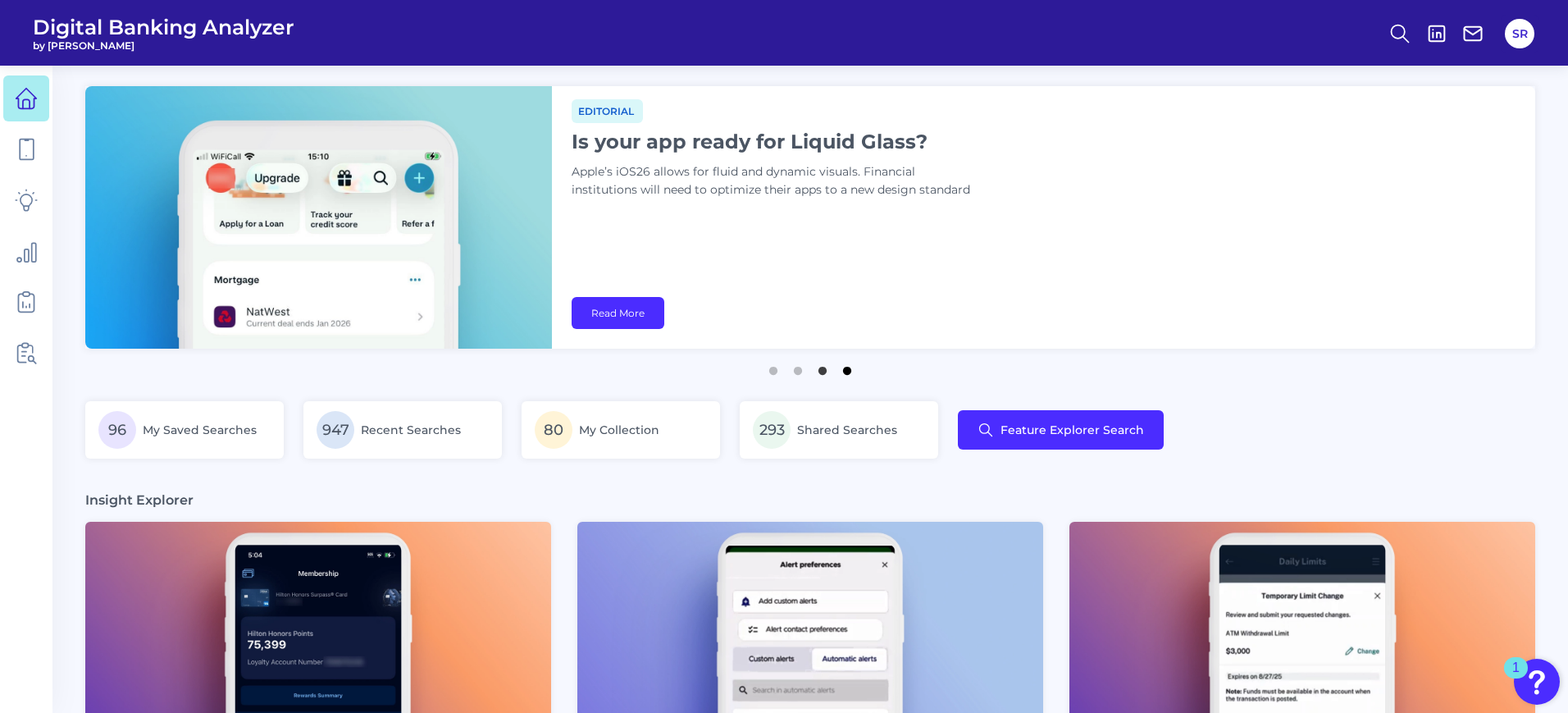
click at [848, 370] on button "4" at bounding box center [847, 366] width 17 height 17
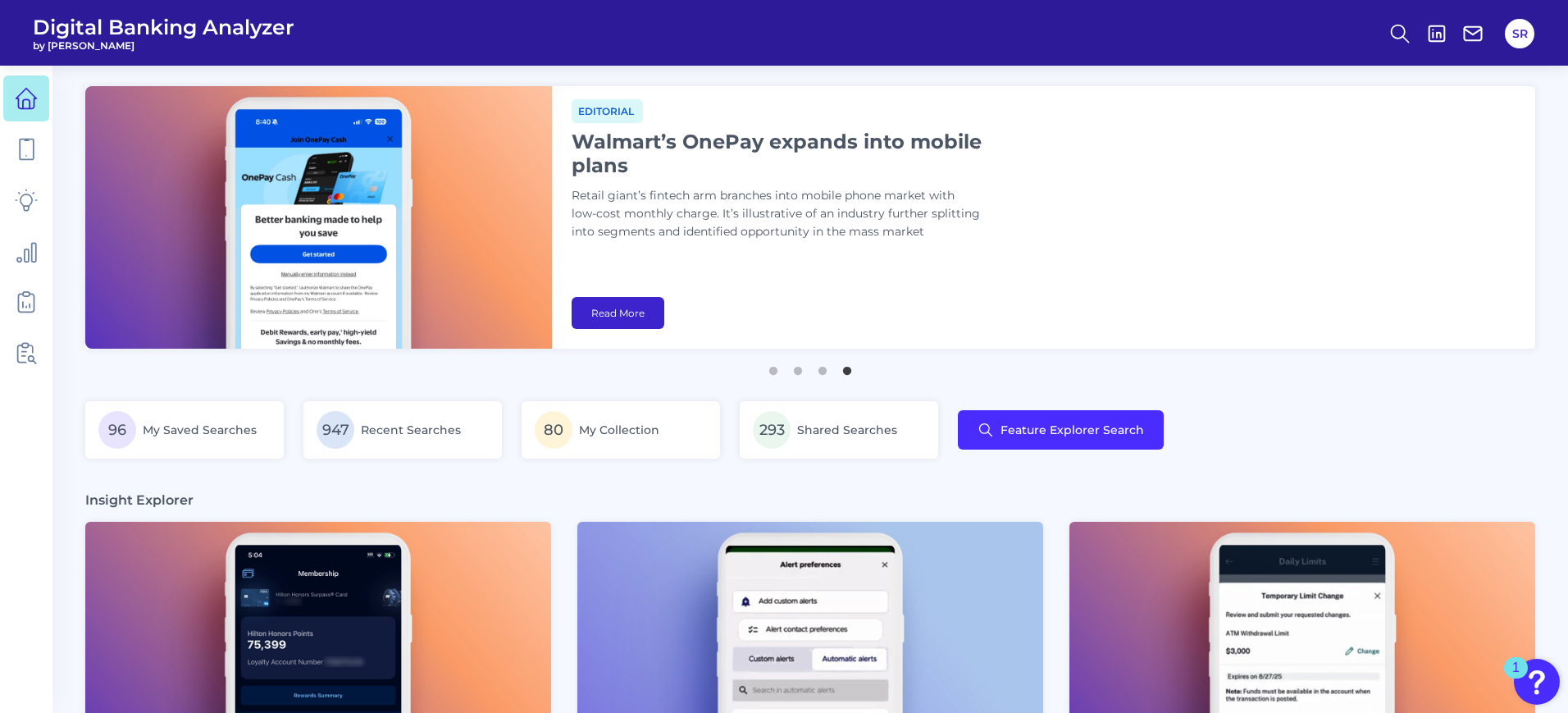
click at [631, 305] on link "Read More" at bounding box center [618, 313] width 93 height 32
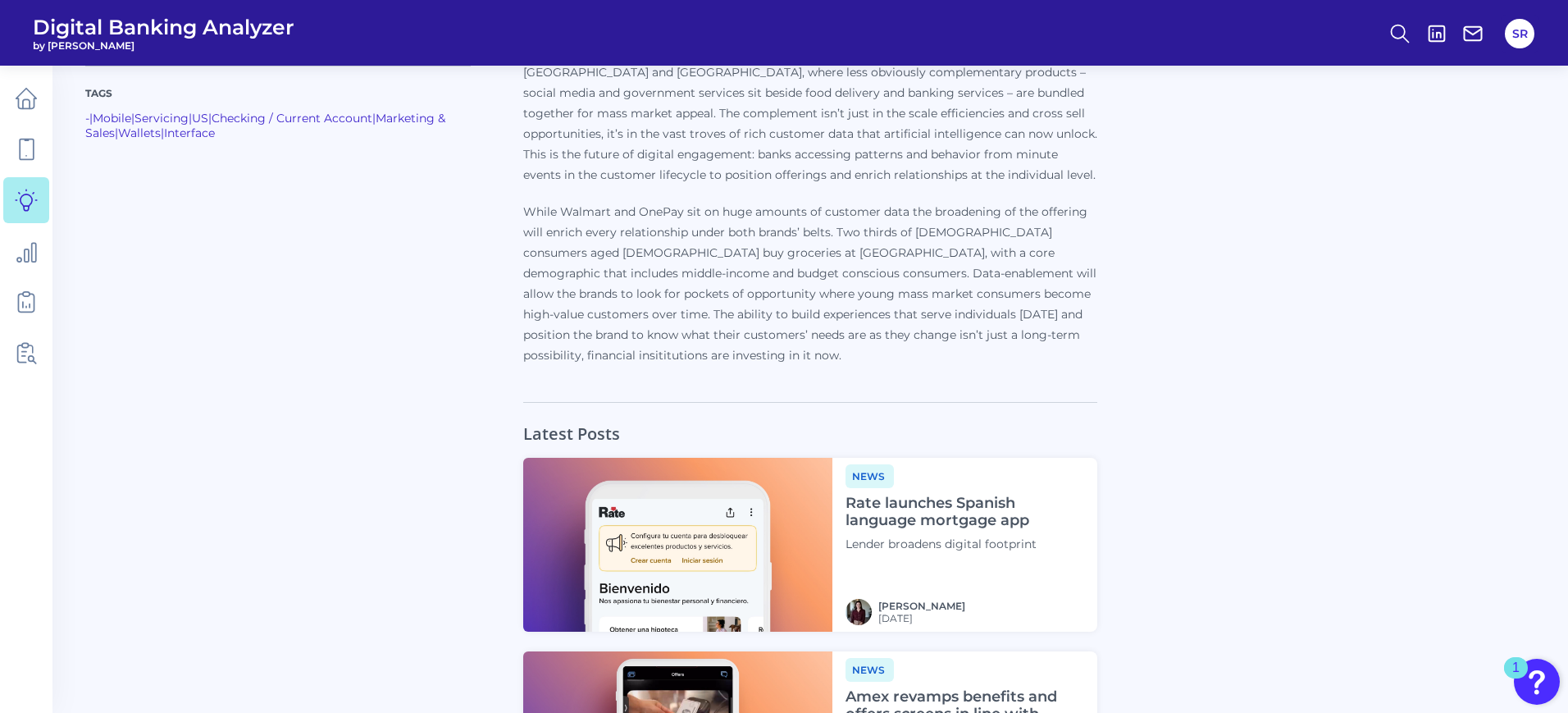
scroll to position [1743, 0]
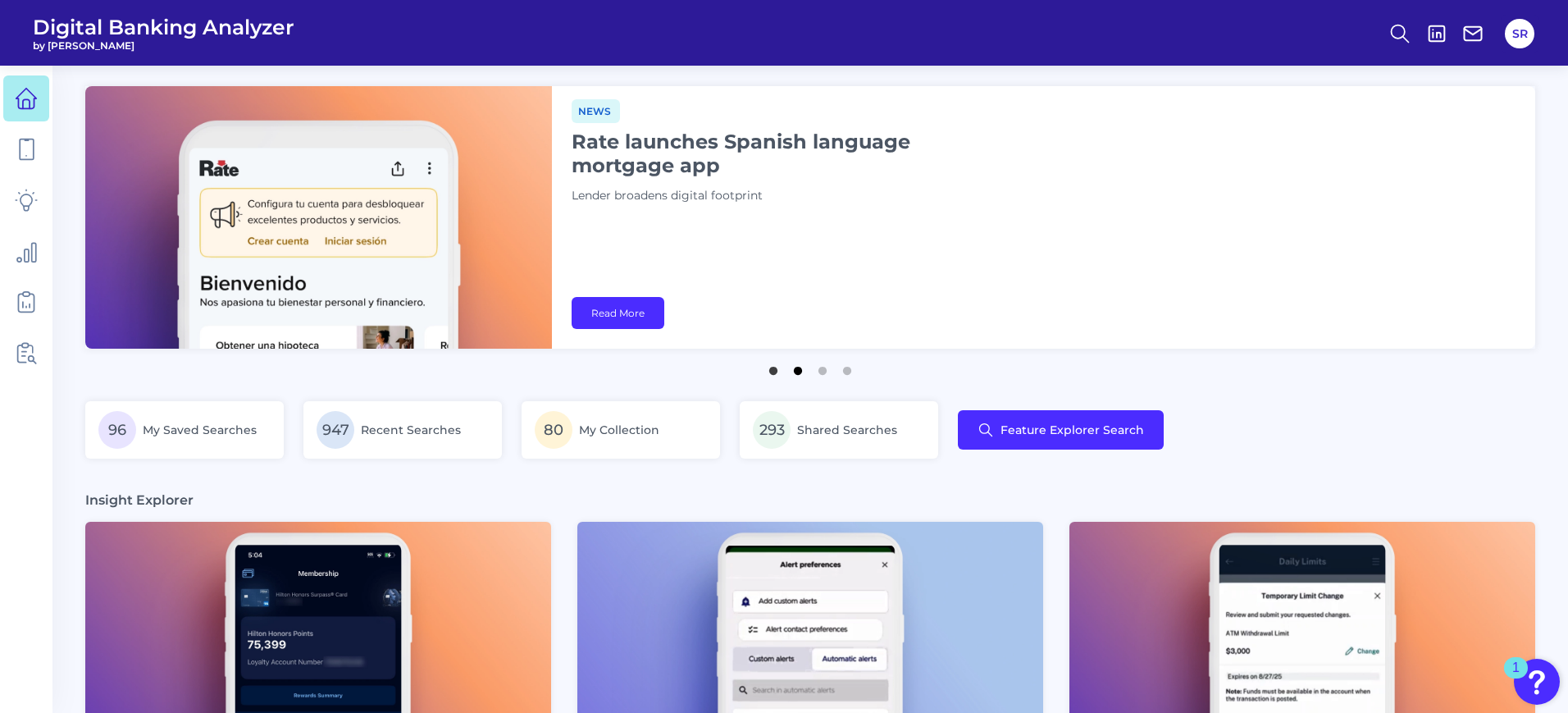
click at [801, 374] on button "2" at bounding box center [797, 366] width 17 height 17
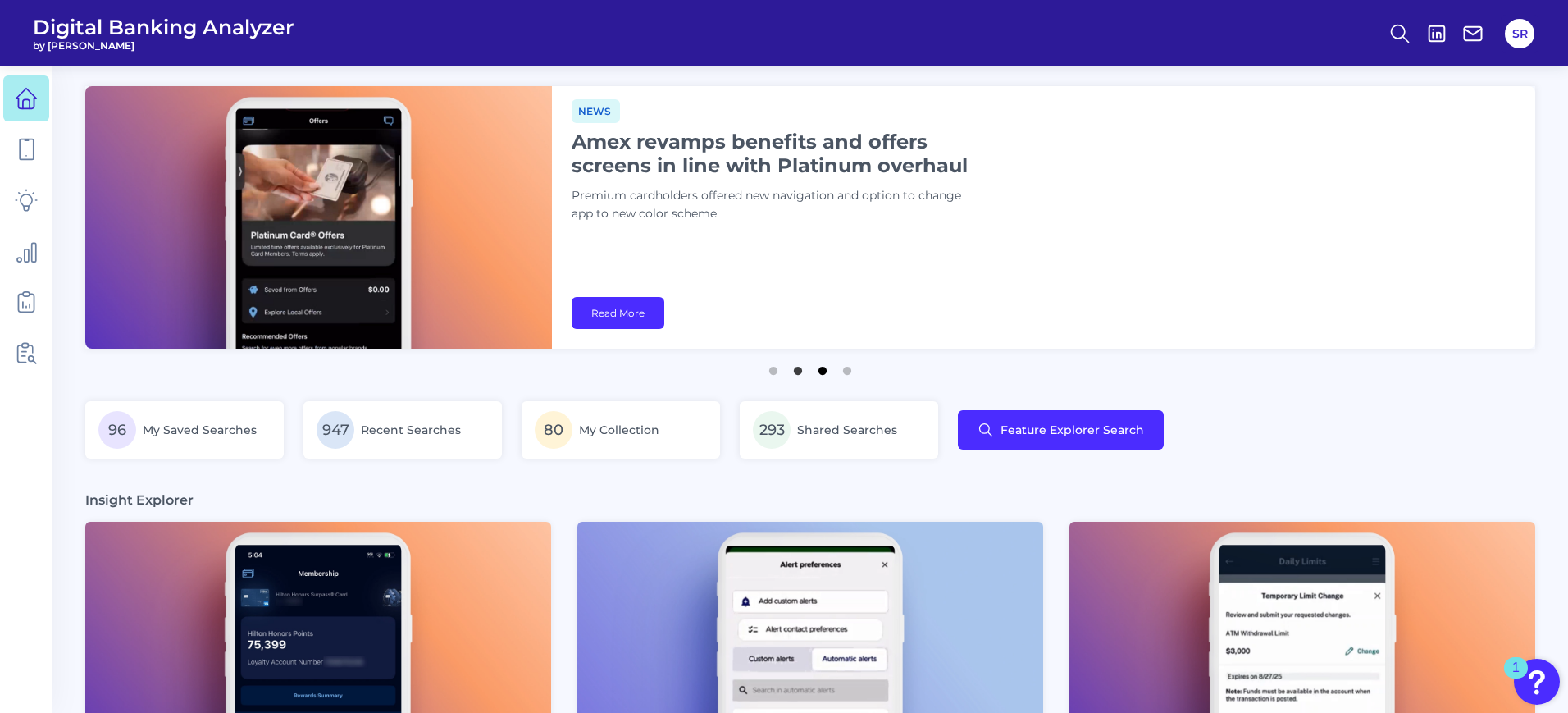
click at [822, 374] on button "3" at bounding box center [822, 366] width 17 height 17
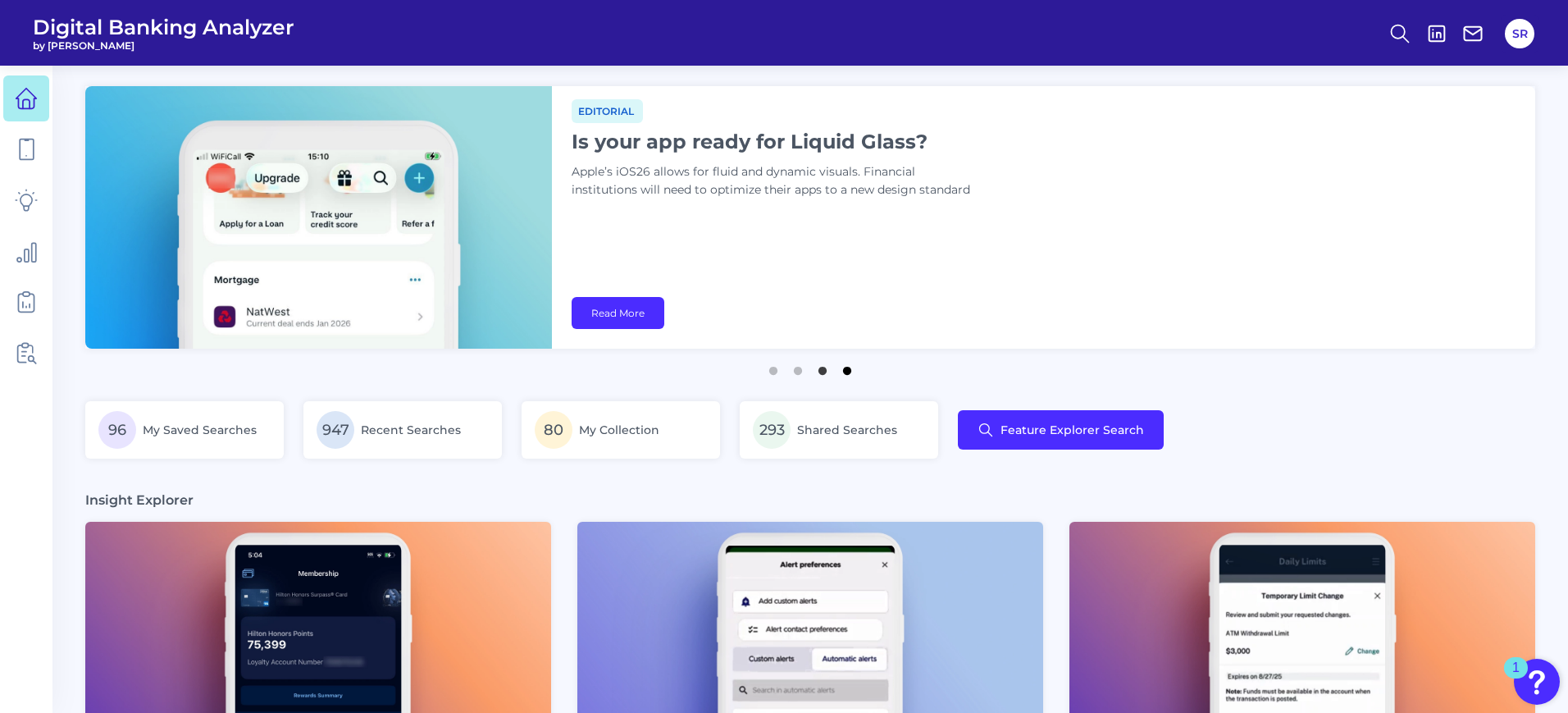
click at [853, 374] on button "4" at bounding box center [847, 366] width 17 height 17
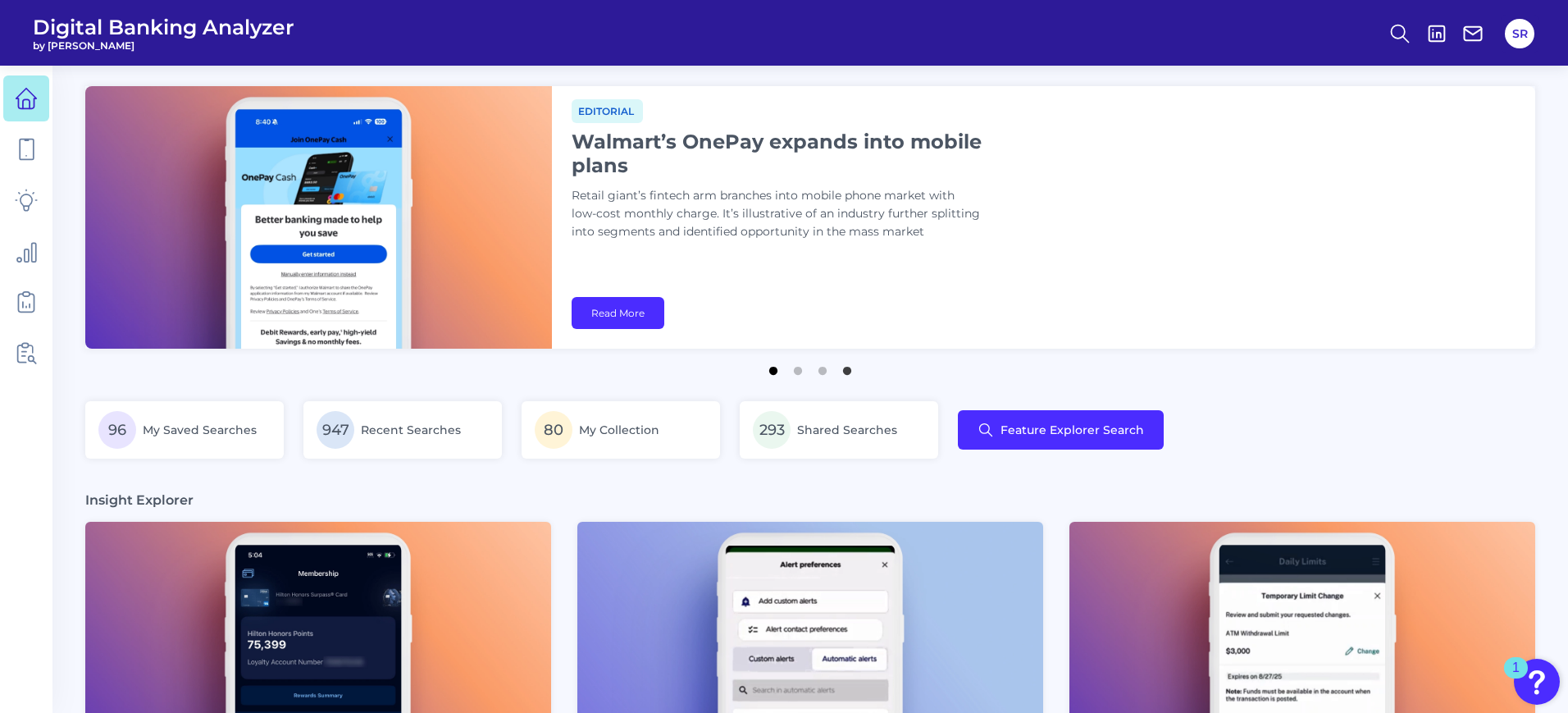
click at [773, 374] on button "1" at bounding box center [774, 366] width 17 height 17
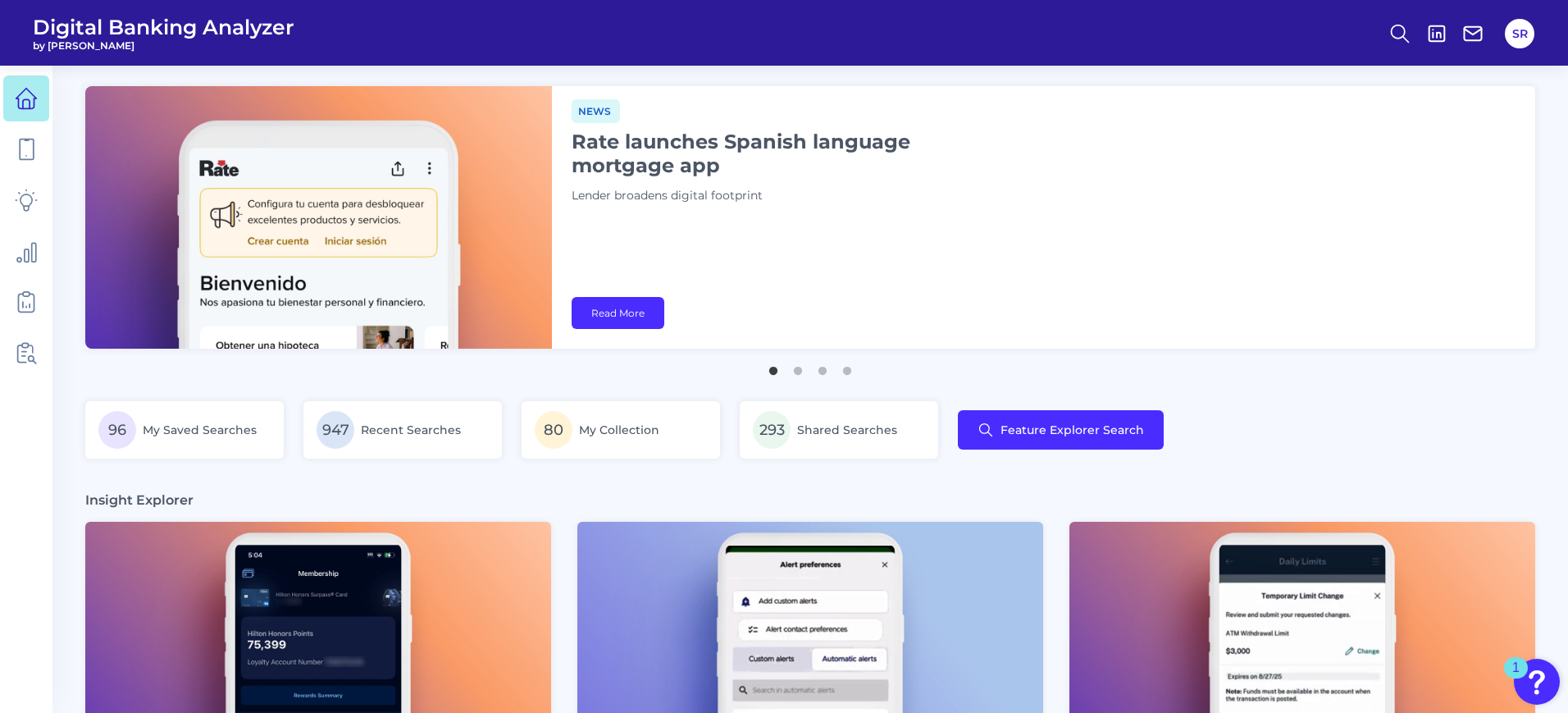
click at [609, 321] on link "Read More" at bounding box center [618, 313] width 93 height 32
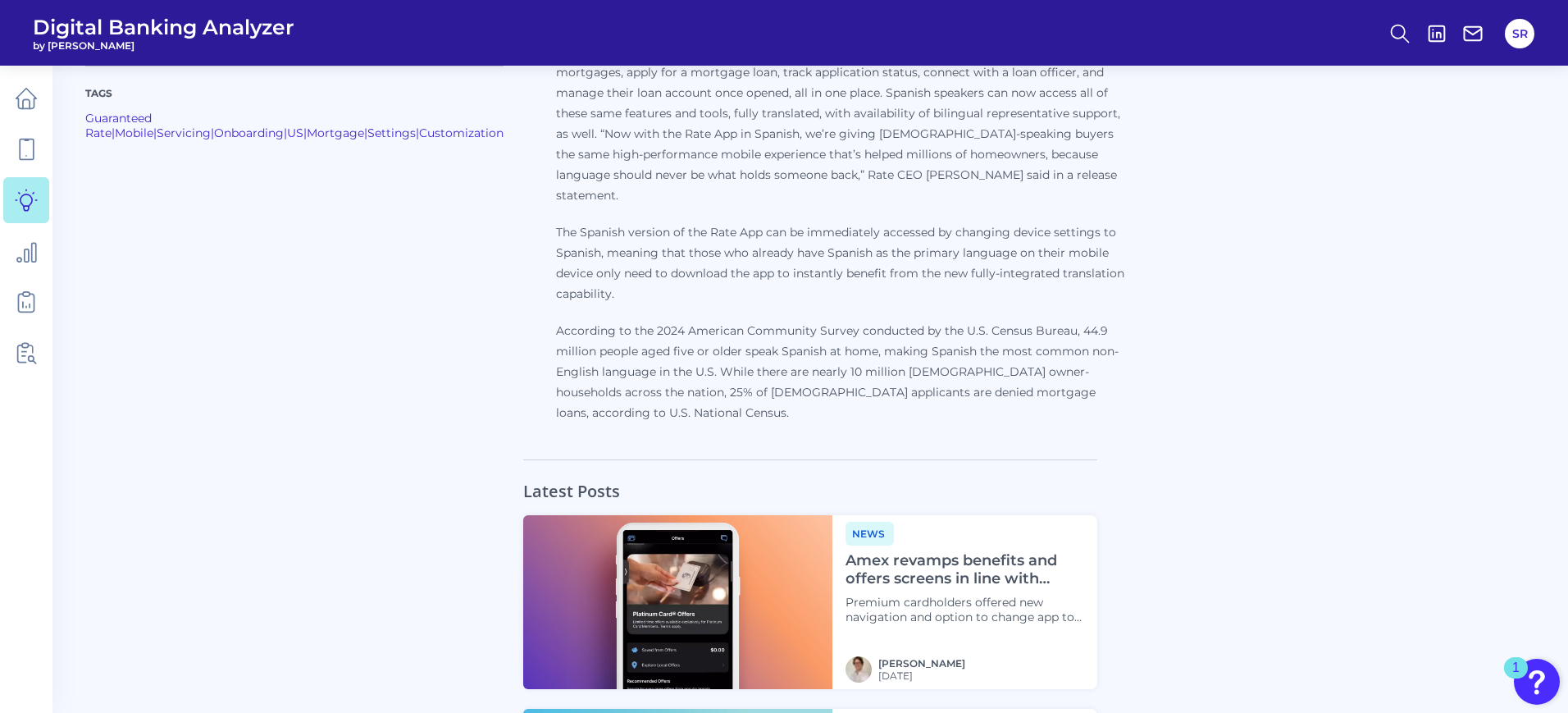
scroll to position [1640, 0]
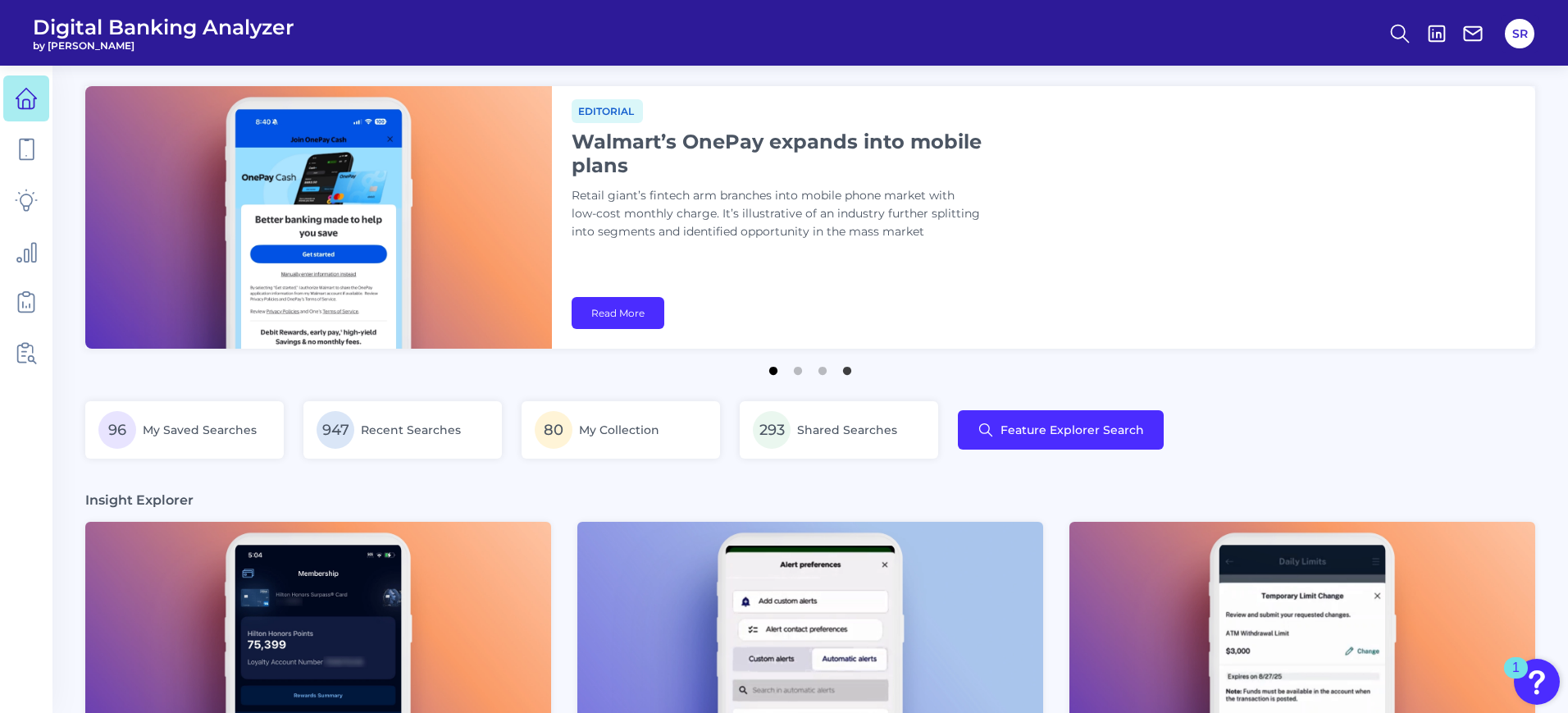
click at [780, 370] on button "1" at bounding box center [774, 366] width 17 height 17
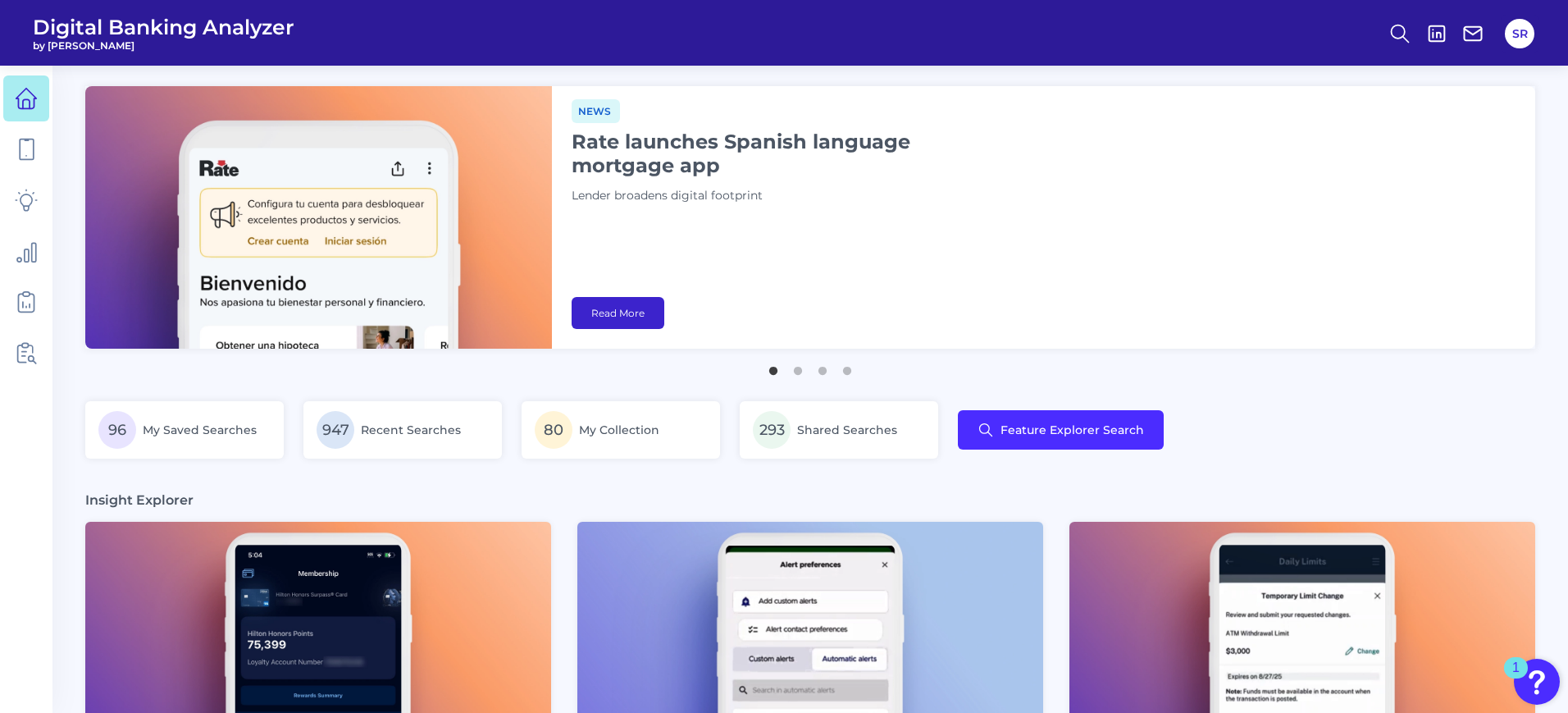
click at [622, 319] on link "Read More" at bounding box center [618, 313] width 93 height 32
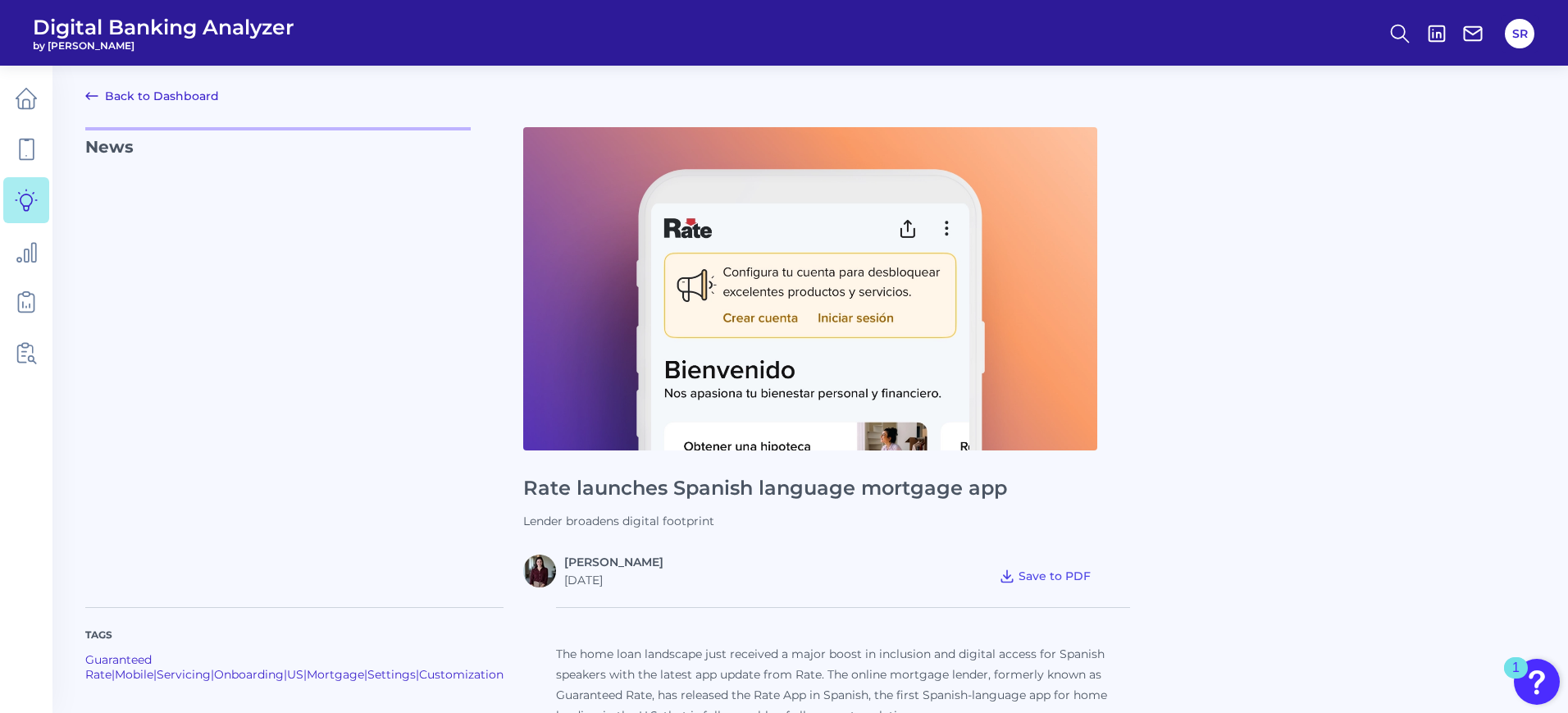
scroll to position [308, 0]
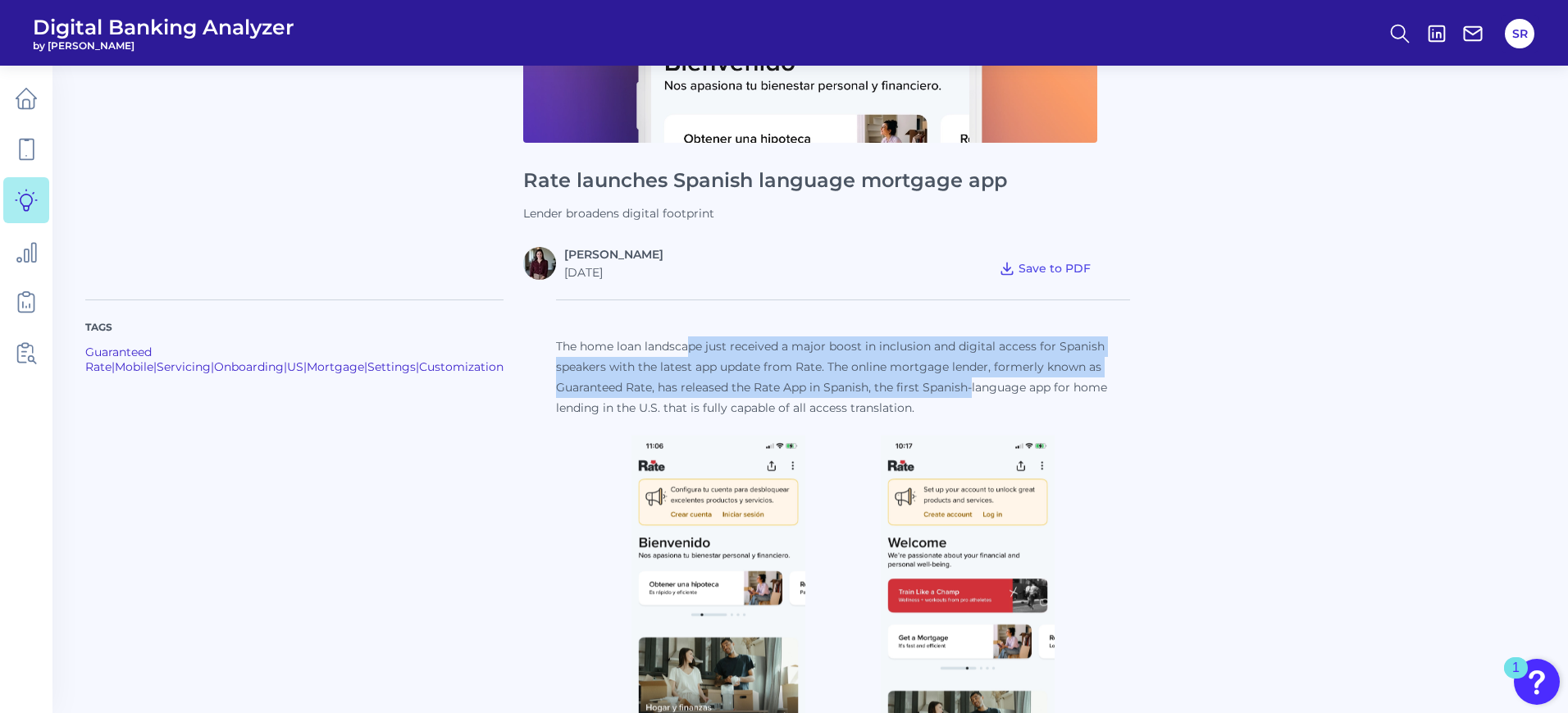
drag, startPoint x: 656, startPoint y: 350, endPoint x: 780, endPoint y: 379, distance: 127.3
click at [916, 383] on p "The home loan landscape just received a major boost in inclusion and digital ac…" at bounding box center [843, 376] width 575 height 82
drag, startPoint x: 616, startPoint y: 379, endPoint x: 745, endPoint y: 368, distance: 129.5
click at [616, 379] on p "The home loan landscape just received a major boost in inclusion and digital ac…" at bounding box center [843, 376] width 575 height 82
click at [746, 369] on p "The home loan landscape just received a major boost in inclusion and digital ac…" at bounding box center [843, 376] width 575 height 82
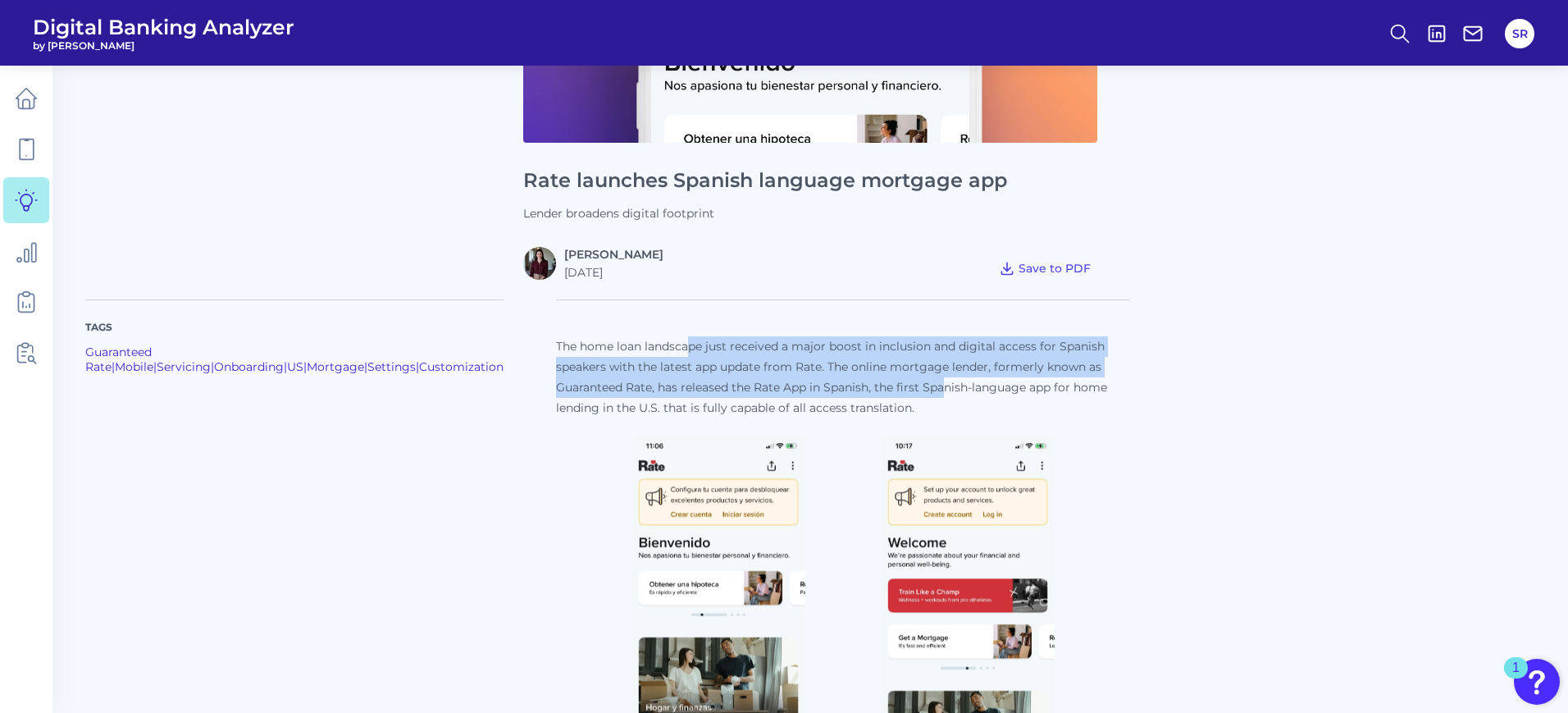
click at [797, 369] on p "The home loan landscape just received a major boost in inclusion and digital ac…" at bounding box center [843, 376] width 575 height 82
click at [801, 362] on p "The home loan landscape just received a major boost in inclusion and digital ac…" at bounding box center [843, 376] width 575 height 82
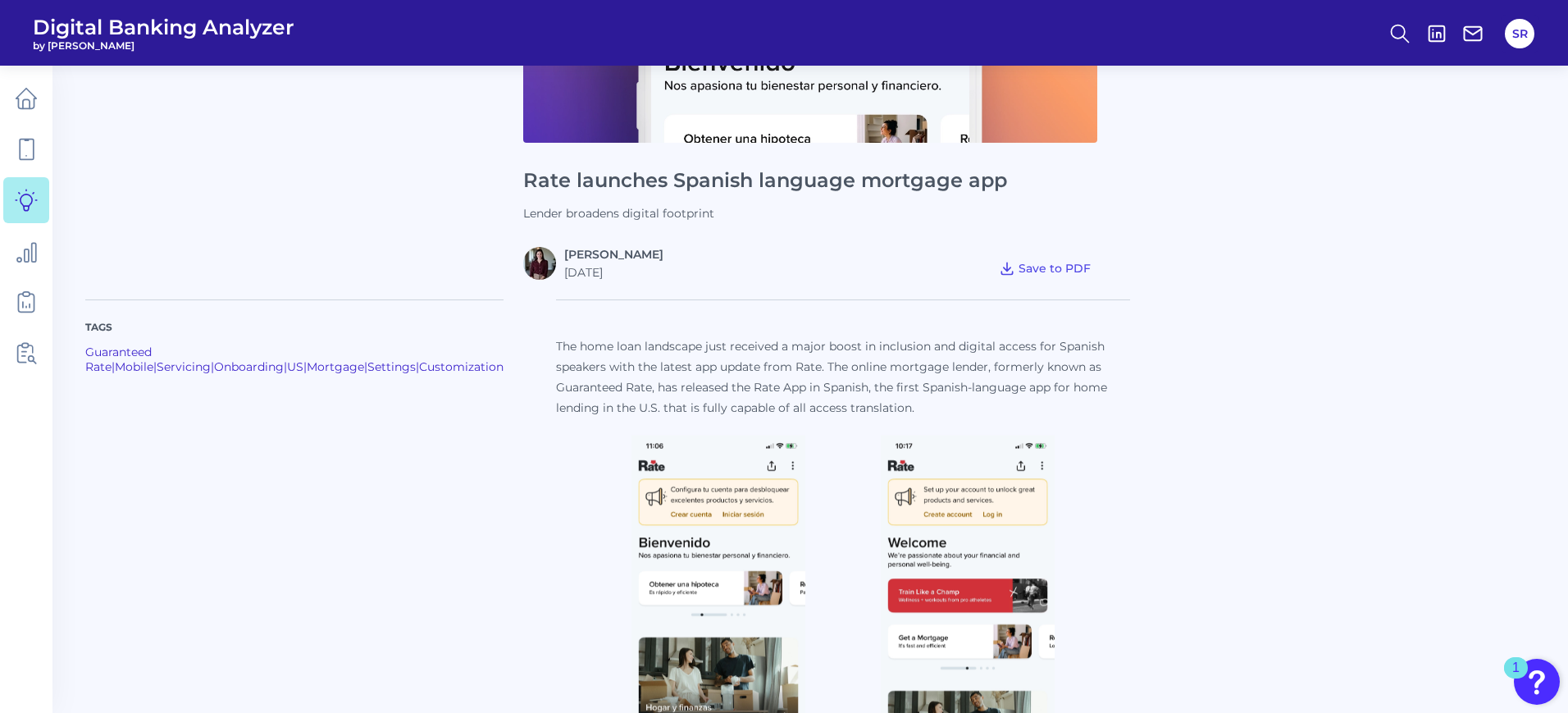
click at [650, 346] on p "The home loan landscape just received a major boost in inclusion and digital ac…" at bounding box center [843, 376] width 575 height 82
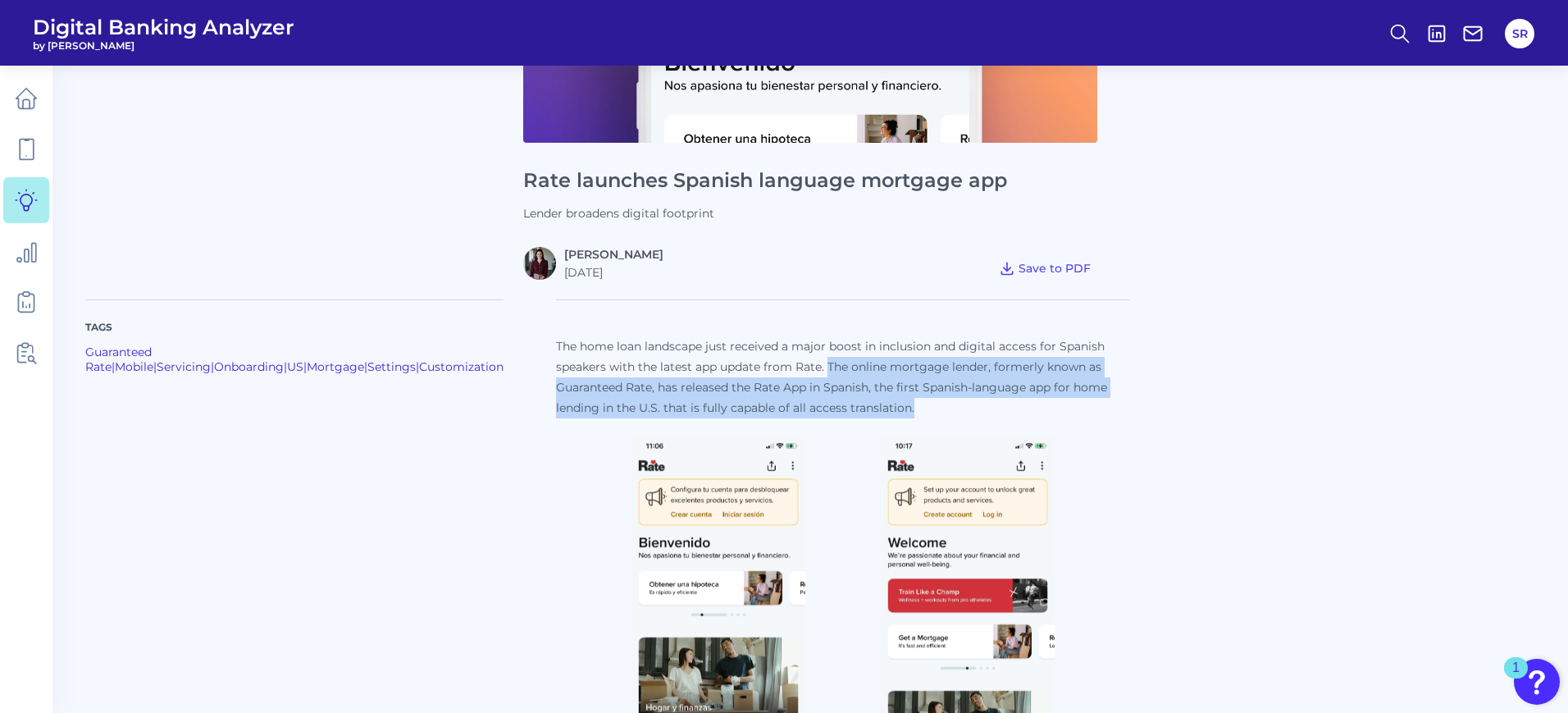
drag, startPoint x: 794, startPoint y: 361, endPoint x: 942, endPoint y: 408, distance: 155.3
click at [942, 408] on p "The home loan landscape just received a major boost in inclusion and digital ac…" at bounding box center [843, 376] width 575 height 82
click at [901, 406] on p "The home loan landscape just received a major boost in inclusion and digital ac…" at bounding box center [843, 376] width 575 height 82
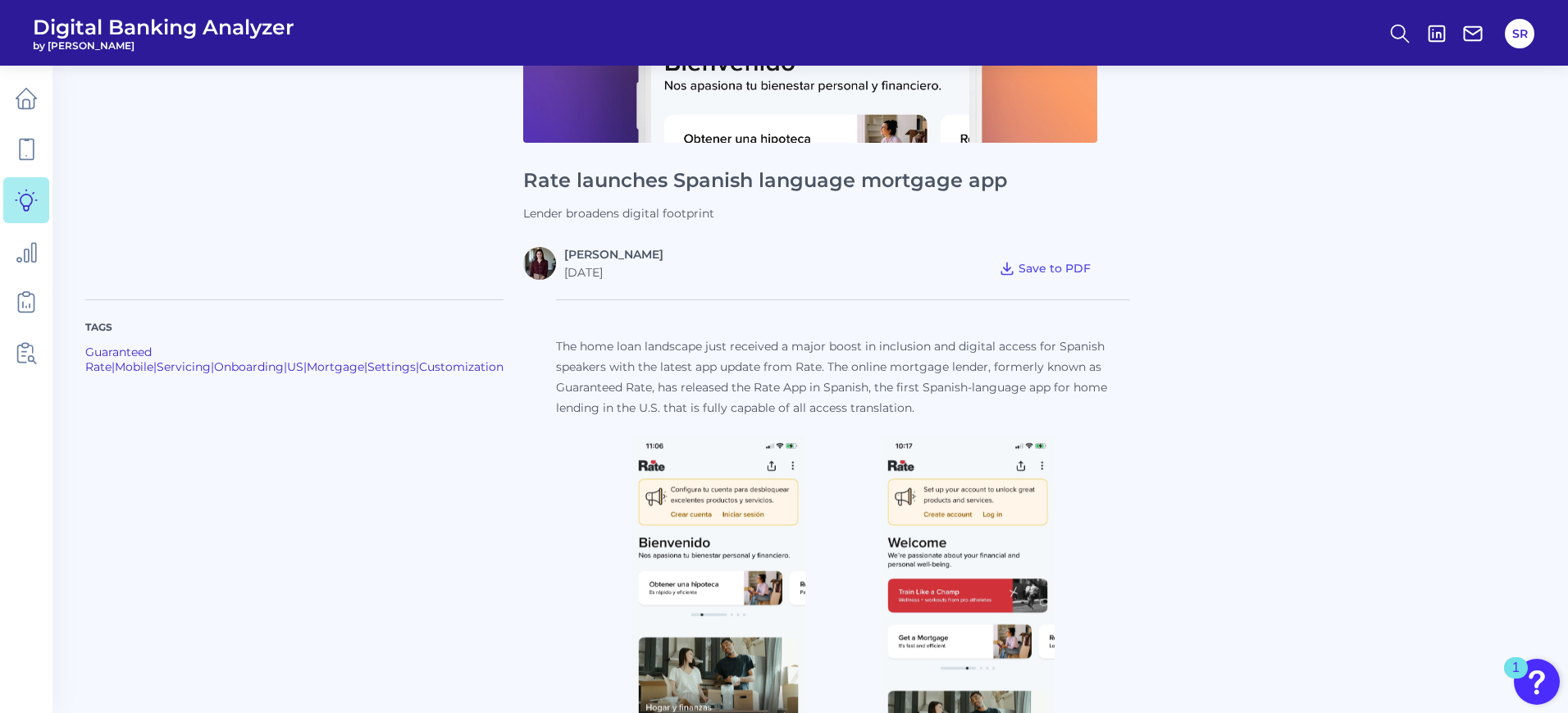
click at [889, 406] on p "The home loan landscape just received a major boost in inclusion and digital ac…" at bounding box center [843, 376] width 575 height 82
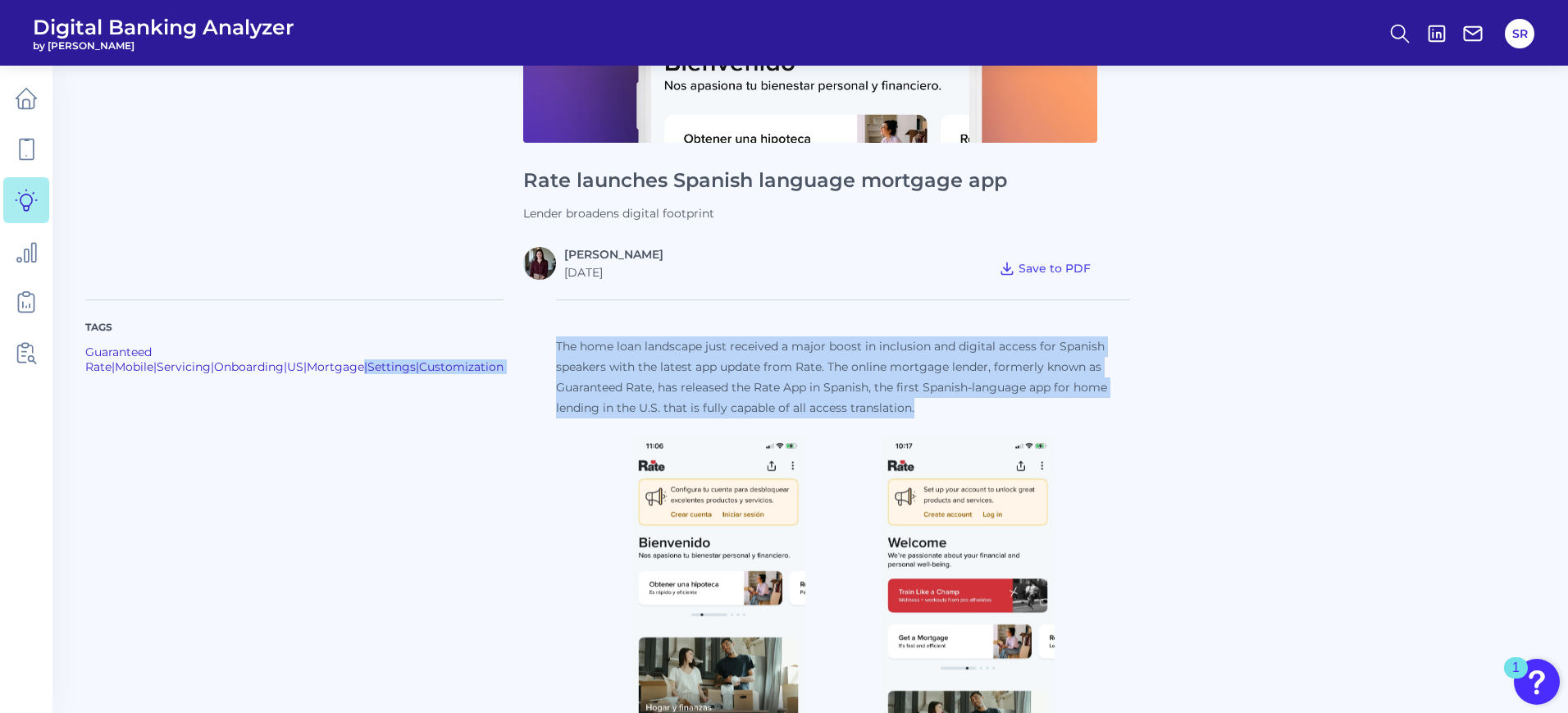
drag, startPoint x: 842, startPoint y: 394, endPoint x: 517, endPoint y: 349, distance: 328.1
click at [584, 379] on p "The home loan landscape just received a major boost in inclusion and digital ac…" at bounding box center [843, 376] width 575 height 82
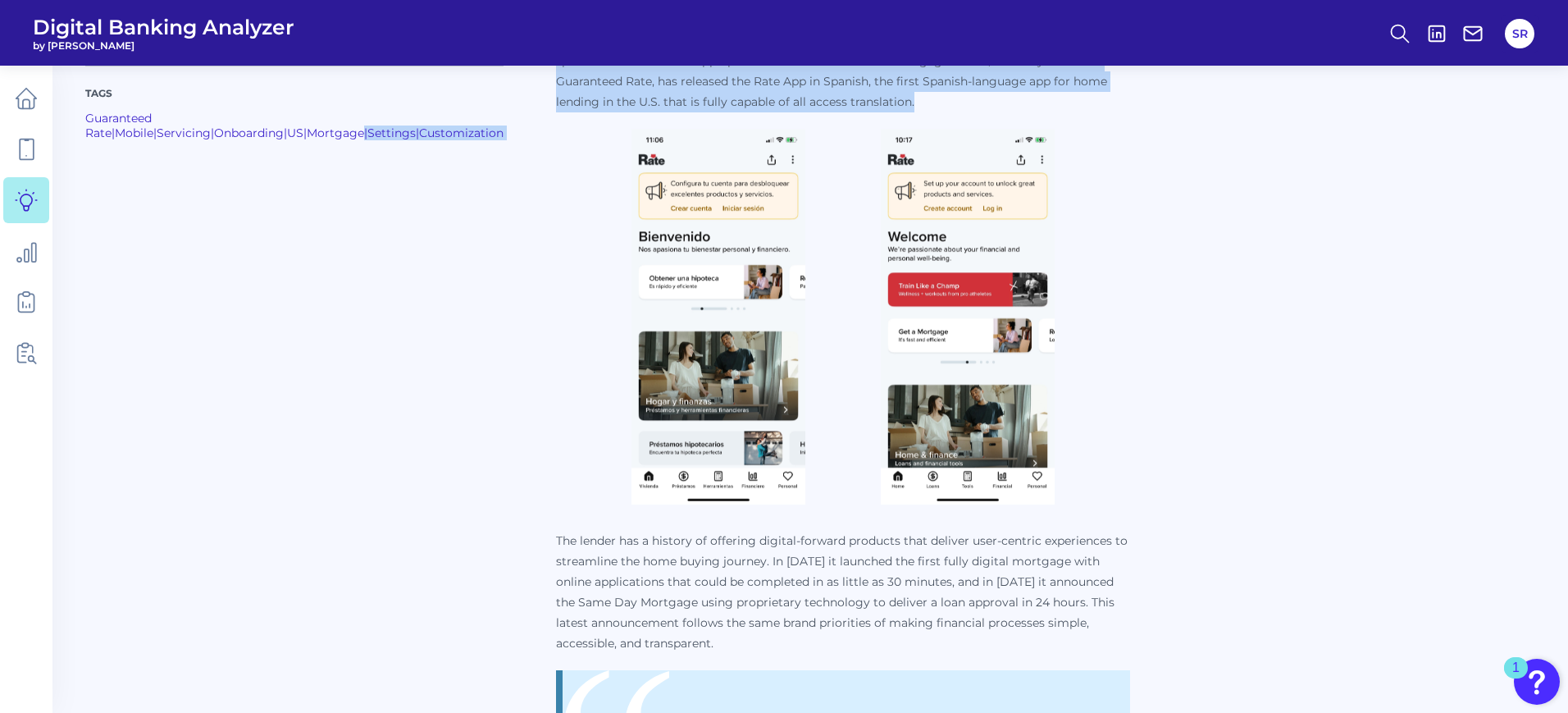
scroll to position [615, 0]
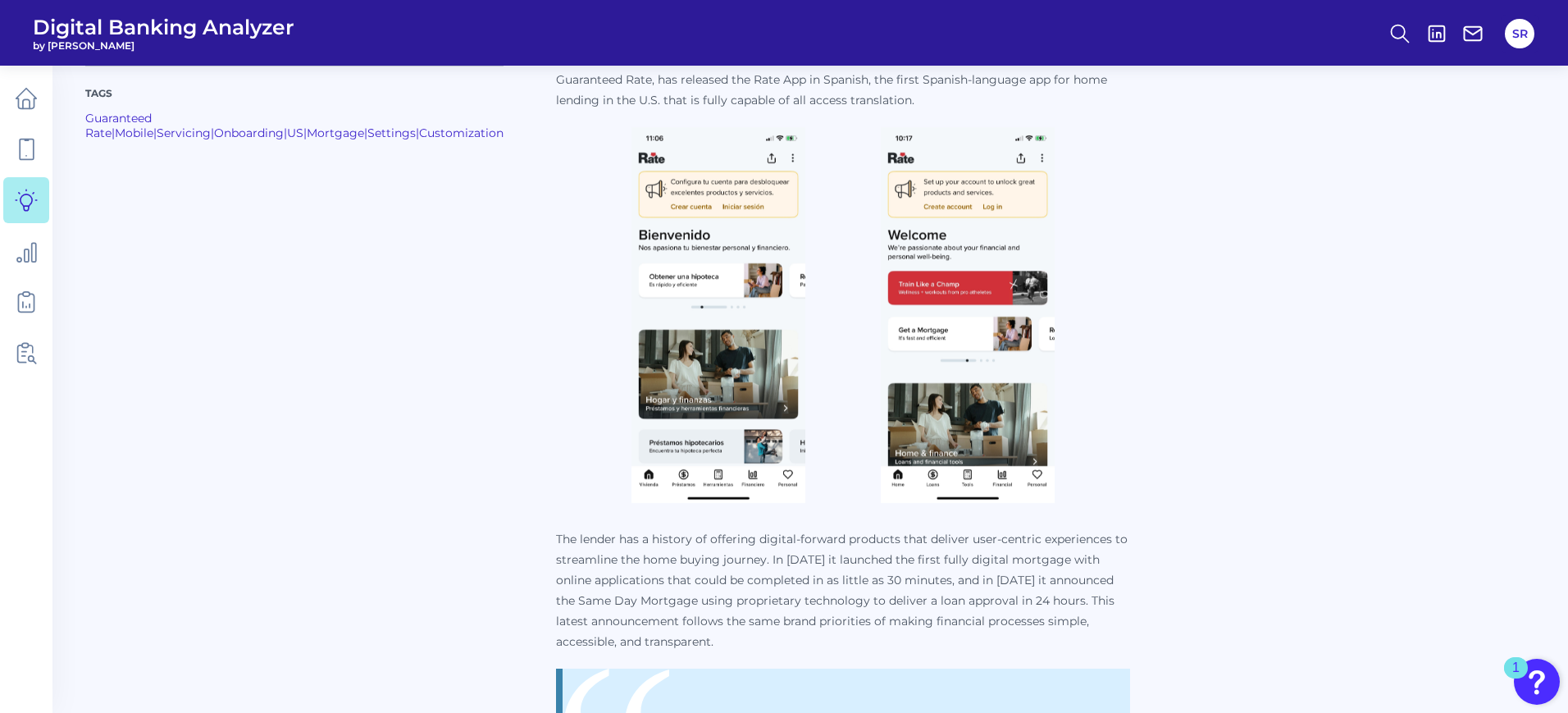
click at [771, 622] on p "The lender has a history of offering digital-forward products that deliver user…" at bounding box center [843, 590] width 575 height 123
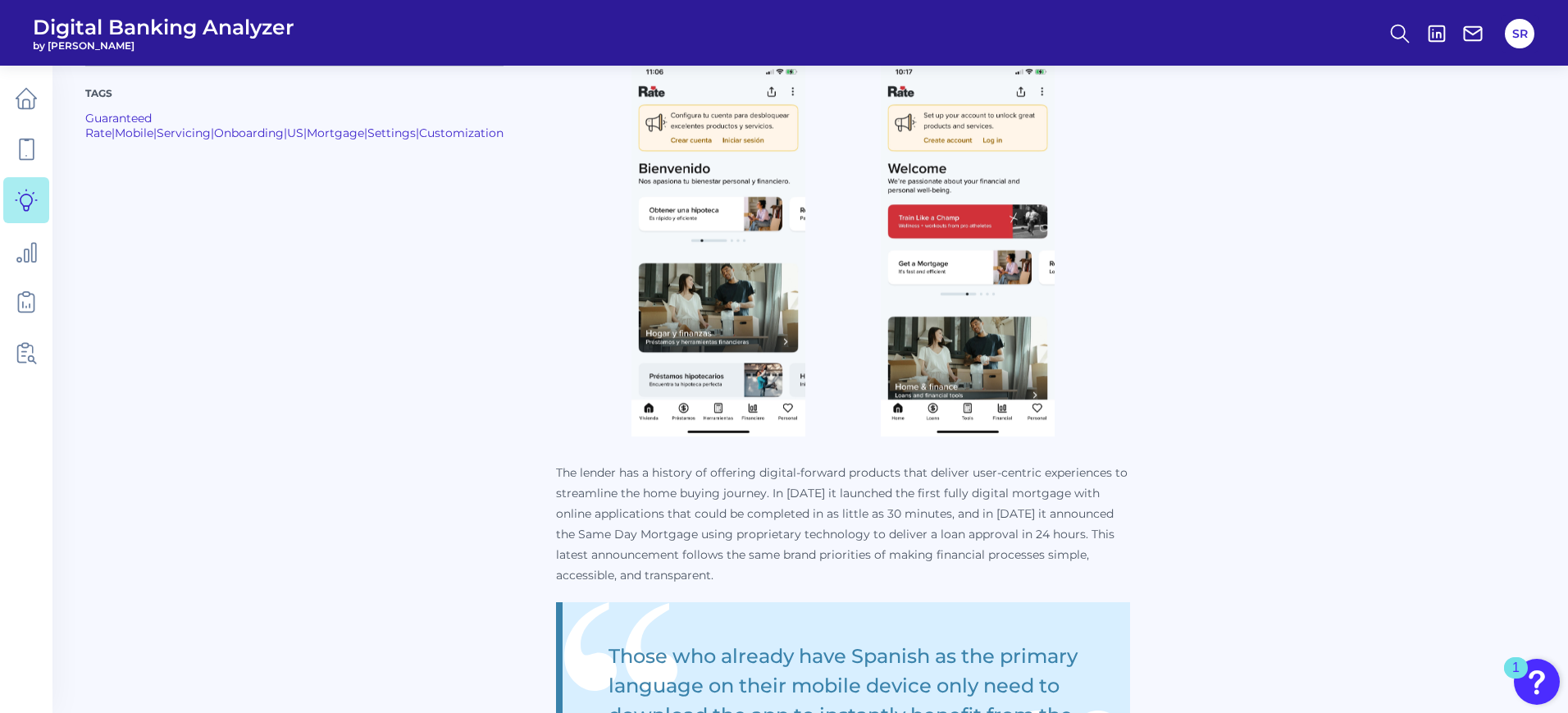
scroll to position [718, 0]
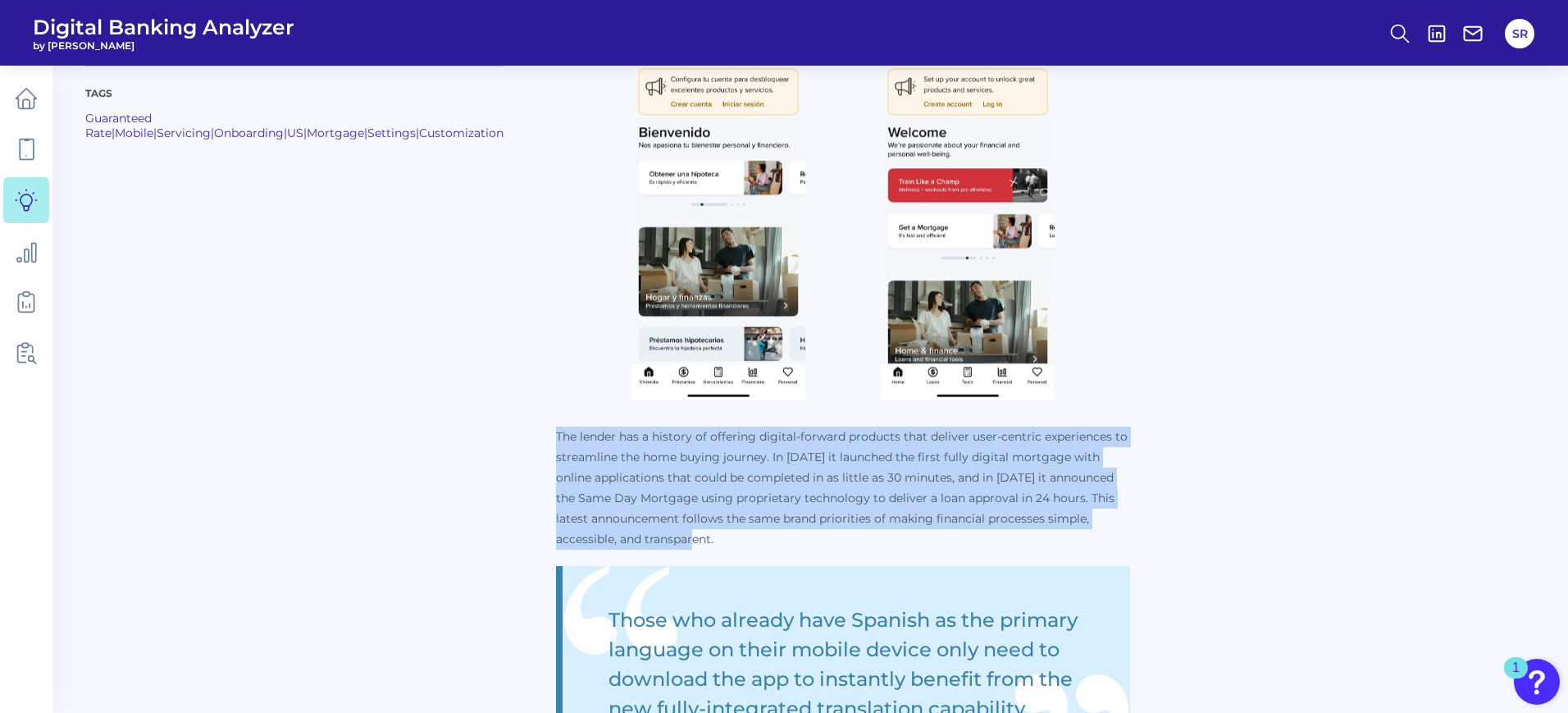
drag, startPoint x: 756, startPoint y: 536, endPoint x: 524, endPoint y: 438, distance: 251.8
click at [556, 438] on p "The lender has a history of offering digital-forward products that deliver user…" at bounding box center [843, 488] width 575 height 123
click at [579, 534] on p "The lender has a history of offering digital-forward products that deliver user…" at bounding box center [843, 488] width 575 height 123
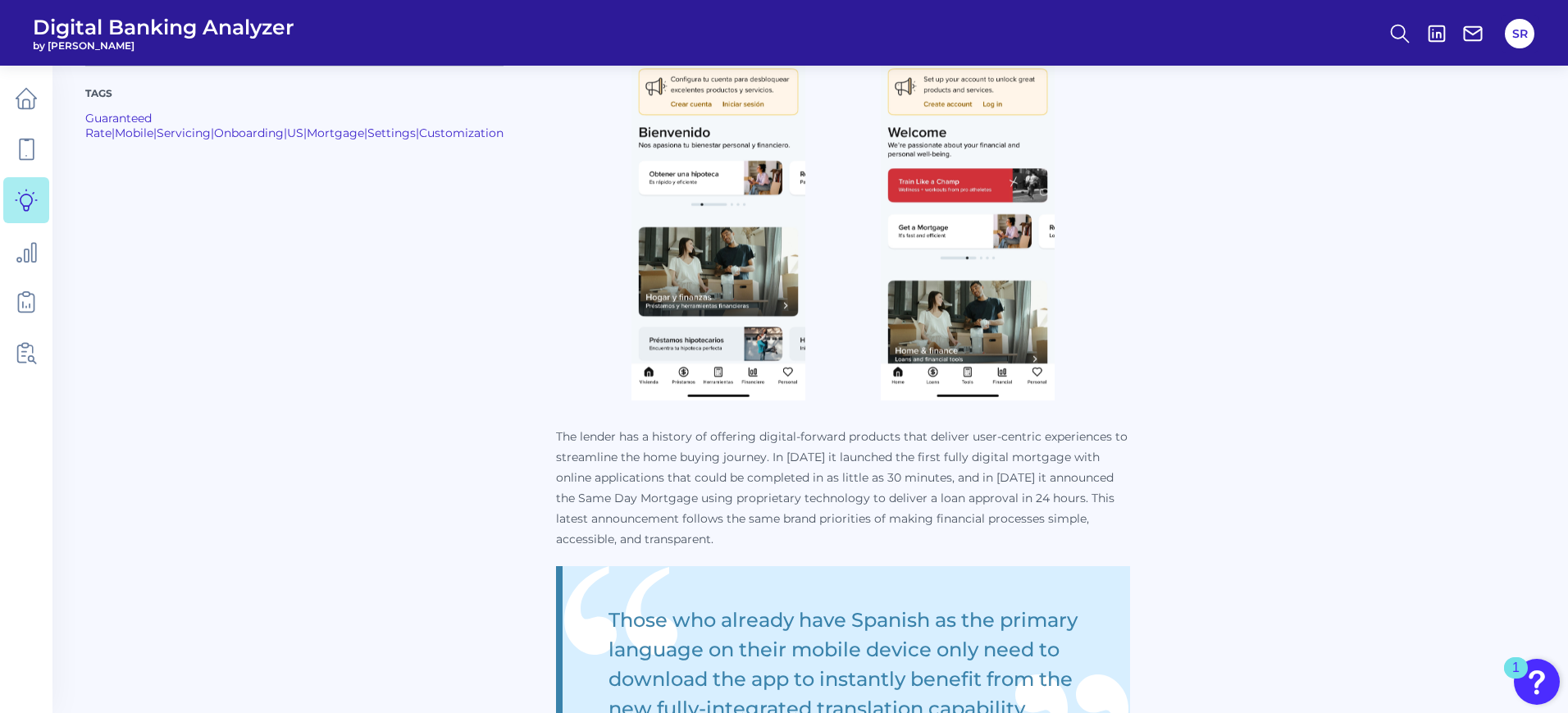
drag, startPoint x: 636, startPoint y: 538, endPoint x: 873, endPoint y: 508, distance: 238.9
click at [637, 538] on p "The lender has a history of offering digital-forward products that deliver user…" at bounding box center [843, 488] width 575 height 123
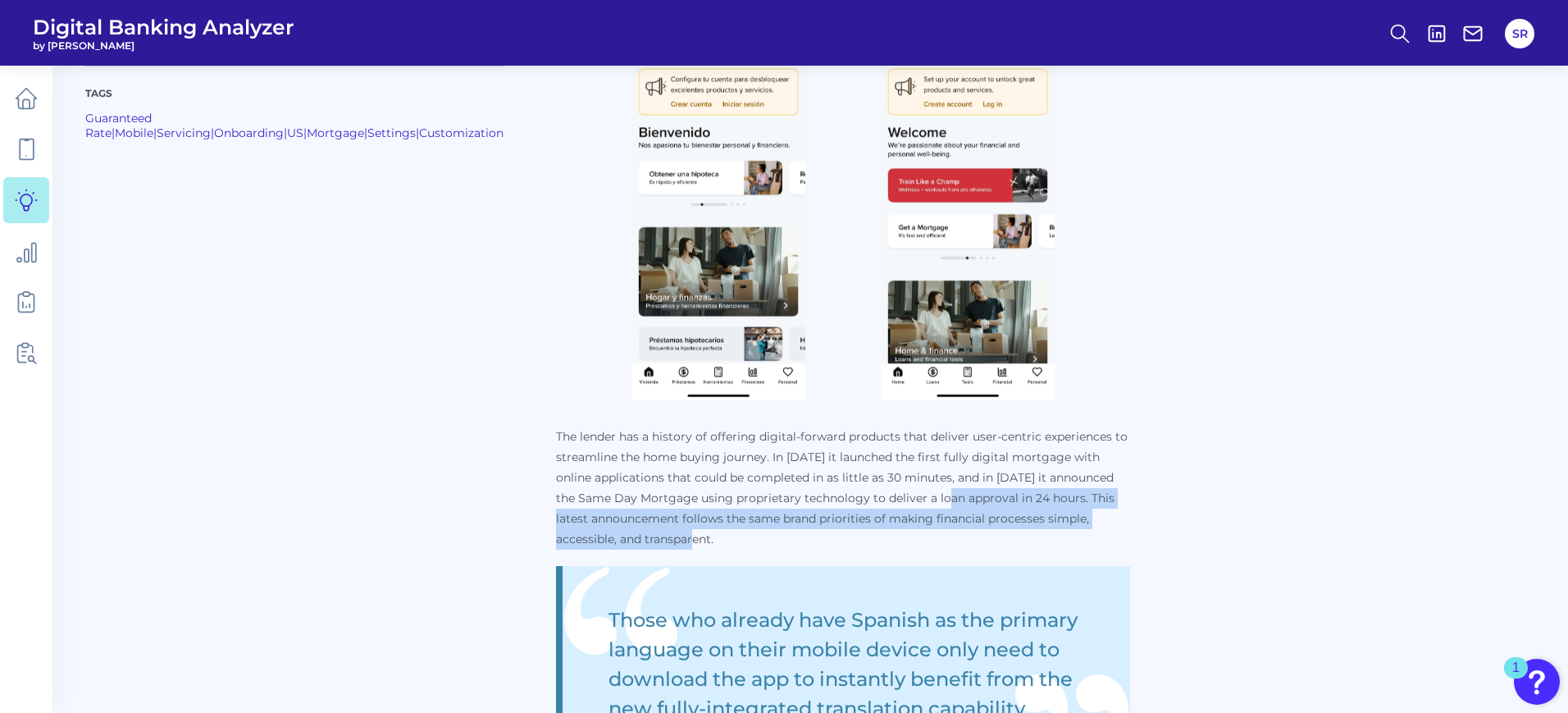
drag, startPoint x: 864, startPoint y: 538, endPoint x: 878, endPoint y: 498, distance: 42.4
click at [878, 498] on p "The lender has a history of offering digital-forward products that deliver user…" at bounding box center [843, 488] width 575 height 123
click at [878, 536] on p "The lender has a history of offering digital-forward products that deliver user…" at bounding box center [843, 488] width 575 height 123
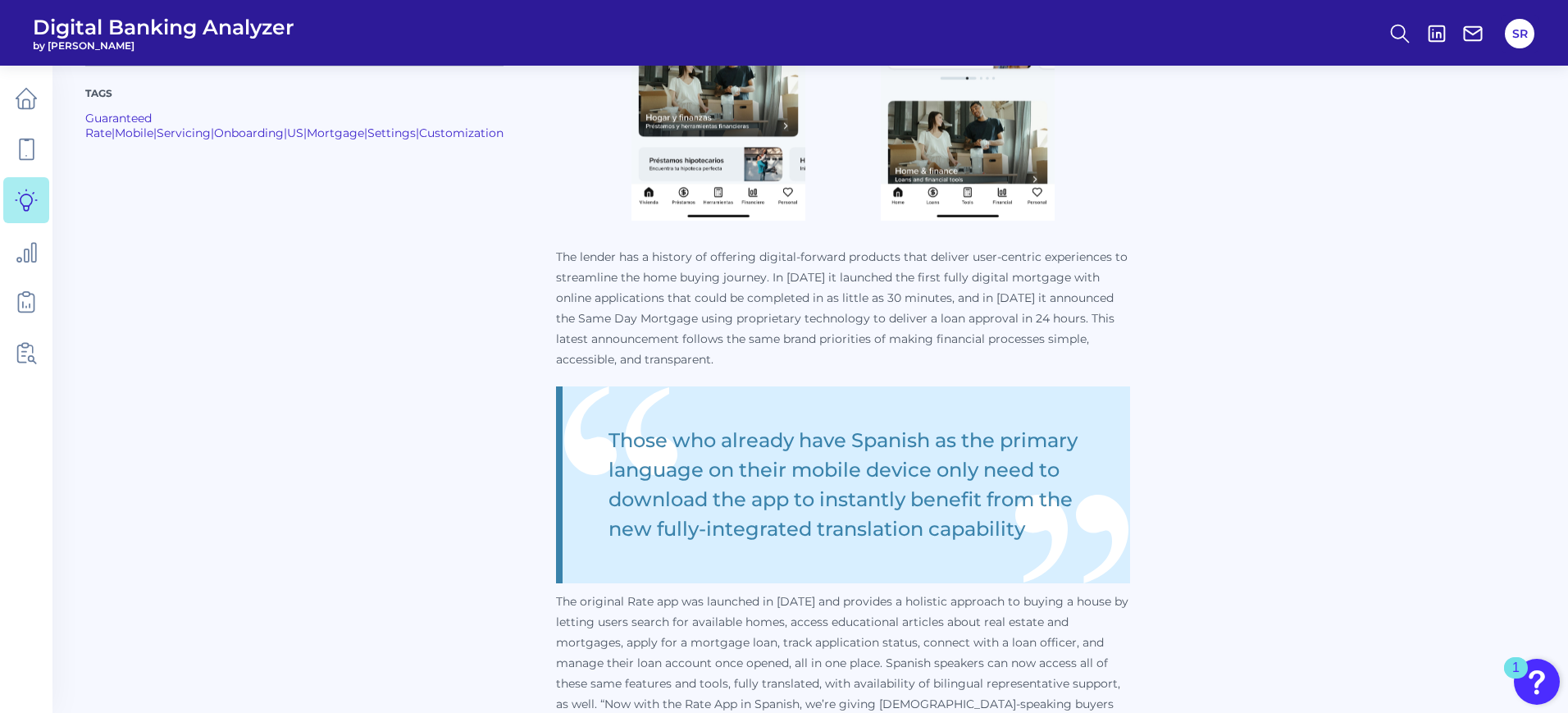
scroll to position [1128, 0]
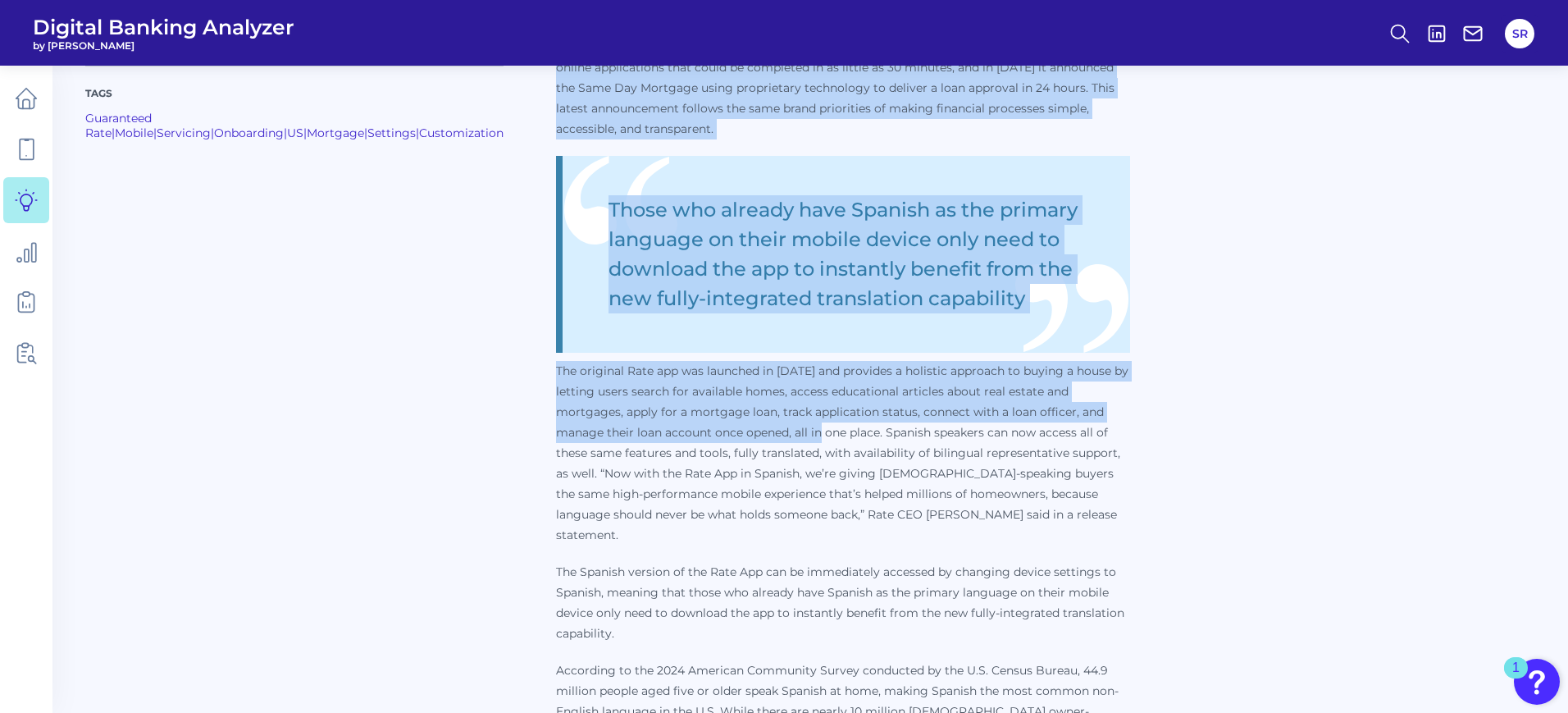
drag, startPoint x: 523, startPoint y: 363, endPoint x: 801, endPoint y: 432, distance: 286.4
click at [801, 432] on div "Tags Guaranteed Rate | Mobile | Servicing | Onboarding | US | Mortgage | Settin…" at bounding box center [810, 119] width 1450 height 1320
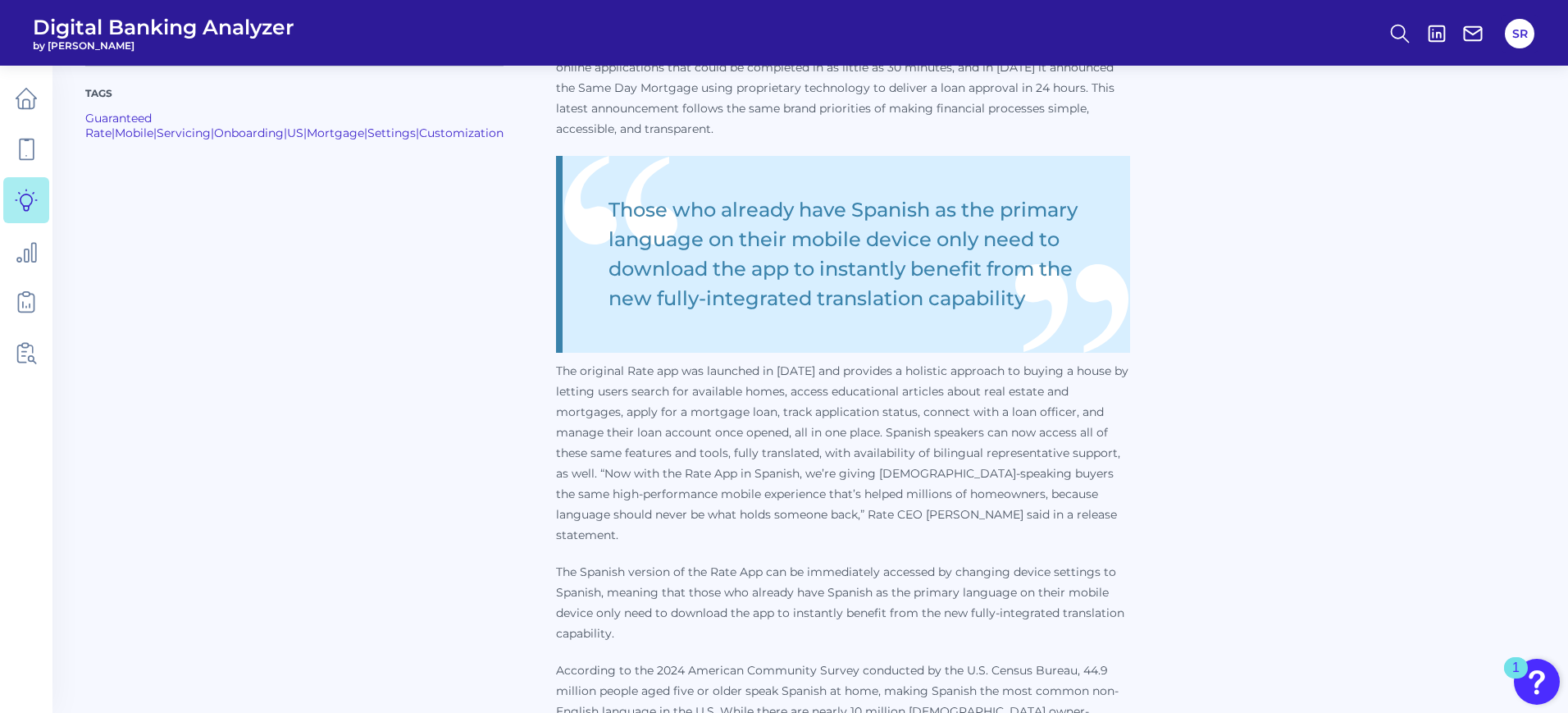
drag, startPoint x: 837, startPoint y: 443, endPoint x: 850, endPoint y: 442, distance: 13.0
click at [838, 443] on p "The original Rate app was launched in [DATE] and provides a holistic approach t…" at bounding box center [843, 453] width 575 height 184
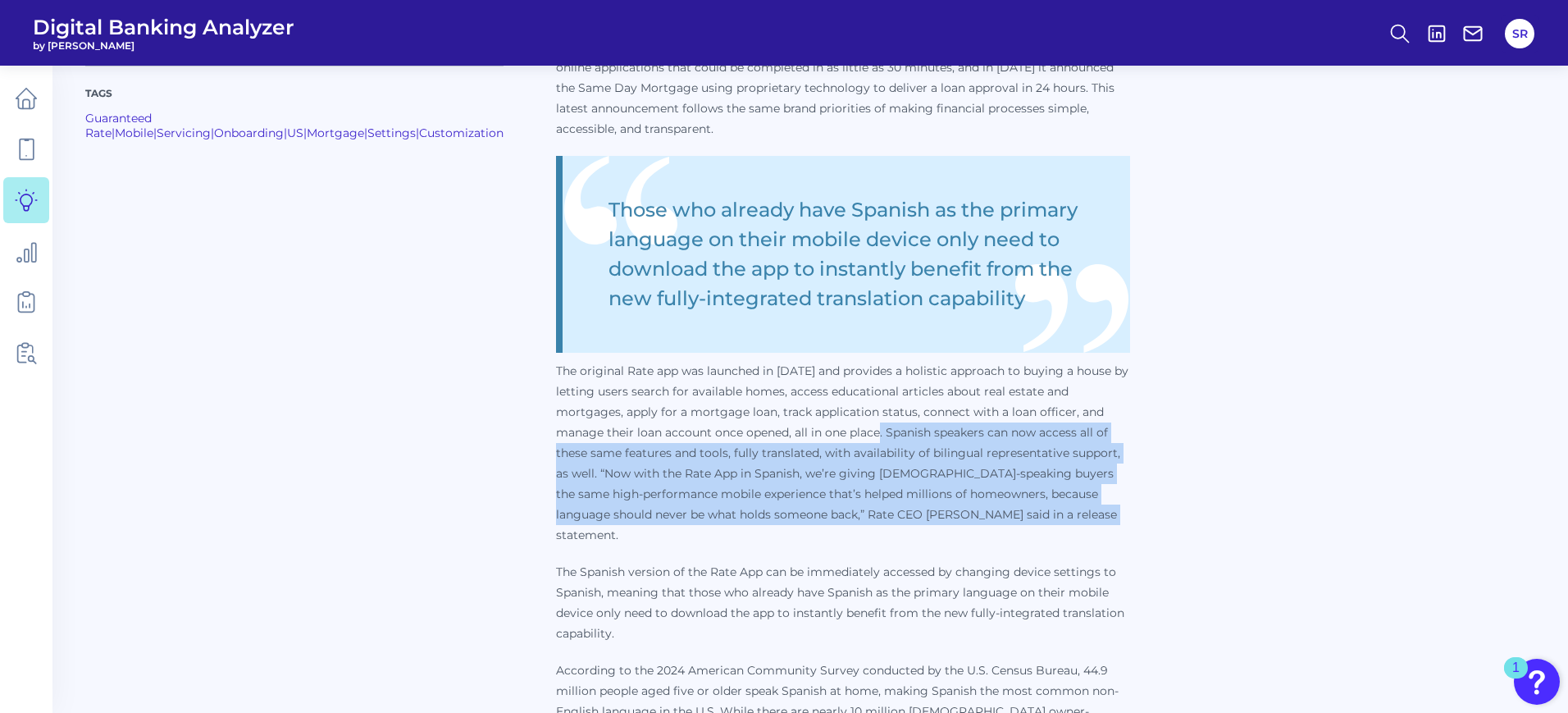
drag, startPoint x: 856, startPoint y: 428, endPoint x: 1071, endPoint y: 508, distance: 229.4
click at [1071, 508] on p "The original Rate app was launched in [DATE] and provides a holistic approach t…" at bounding box center [843, 453] width 575 height 184
click at [1055, 515] on p "The original Rate app was launched in [DATE] and provides a holistic approach t…" at bounding box center [843, 453] width 575 height 184
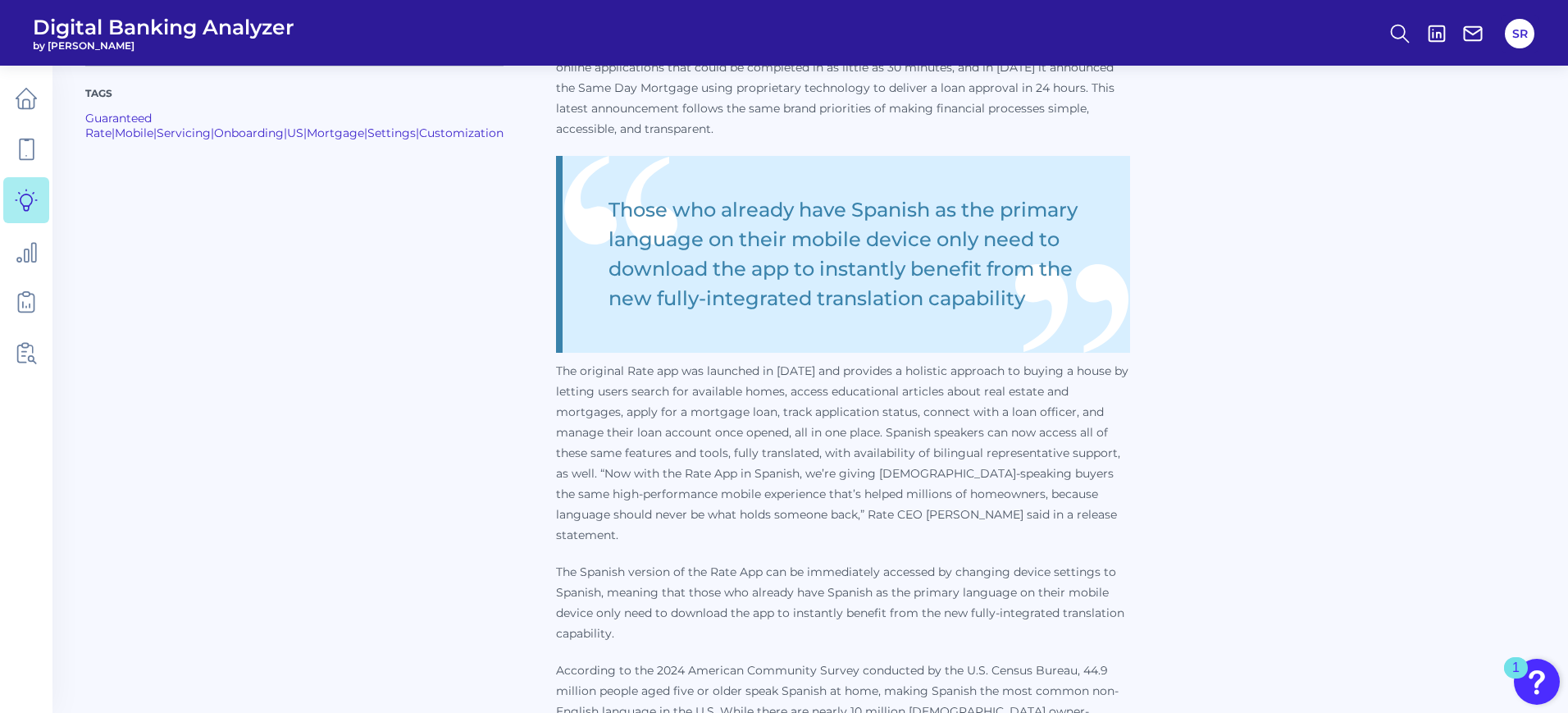
click at [713, 561] on p "The Spanish version of the Rate App can be immediately accessed by changing dev…" at bounding box center [843, 602] width 575 height 82
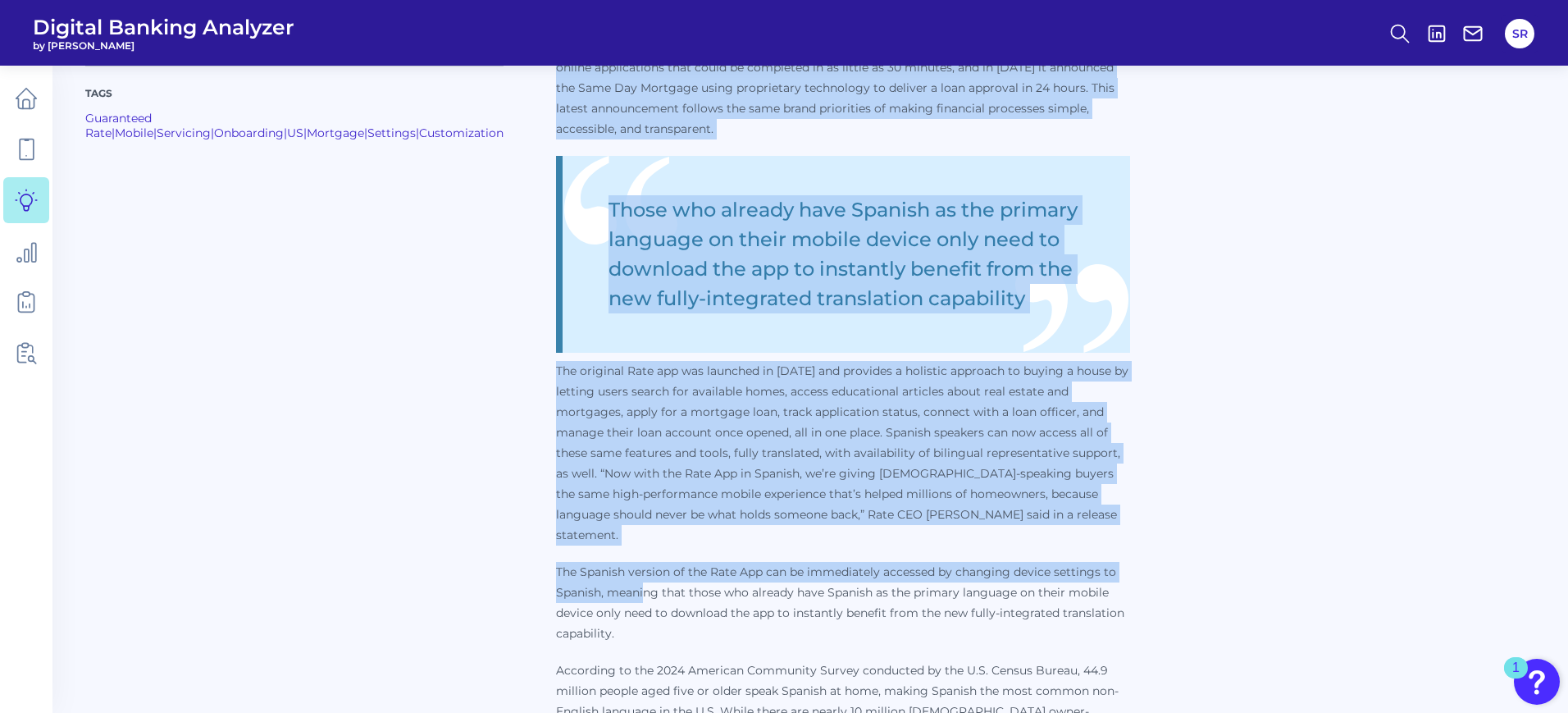
drag, startPoint x: 516, startPoint y: 547, endPoint x: 612, endPoint y: 562, distance: 97.2
click at [612, 562] on div "Tags Guaranteed Rate | Mobile | Servicing | Onboarding | US | Mortgage | Settin…" at bounding box center [810, 119] width 1450 height 1320
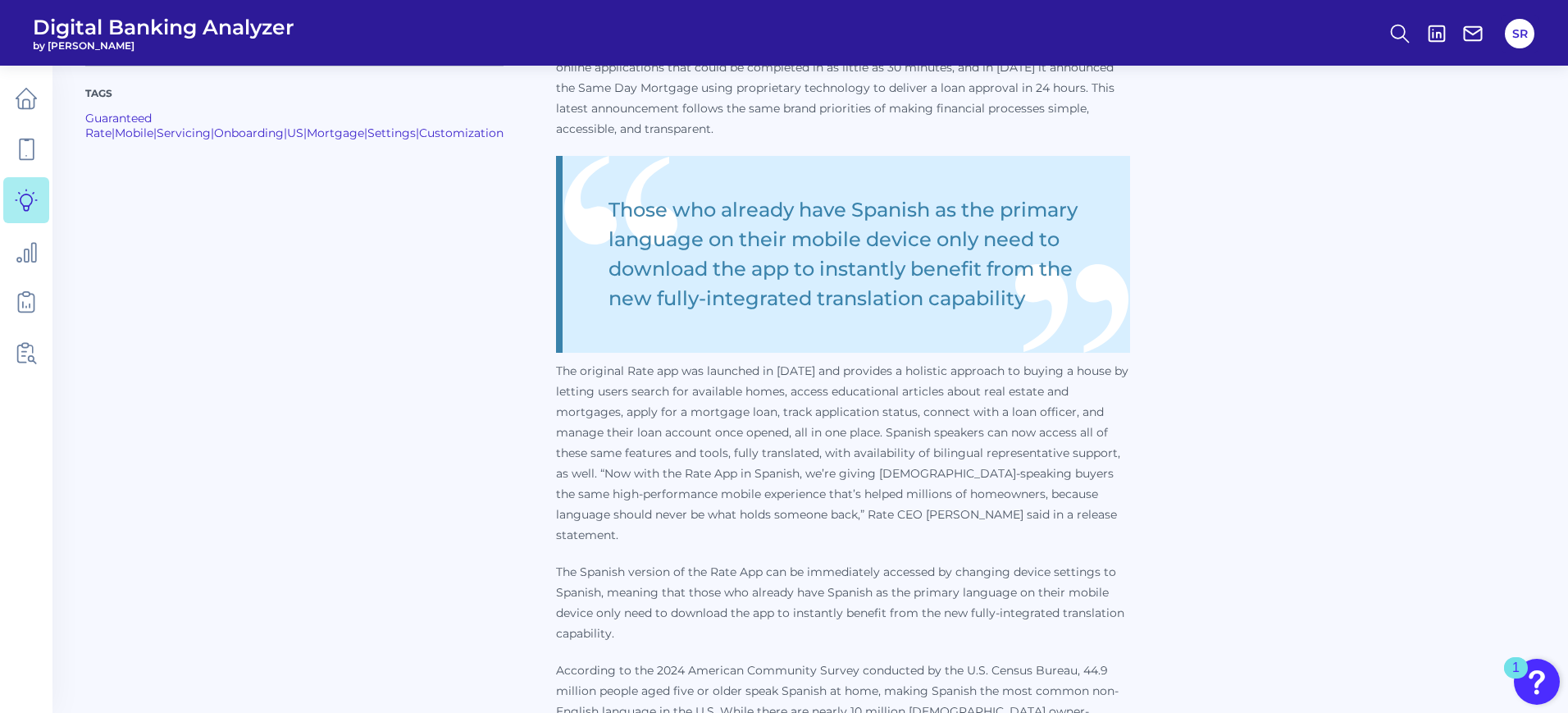
click at [613, 588] on p "The Spanish version of the Rate App can be immediately accessed by changing dev…" at bounding box center [843, 602] width 575 height 82
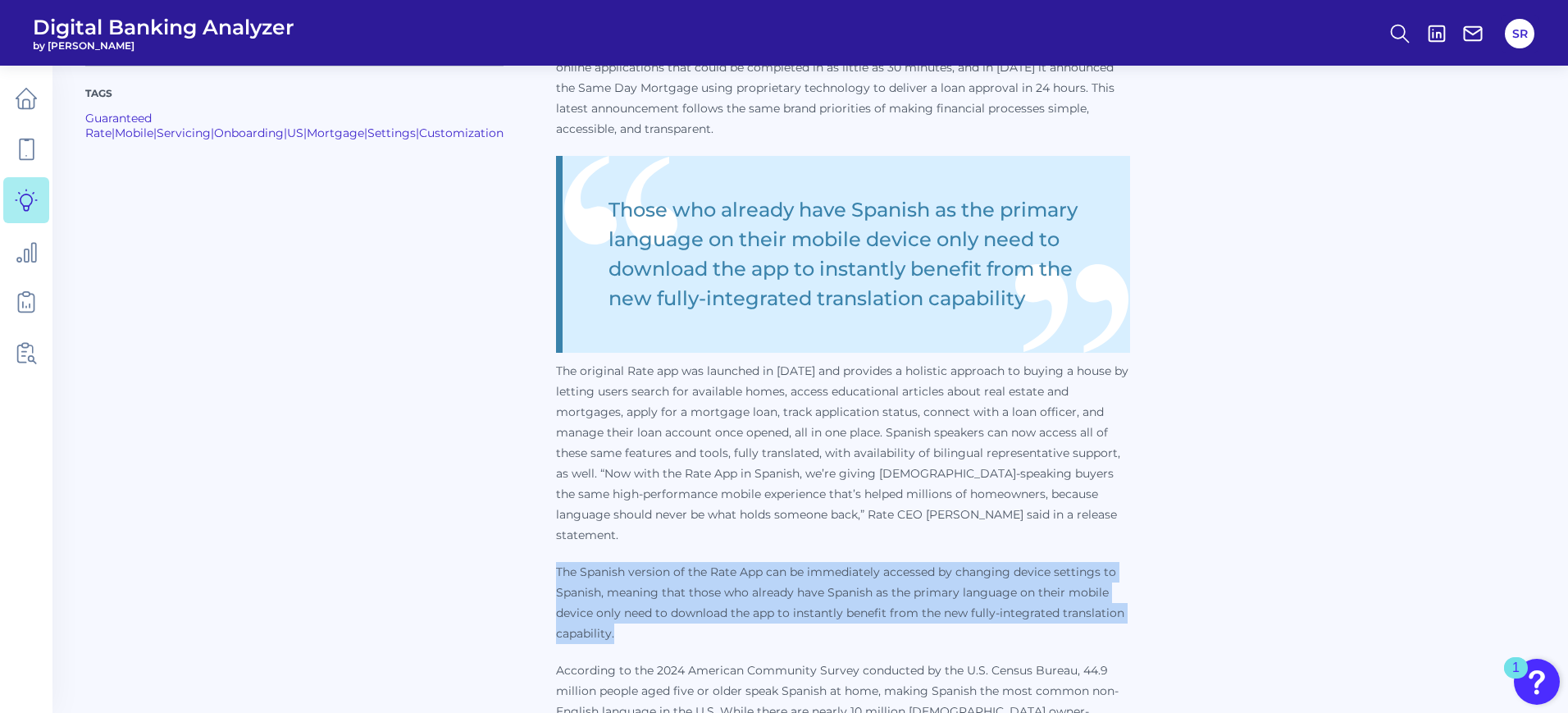
drag, startPoint x: 622, startPoint y: 609, endPoint x: 526, endPoint y: 546, distance: 114.8
click at [556, 561] on p "The Spanish version of the Rate App can be immediately accessed by changing dev…" at bounding box center [843, 602] width 575 height 82
click at [623, 593] on p "The Spanish version of the Rate App can be immediately accessed by changing dev…" at bounding box center [843, 602] width 575 height 82
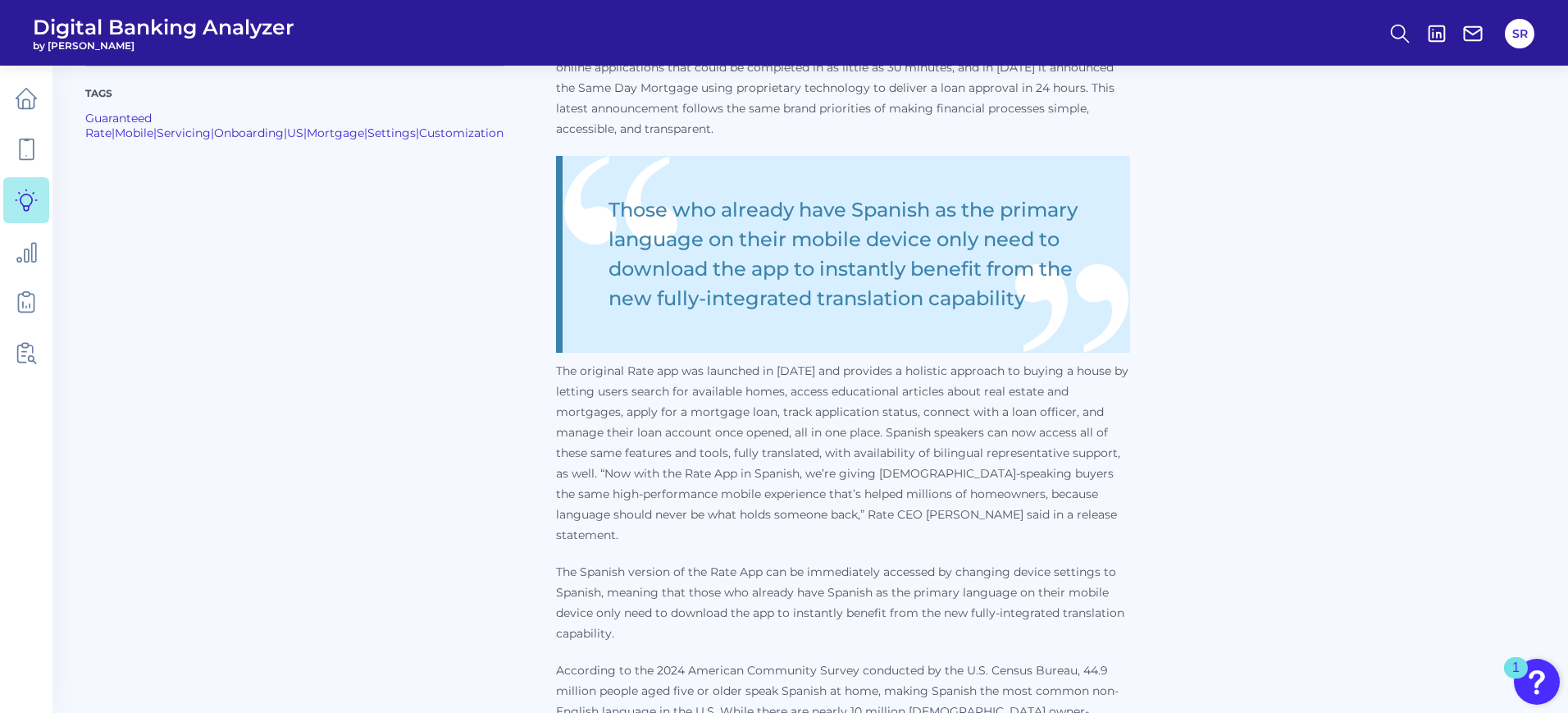
click at [621, 607] on p "The Spanish version of the Rate App can be immediately accessed by changing dev…" at bounding box center [843, 602] width 575 height 82
click at [618, 613] on p "The Spanish version of the Rate App can be immediately accessed by changing dev…" at bounding box center [843, 602] width 575 height 82
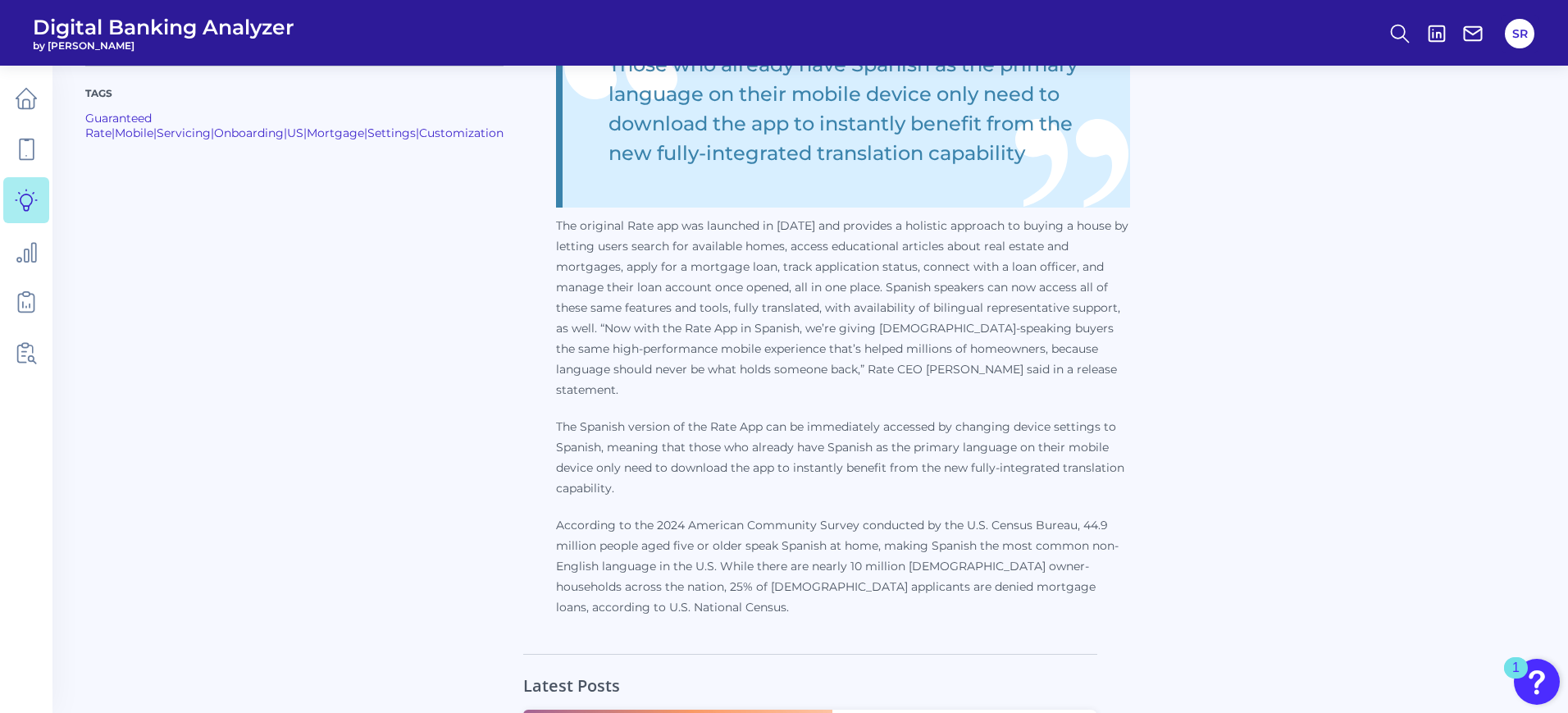
scroll to position [1333, 0]
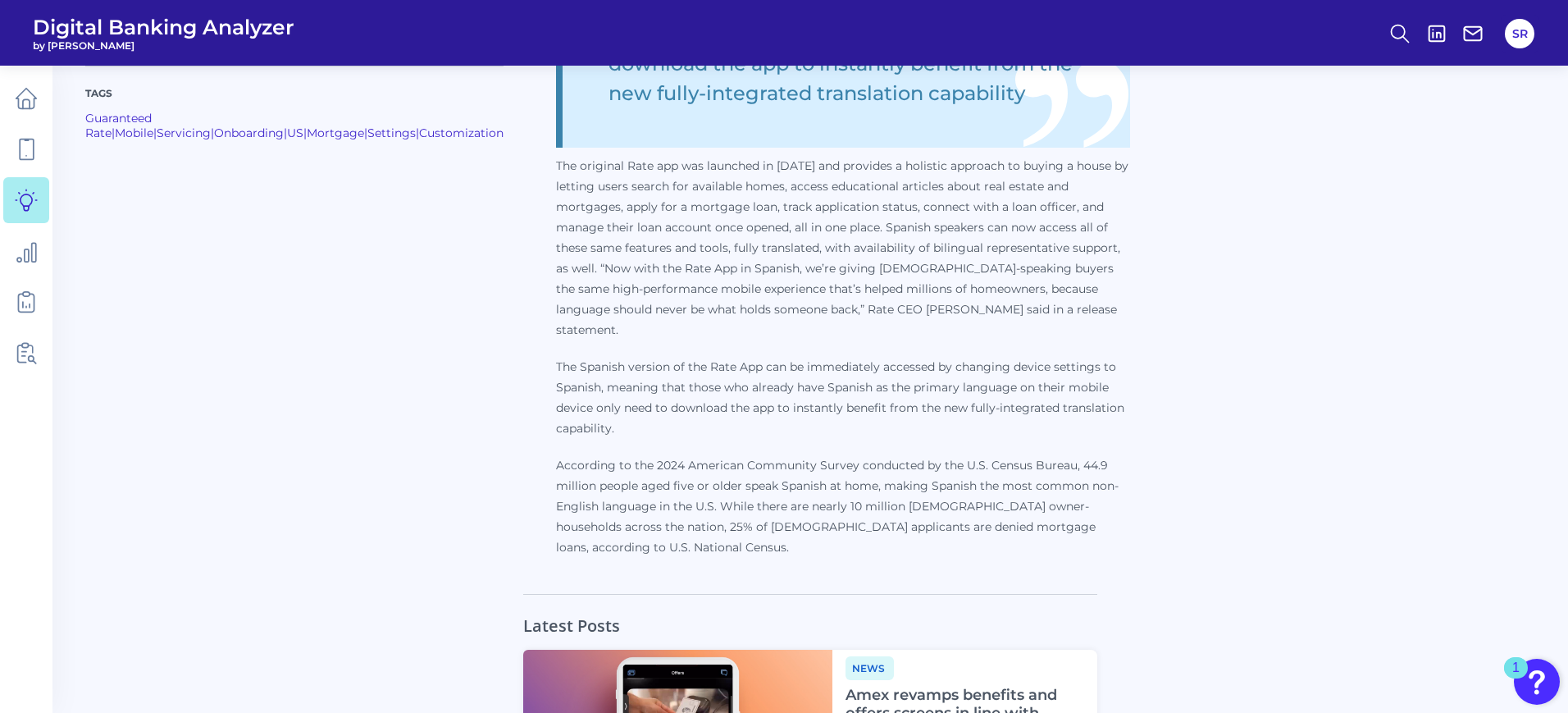
drag, startPoint x: 1047, startPoint y: 505, endPoint x: 1066, endPoint y: 506, distance: 19.0
click at [1048, 505] on p "According to the 2024 American Community Survey conducted by the U.S. Census Bu…" at bounding box center [843, 507] width 575 height 103
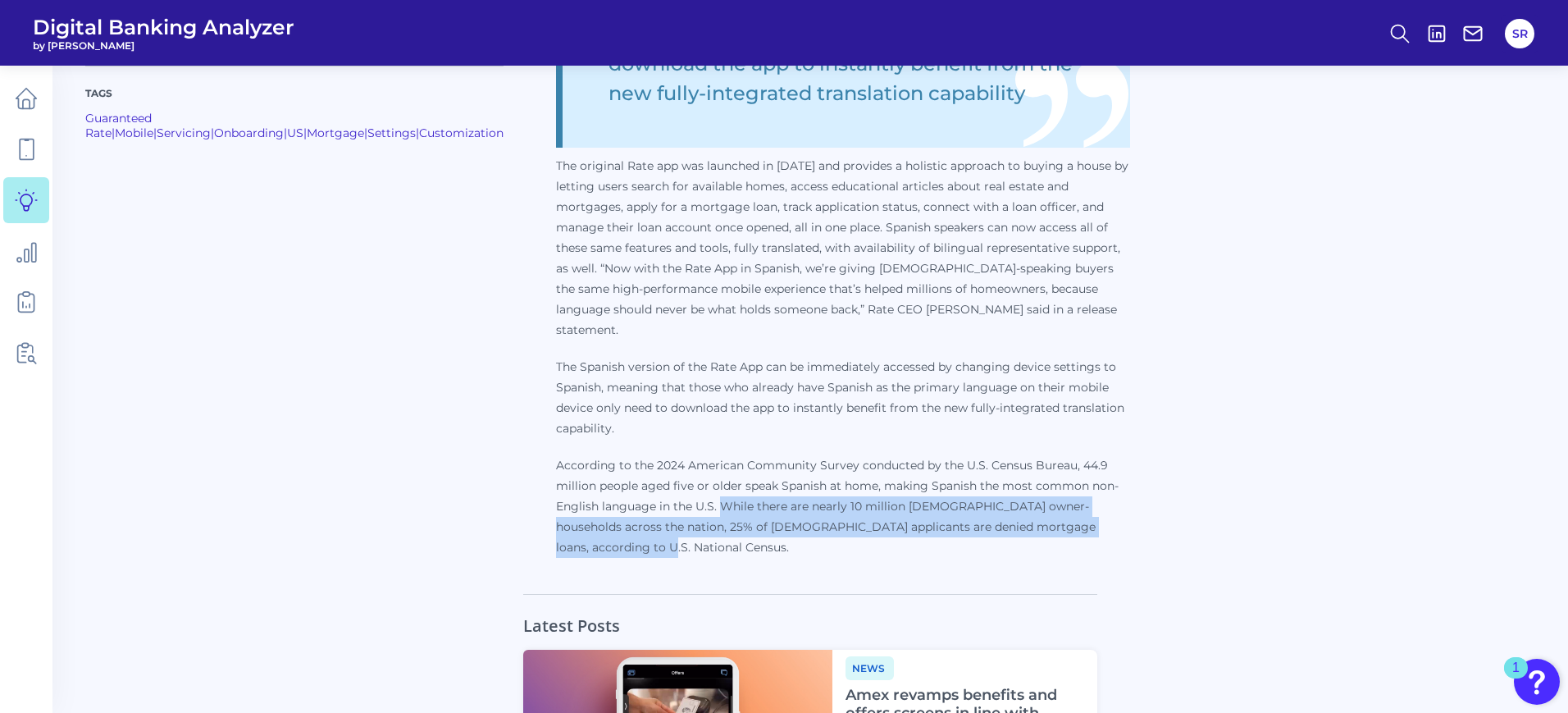
drag, startPoint x: 1009, startPoint y: 504, endPoint x: 688, endPoint y: 481, distance: 321.8
click at [688, 481] on p "According to the 2024 American Community Survey conducted by the U.S. Census Bu…" at bounding box center [843, 507] width 575 height 103
click at [695, 489] on p "According to the 2024 American Community Survey conducted by the U.S. Census Bu…" at bounding box center [843, 507] width 575 height 103
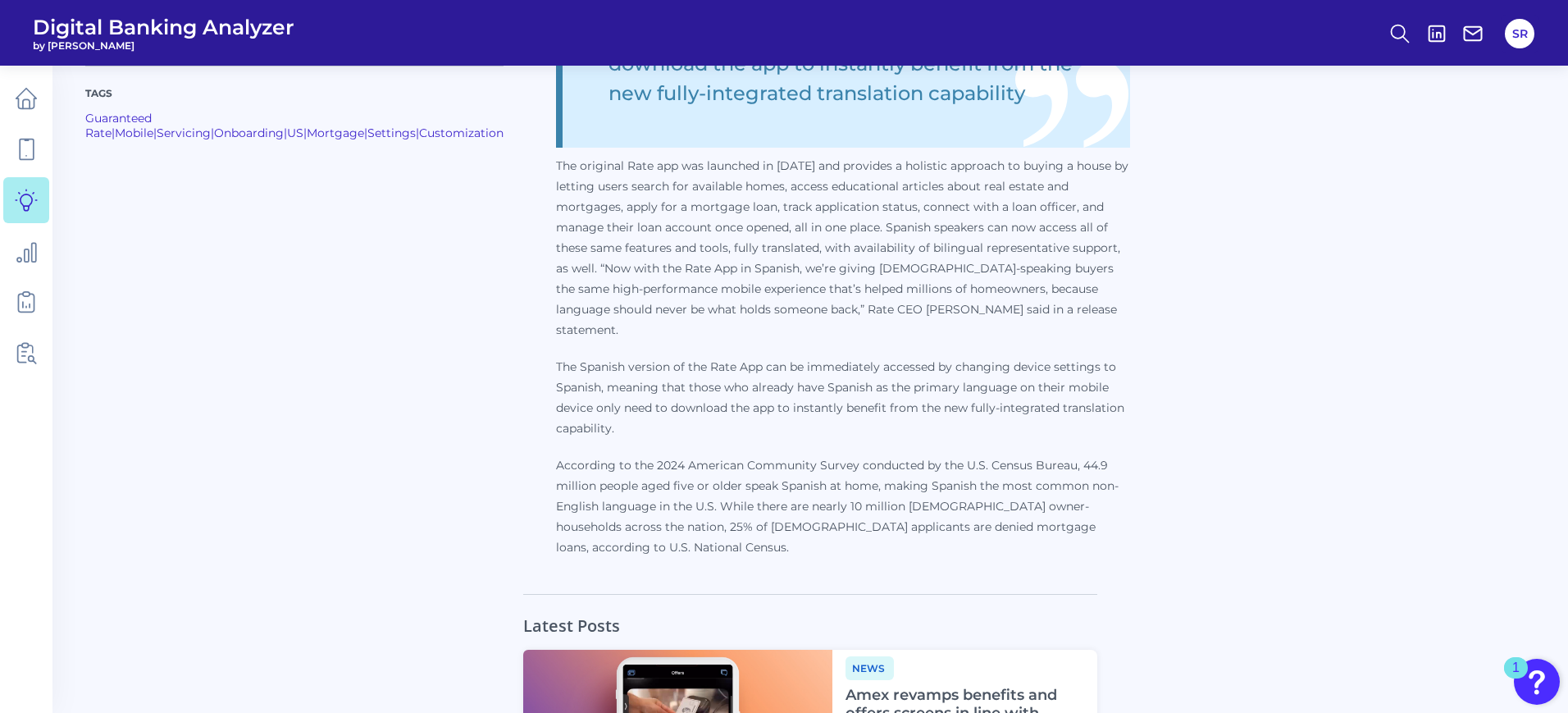
click at [806, 502] on p "According to the 2024 American Community Survey conducted by the U.S. Census Bu…" at bounding box center [843, 507] width 575 height 103
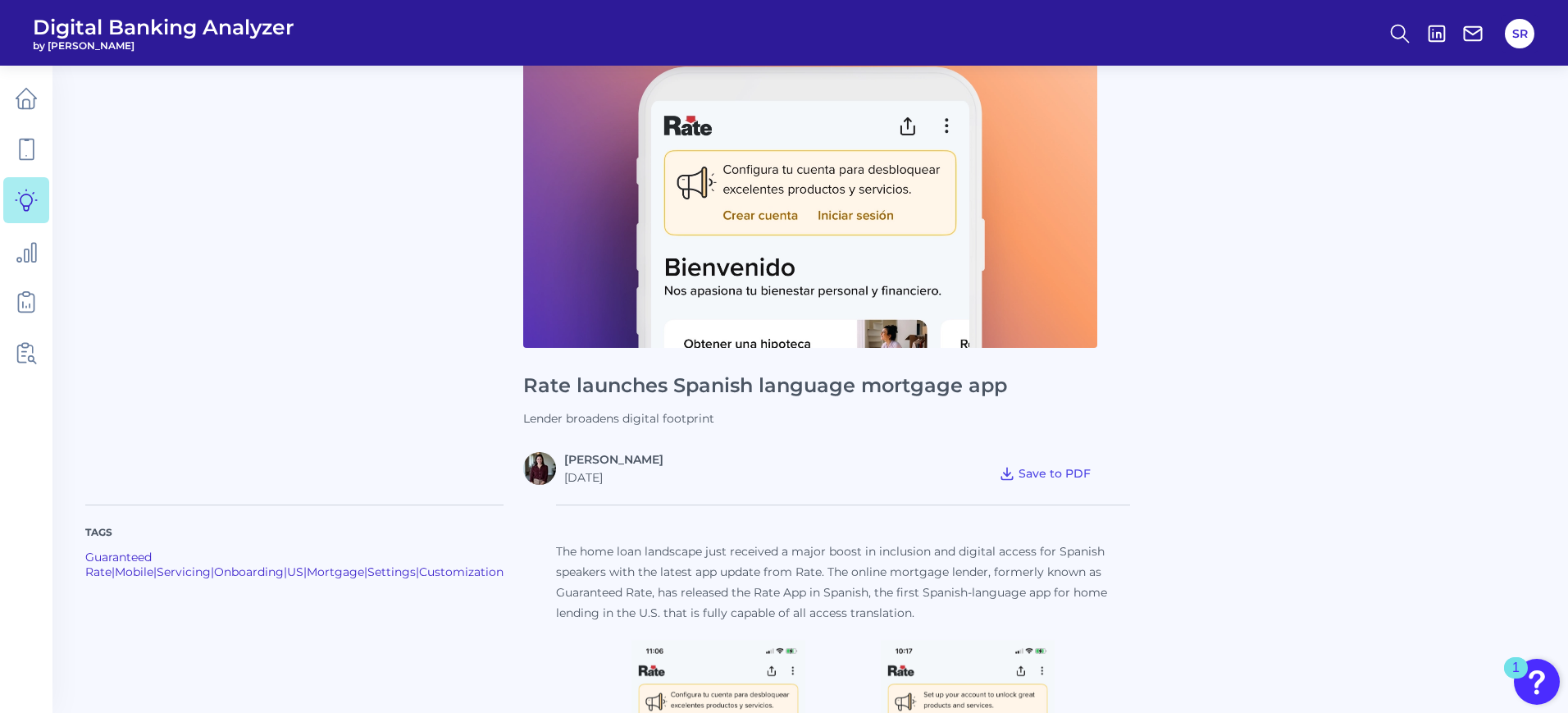
scroll to position [0, 0]
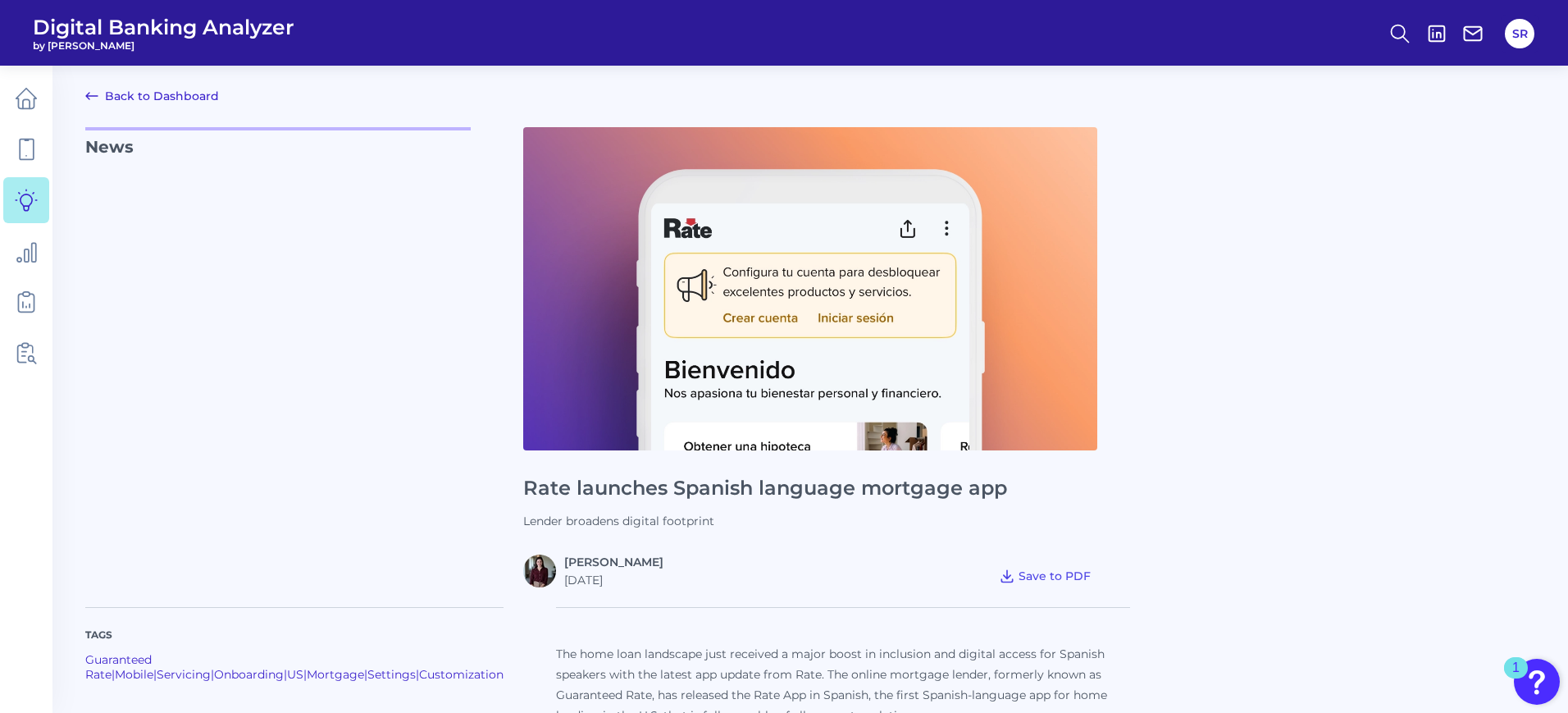
click at [1227, 560] on div "News Rate launches Spanish language mortgage app Lender broadens digital footpr…" at bounding box center [810, 356] width 1450 height 460
